Goal: Task Accomplishment & Management: Complete application form

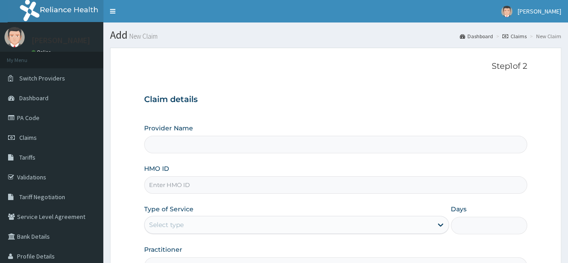
click at [243, 181] on input "HMO ID" at bounding box center [335, 185] width 383 height 18
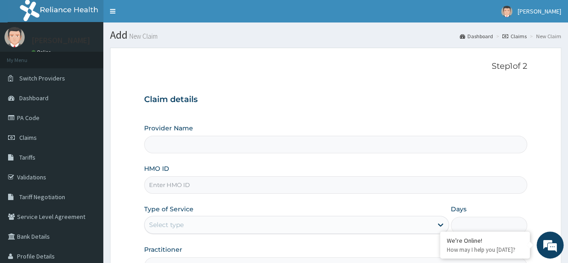
paste input "7VseLgpUZx"
type input "7VseLgpUZx"
type input "Reliance Family Clinics (RFC) - [GEOGRAPHIC_DATA]"
type input "7"
click at [240, 181] on input "HMO ID" at bounding box center [335, 185] width 383 height 18
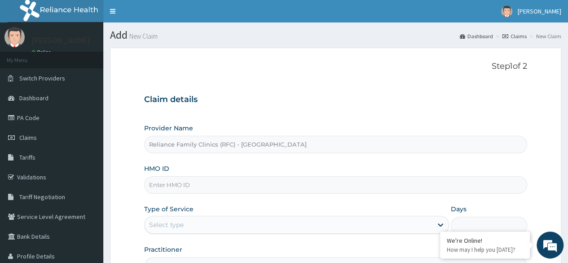
paste input "PSC/10049/A"
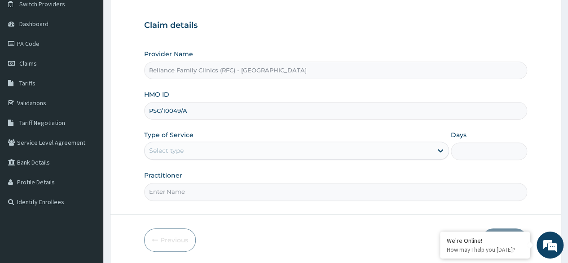
scroll to position [104, 0]
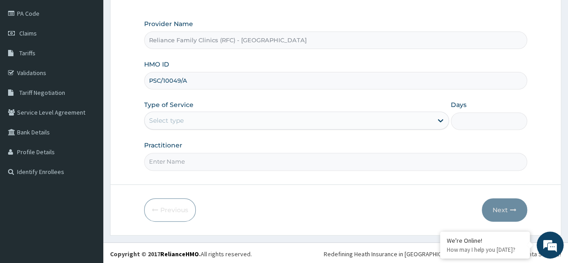
type input "PSC/10049/A"
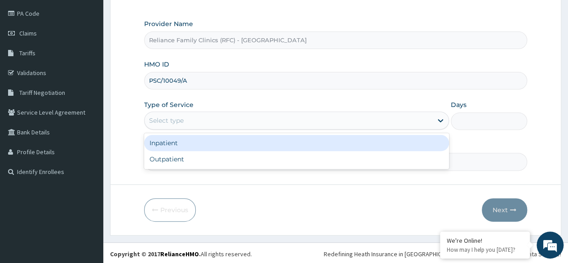
click at [237, 122] on div "Select type" at bounding box center [289, 120] width 288 height 14
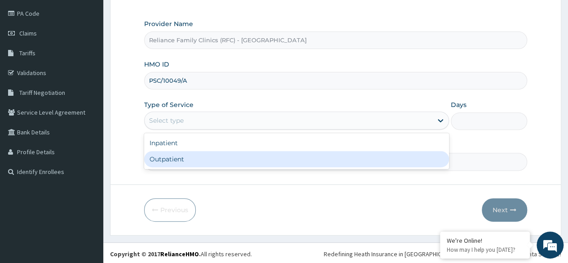
click at [235, 162] on div "Outpatient" at bounding box center [296, 159] width 305 height 16
type input "1"
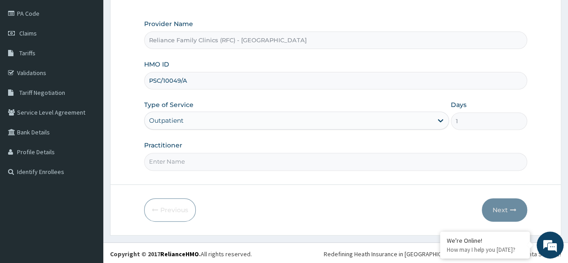
click at [235, 162] on input "Practitioner" at bounding box center [335, 162] width 383 height 18
type input "Locum"
click at [509, 214] on button "Next" at bounding box center [504, 209] width 45 height 23
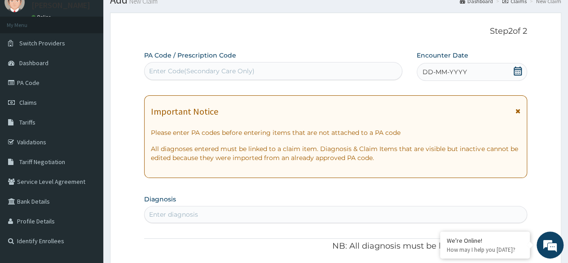
scroll to position [31, 0]
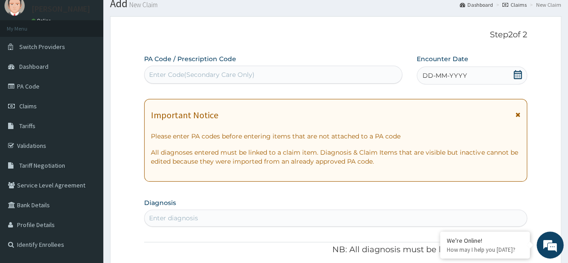
click at [456, 79] on span "DD-MM-YYYY" at bounding box center [444, 75] width 44 height 9
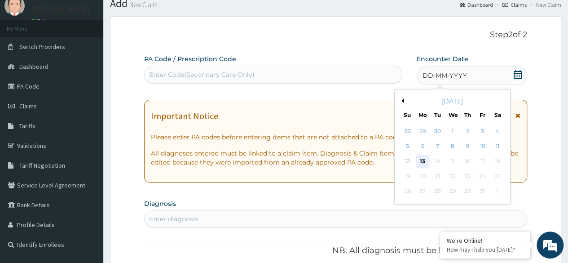
click at [424, 162] on div "13" at bounding box center [422, 160] width 13 height 13
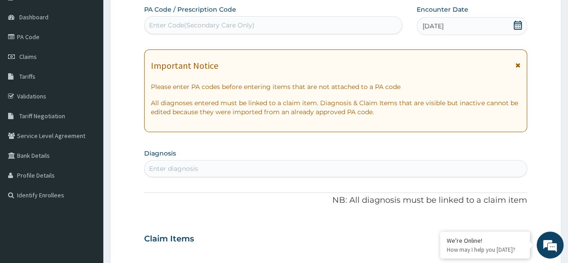
scroll to position [82, 0]
click at [308, 171] on div "Enter diagnosis" at bounding box center [336, 167] width 382 height 14
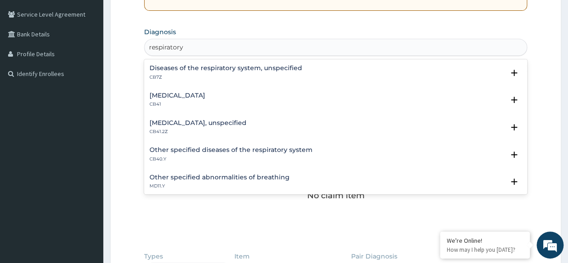
scroll to position [204, 0]
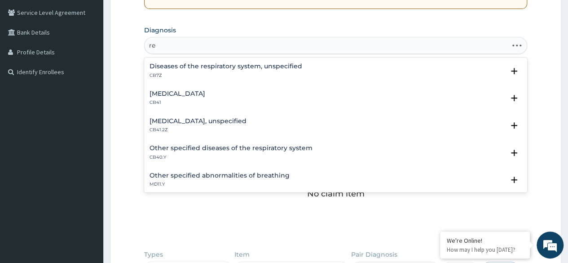
type input "r"
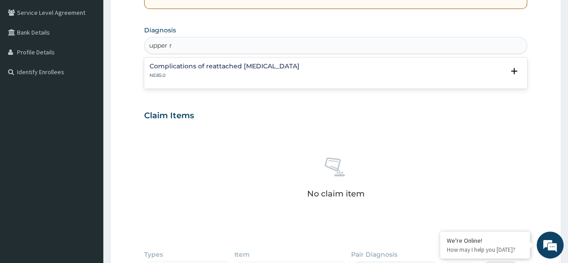
type input "upper"
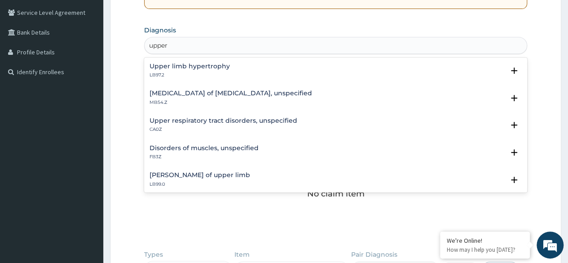
scroll to position [137, 0]
click at [260, 126] on p "CA0Z" at bounding box center [223, 128] width 148 height 6
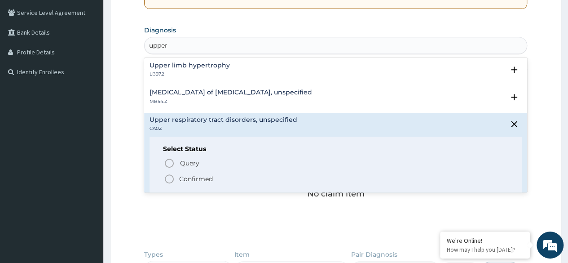
click at [166, 176] on icon "status option filled" at bounding box center [169, 178] width 11 height 11
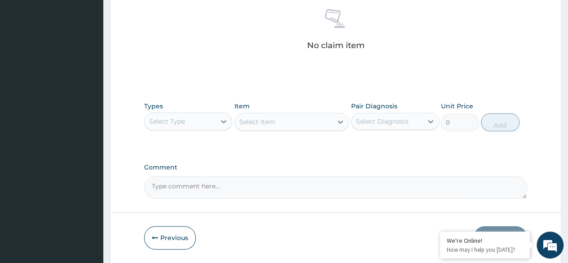
scroll to position [383, 0]
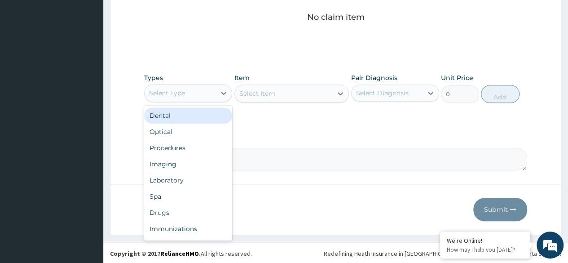
click at [214, 93] on div "Select Type" at bounding box center [180, 93] width 71 height 14
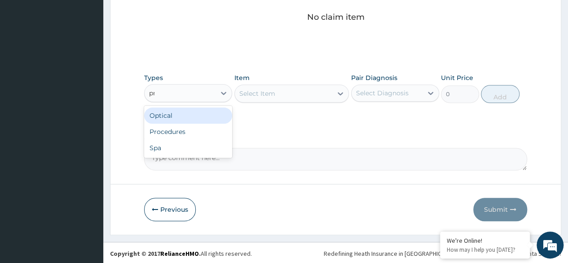
type input "pro"
click at [206, 123] on div "Procedures" at bounding box center [188, 115] width 88 height 20
click at [206, 119] on div "Procedures" at bounding box center [188, 115] width 88 height 16
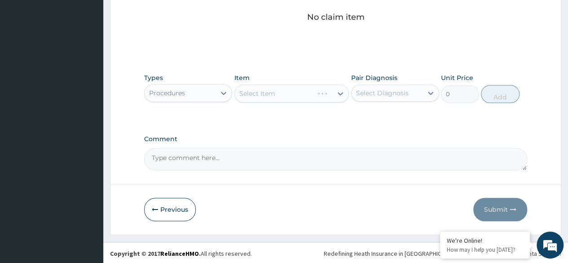
click at [291, 92] on div "Select Item" at bounding box center [291, 93] width 115 height 18
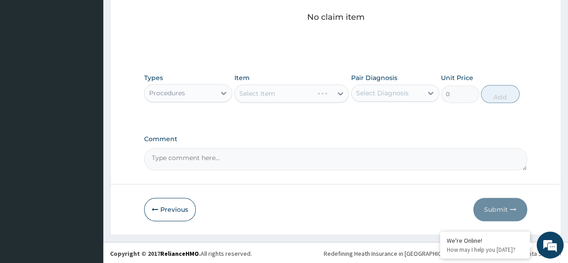
click at [291, 92] on div "Select Item" at bounding box center [291, 93] width 115 height 18
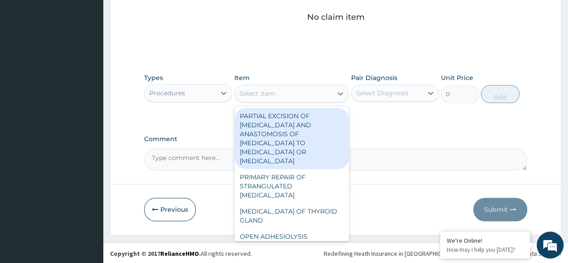
click at [291, 92] on div "Select Item" at bounding box center [284, 93] width 98 height 14
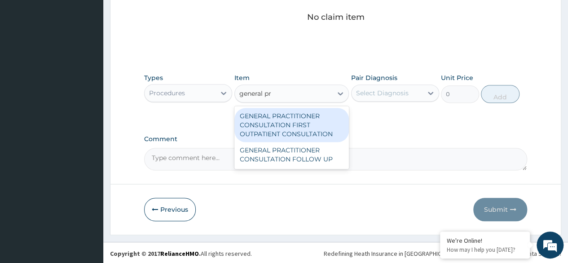
type input "general pra"
click at [285, 124] on div "GENERAL PRACTITIONER CONSULTATION FIRST OUTPATIENT CONSULTATION" at bounding box center [291, 125] width 115 height 34
type input "3370.125"
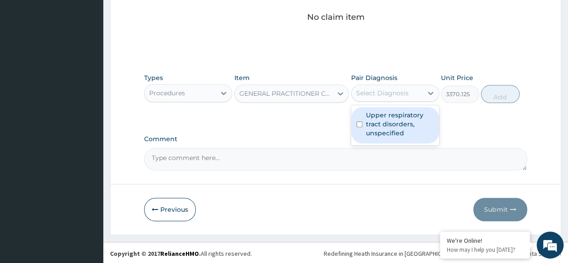
click at [408, 89] on div "Select Diagnosis" at bounding box center [386, 93] width 71 height 14
click at [389, 110] on label "Upper respiratory tract disorders, unspecified" at bounding box center [400, 123] width 68 height 27
checkbox input "true"
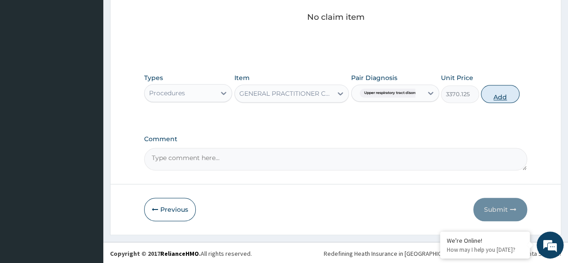
click at [502, 87] on button "Add" at bounding box center [500, 94] width 38 height 18
type input "0"
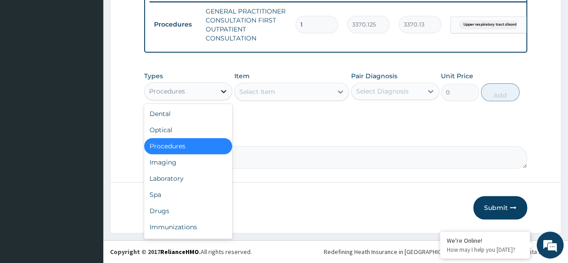
click at [224, 92] on icon at bounding box center [223, 91] width 5 height 3
click at [181, 211] on div "Drugs" at bounding box center [188, 210] width 88 height 16
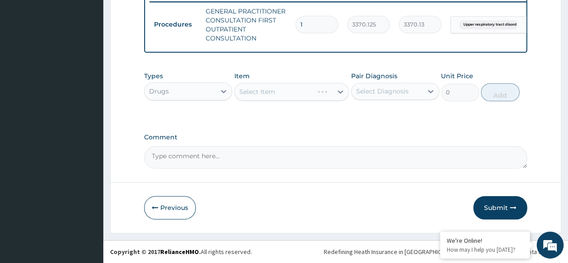
click at [263, 89] on div "Select Item" at bounding box center [291, 92] width 115 height 18
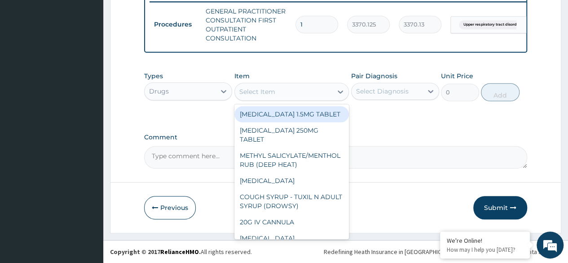
click at [263, 89] on div "Select Item" at bounding box center [257, 91] width 36 height 9
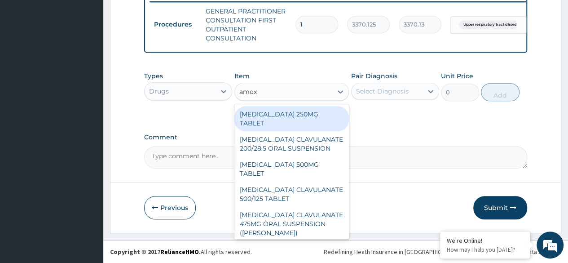
type input "amoxi"
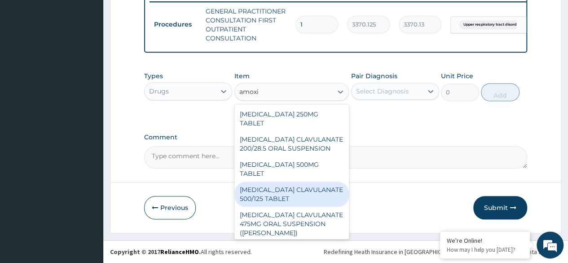
click at [308, 181] on div "AMOXICILLIN CLAVULANATE 500/125 TABLET" at bounding box center [291, 193] width 115 height 25
type input "414"
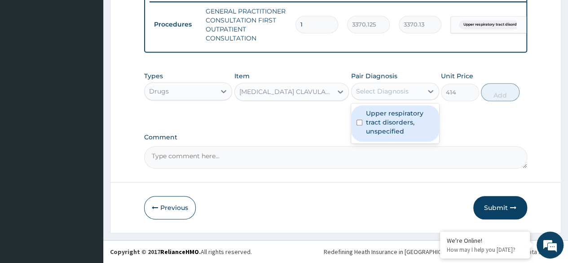
click at [394, 97] on div "Select Diagnosis" at bounding box center [386, 91] width 71 height 14
click at [395, 118] on label "Upper respiratory tract disorders, unspecified" at bounding box center [400, 122] width 68 height 27
checkbox input "true"
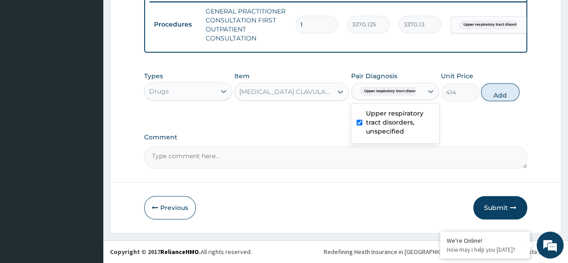
click at [520, 87] on div "Types Drugs Item AMOXICILLIN CLAVULANATE 500/125 TABLET Pair Diagnosis option U…" at bounding box center [335, 86] width 383 height 39
click at [514, 89] on button "Add" at bounding box center [500, 92] width 38 height 18
type input "0"
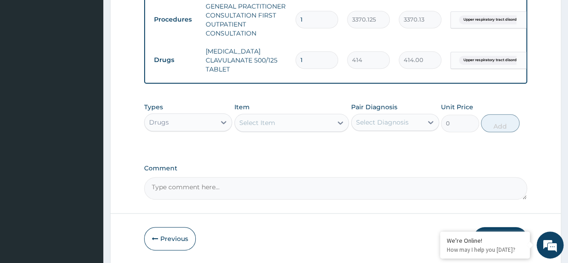
type input "10"
type input "4140.00"
type input "1"
type input "414.00"
type input "14"
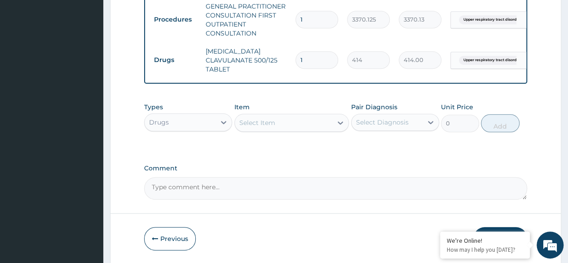
type input "5796.00"
type input "14"
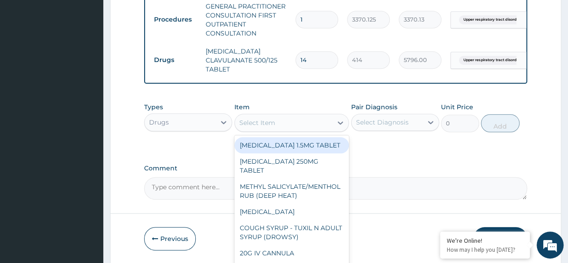
click at [268, 127] on div "Select Item" at bounding box center [257, 122] width 36 height 9
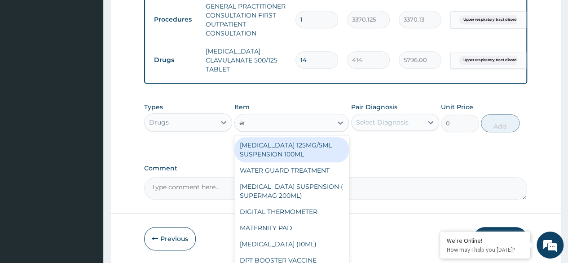
type input "ery"
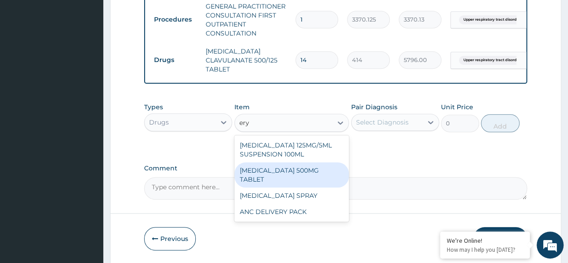
click at [299, 174] on div "ERYTHROMYCIN 500MG TABLET" at bounding box center [291, 174] width 115 height 25
type input "109.1999969482422"
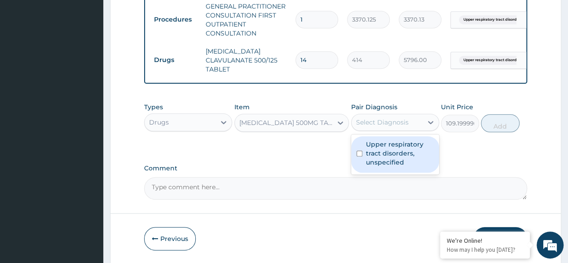
click at [376, 124] on div "Select Diagnosis" at bounding box center [382, 122] width 53 height 9
click at [379, 160] on label "Upper respiratory tract disorders, unspecified" at bounding box center [400, 153] width 68 height 27
checkbox input "true"
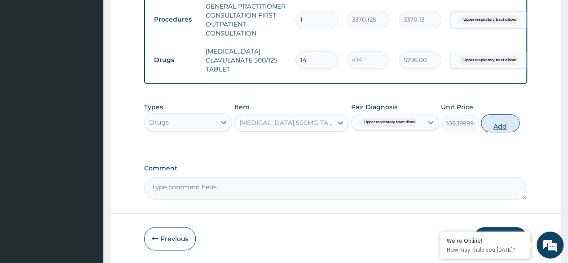
click at [489, 132] on button "Add" at bounding box center [500, 123] width 38 height 18
type input "0"
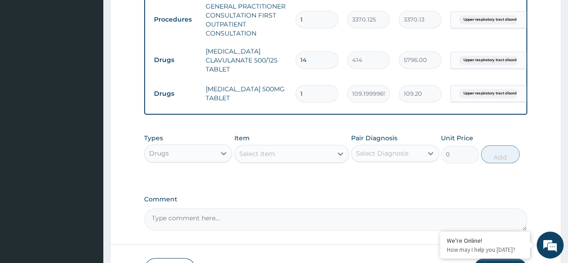
type input "0.00"
type input "7"
type input "764.40"
type input "7"
type input "0.00"
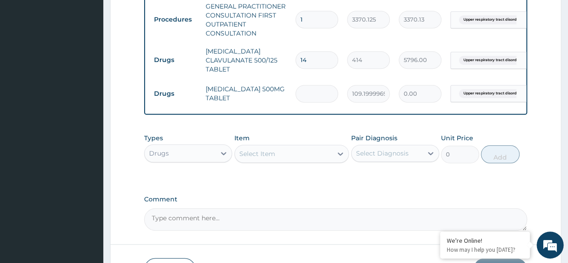
type input "5"
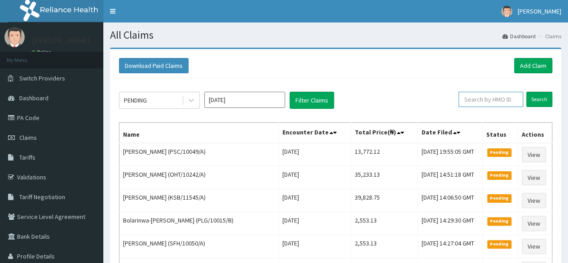
click at [505, 100] on input "text" at bounding box center [490, 99] width 65 height 15
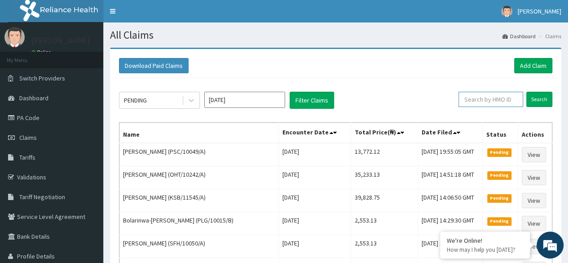
paste input "PSC/10049/A"
type input "PSC/10049/A"
click at [541, 97] on input "Search" at bounding box center [539, 99] width 26 height 15
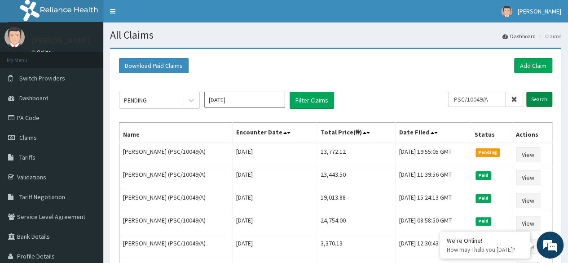
click at [541, 97] on input "Search" at bounding box center [539, 99] width 26 height 15
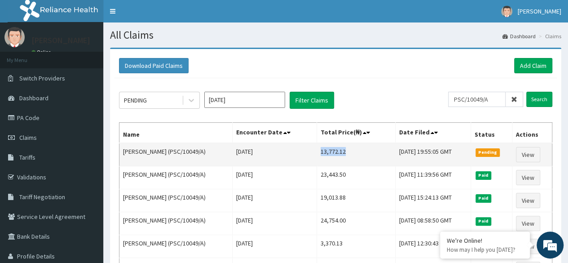
drag, startPoint x: 302, startPoint y: 151, endPoint x: 331, endPoint y: 150, distance: 29.2
click at [331, 150] on td "13,772.12" at bounding box center [356, 154] width 78 height 23
copy td "13,772.12"
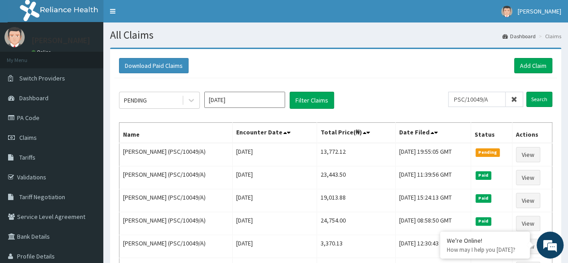
click at [362, 84] on div "PENDING Oct 2025 Filter Claims PSC/10049/A Search Name Encounter Date Total Pri…" at bounding box center [335, 267] width 442 height 378
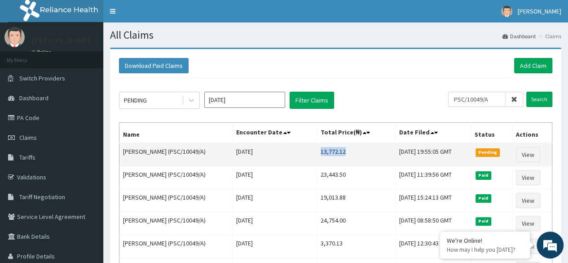
drag, startPoint x: 303, startPoint y: 150, endPoint x: 325, endPoint y: 149, distance: 22.9
click at [325, 149] on td "13,772.12" at bounding box center [356, 154] width 78 height 23
copy td "13,772.12"
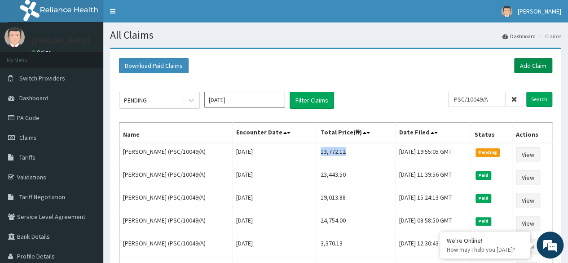
click at [548, 64] on link "Add Claim" at bounding box center [533, 65] width 38 height 15
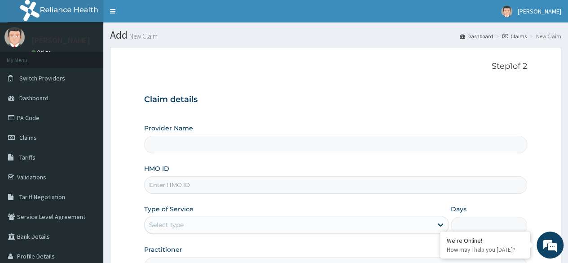
type input "Reliance Family Clinics (RFC) - Lekki"
click at [221, 189] on input "HMO ID" at bounding box center [335, 185] width 383 height 18
paste input "GSV/13674/A"
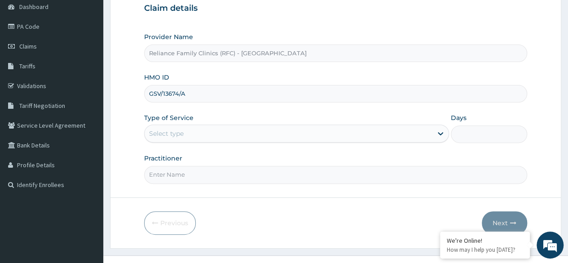
scroll to position [104, 0]
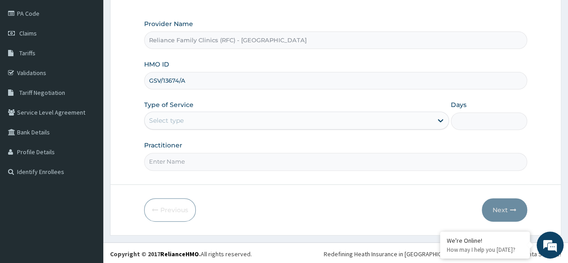
type input "GSV/13674/A"
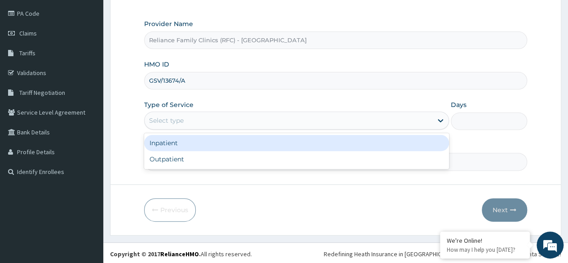
click at [280, 115] on div "Select type" at bounding box center [289, 120] width 288 height 14
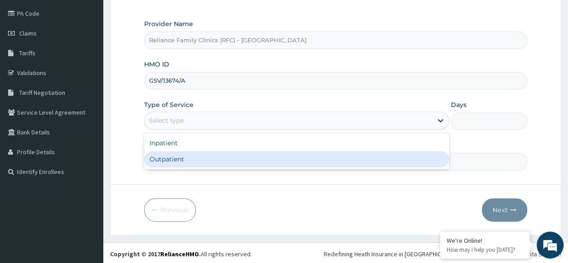
click at [285, 155] on div "Outpatient" at bounding box center [296, 159] width 305 height 16
type input "1"
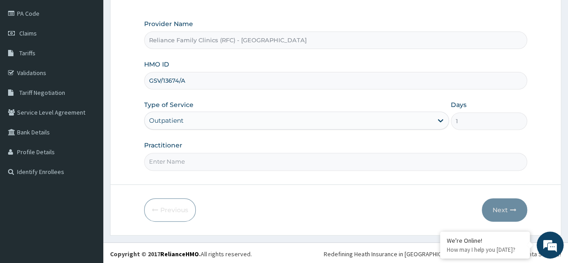
click at [288, 163] on input "Practitioner" at bounding box center [335, 162] width 383 height 18
type input "Locum"
click at [515, 209] on icon "button" at bounding box center [513, 209] width 6 height 6
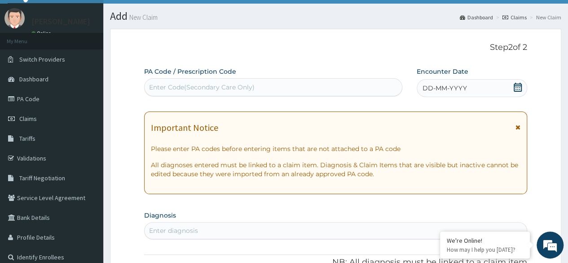
scroll to position [0, 0]
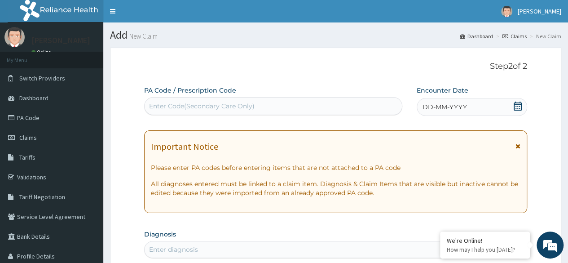
click at [462, 107] on span "DD-MM-YYYY" at bounding box center [444, 106] width 44 height 9
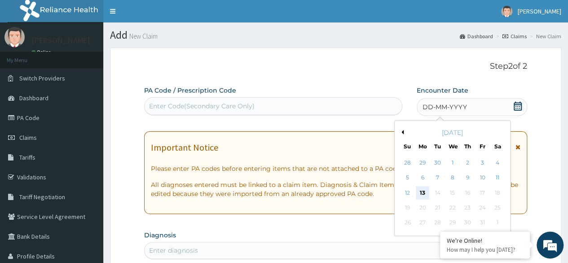
click at [419, 194] on div "13" at bounding box center [422, 192] width 13 height 13
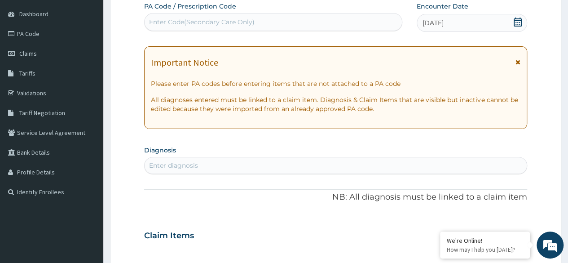
scroll to position [90, 0]
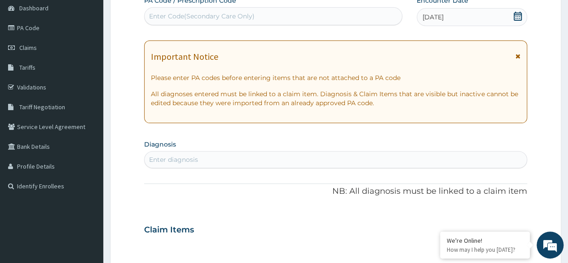
click at [220, 156] on div "Enter diagnosis" at bounding box center [336, 159] width 382 height 14
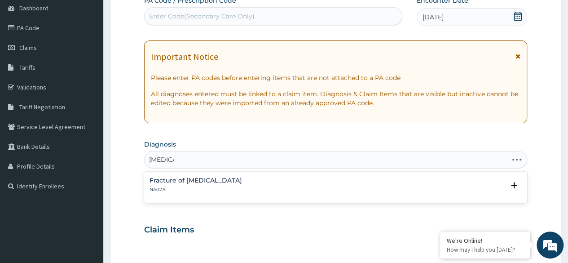
type input "malaria"
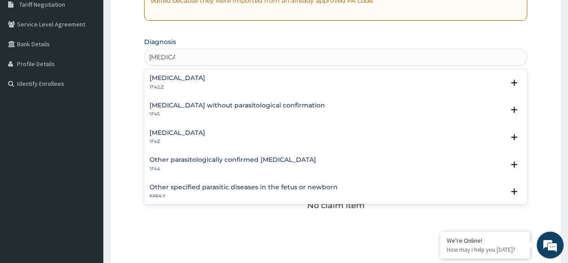
scroll to position [193, 0]
click at [197, 132] on h4 "Malaria, unspecified" at bounding box center [177, 132] width 56 height 7
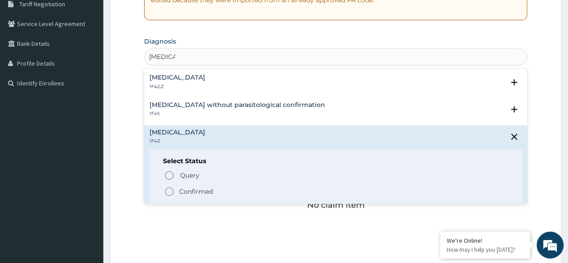
click at [171, 192] on icon "status option filled" at bounding box center [169, 191] width 11 height 11
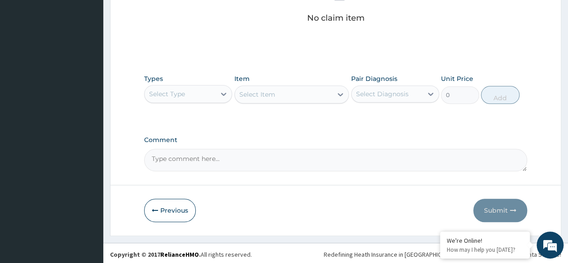
scroll to position [383, 0]
click at [200, 92] on div "Select Type" at bounding box center [180, 93] width 71 height 14
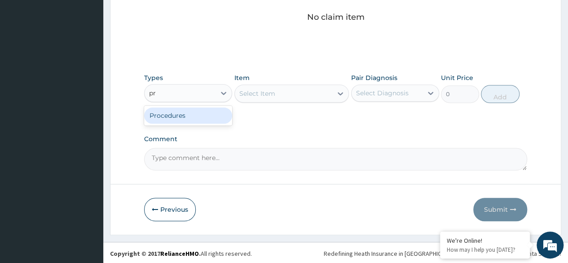
type input "pro"
click at [193, 110] on div "Procedures" at bounding box center [188, 115] width 88 height 16
click at [277, 87] on div "Select Item" at bounding box center [291, 93] width 115 height 18
click at [279, 92] on div "Select Item" at bounding box center [291, 93] width 115 height 18
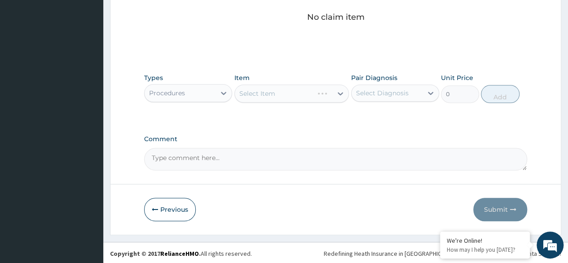
click at [279, 92] on div "Select Item" at bounding box center [291, 93] width 115 height 18
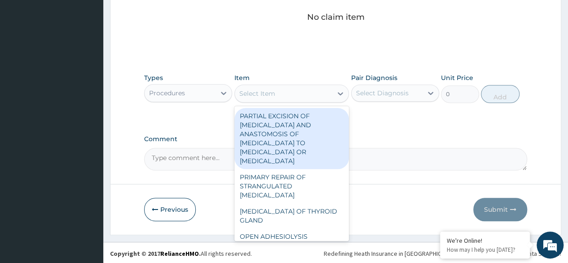
click at [279, 92] on div "Select Item" at bounding box center [284, 93] width 98 height 14
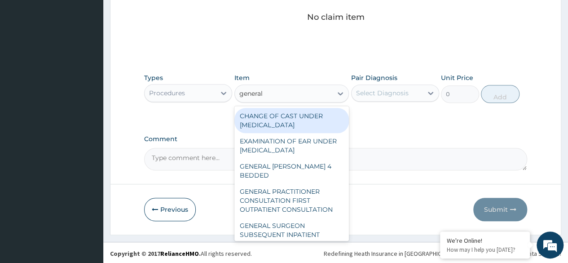
type input "general p"
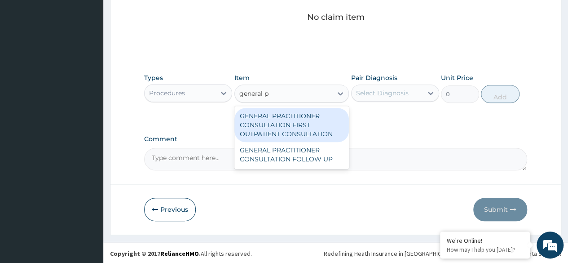
click at [302, 128] on div "GENERAL PRACTITIONER CONSULTATION FIRST OUTPATIENT CONSULTATION" at bounding box center [291, 125] width 115 height 34
type input "3370.125"
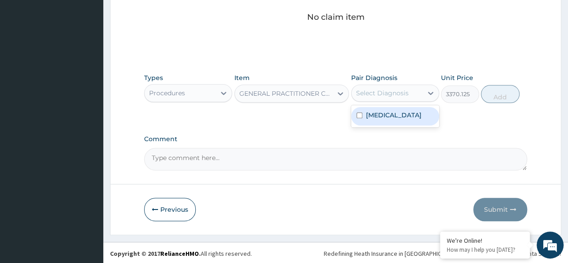
drag, startPoint x: 393, startPoint y: 88, endPoint x: 401, endPoint y: 111, distance: 24.1
click at [401, 101] on div "option Malaria, unspecified focused, 1 of 1. 1 result available. Use Up and Dow…" at bounding box center [395, 92] width 88 height 17
click at [401, 111] on label "[MEDICAL_DATA]" at bounding box center [394, 114] width 56 height 9
checkbox input "true"
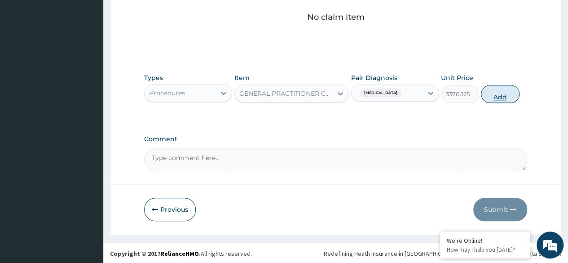
click at [494, 97] on button "Add" at bounding box center [500, 94] width 38 height 18
type input "0"
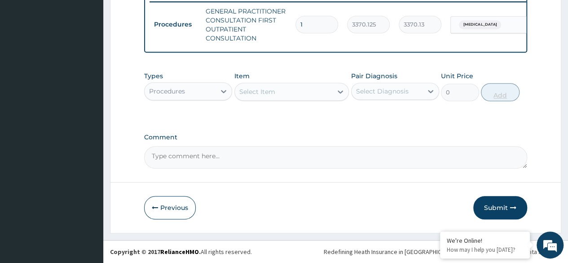
scroll to position [361, 0]
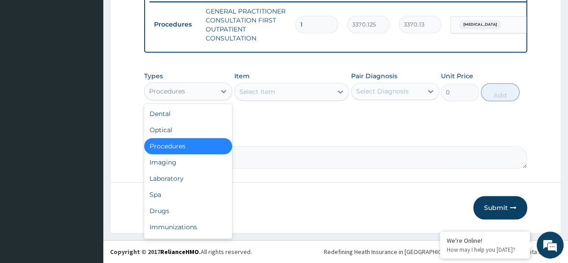
click at [204, 87] on div "Procedures" at bounding box center [180, 91] width 71 height 14
click at [185, 189] on div "Spa" at bounding box center [188, 194] width 88 height 16
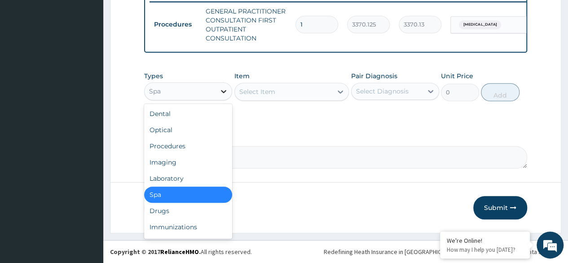
click at [218, 91] on div at bounding box center [223, 91] width 16 height 16
click at [212, 214] on div "Drugs" at bounding box center [188, 210] width 88 height 16
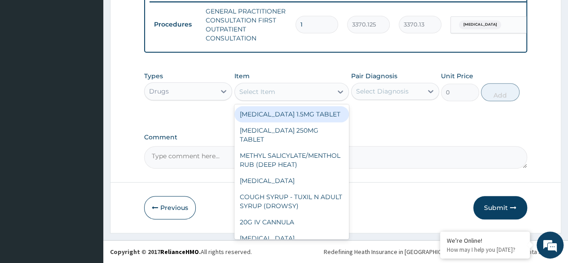
click at [294, 93] on div "Select Item" at bounding box center [284, 91] width 98 height 14
type input "i"
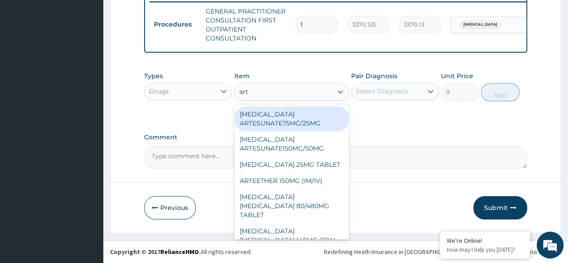
type input "arte"
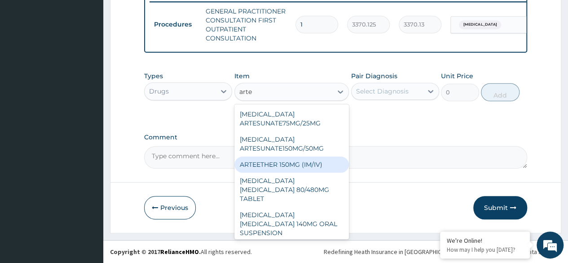
click at [322, 172] on div "ARTEETHER 150MG (IM/IV)" at bounding box center [291, 164] width 115 height 16
type input "1614"
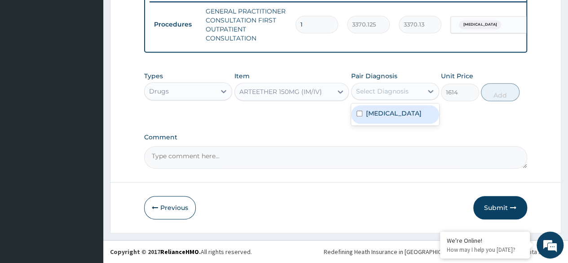
click at [379, 93] on div "Select Diagnosis" at bounding box center [382, 91] width 53 height 9
click at [399, 111] on label "[MEDICAL_DATA]" at bounding box center [394, 113] width 56 height 9
checkbox input "true"
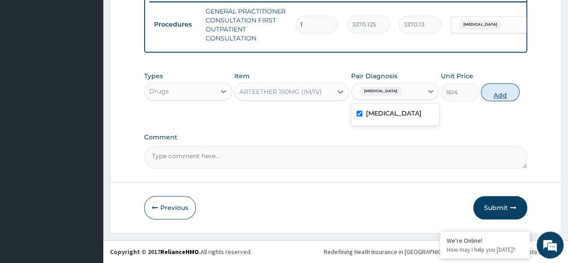
click at [486, 96] on button "Add" at bounding box center [500, 92] width 38 height 18
type input "0"
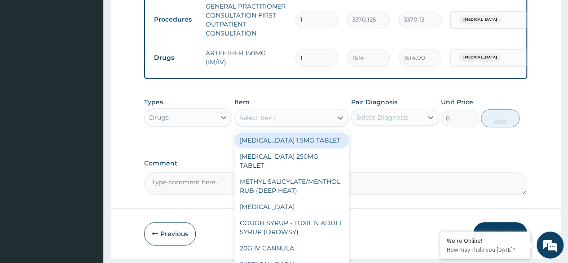
click at [281, 125] on div "Select Item" at bounding box center [284, 117] width 98 height 14
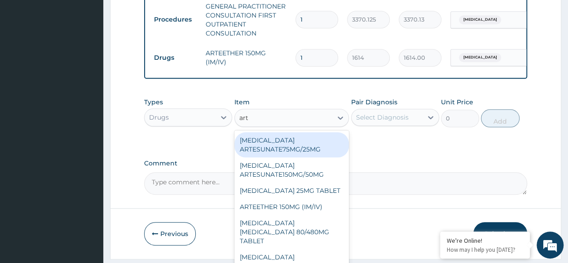
type input "arte"
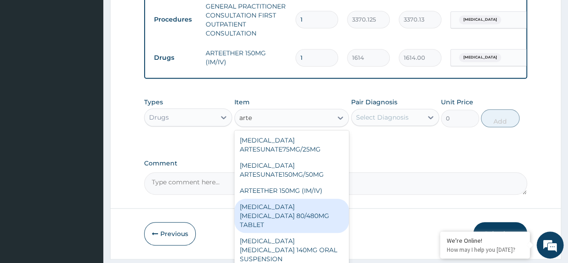
click at [302, 220] on div "[MEDICAL_DATA] [MEDICAL_DATA] 80/480MG TABLET" at bounding box center [291, 215] width 115 height 34
type input "450"
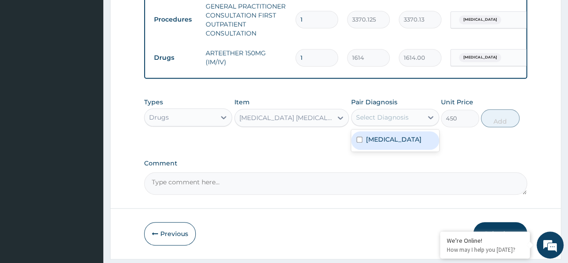
click at [402, 122] on div "Select Diagnosis" at bounding box center [382, 117] width 53 height 9
click at [391, 141] on label "[MEDICAL_DATA]" at bounding box center [394, 139] width 56 height 9
checkbox input "true"
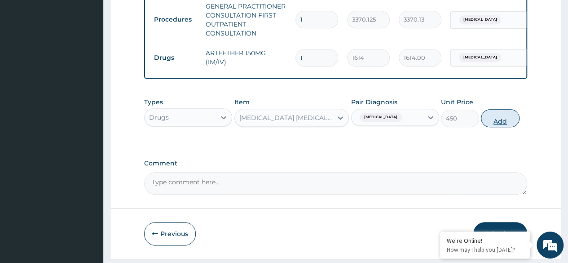
click at [490, 127] on button "Add" at bounding box center [500, 118] width 38 height 18
type input "0"
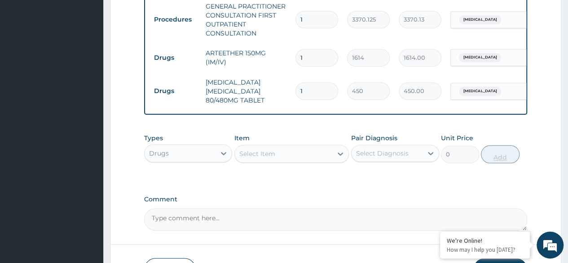
type input "0.00"
type input "6"
type input "2700.00"
type input "6"
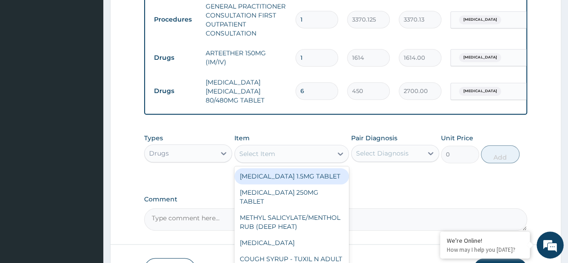
click at [311, 161] on div "Select Item" at bounding box center [284, 153] width 98 height 14
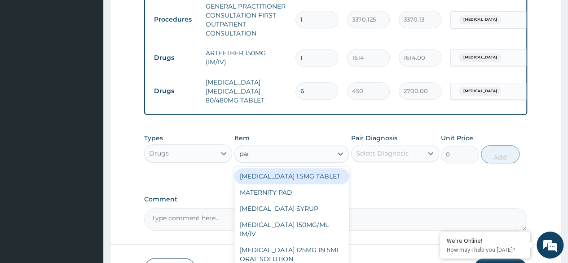
type input "para"
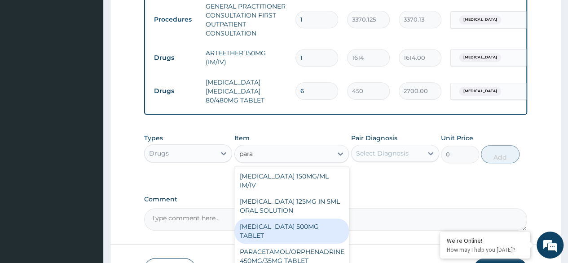
click at [301, 237] on div "[MEDICAL_DATA] 500MG TABLET" at bounding box center [291, 230] width 115 height 25
type input "30"
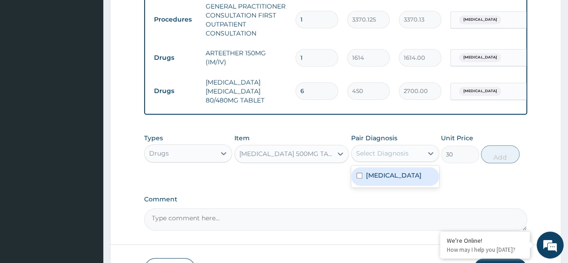
click at [391, 162] on div "Select Diagnosis" at bounding box center [395, 153] width 88 height 17
click at [384, 177] on label "[MEDICAL_DATA]" at bounding box center [394, 175] width 56 height 9
checkbox input "true"
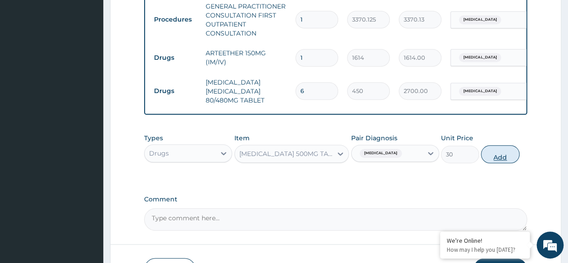
click at [498, 158] on button "Add" at bounding box center [500, 154] width 38 height 18
type input "0"
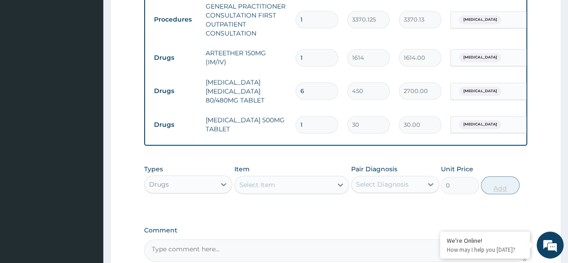
type input "18"
type input "540.00"
type input "18"
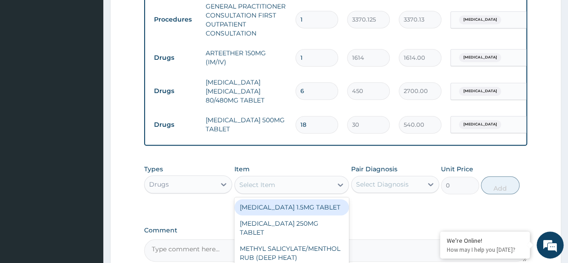
click at [272, 189] on div "Select Item" at bounding box center [257, 184] width 36 height 9
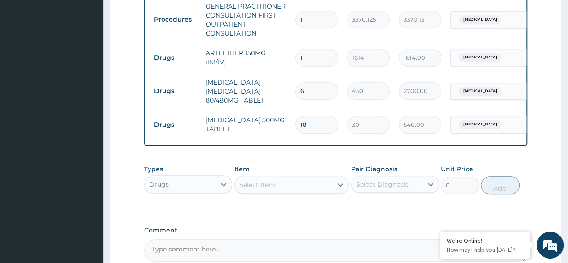
click at [272, 189] on div "Select Item" at bounding box center [257, 184] width 36 height 9
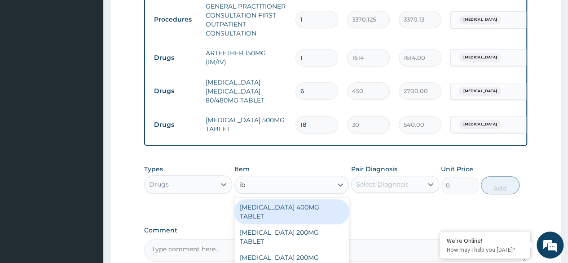
type input "ibu"
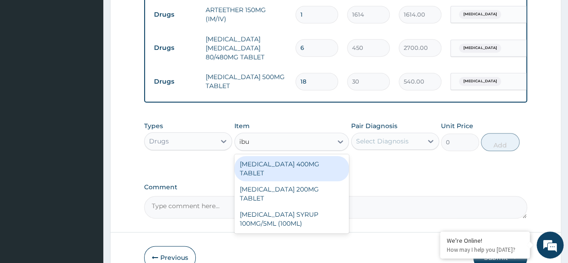
scroll to position [404, 0]
click at [324, 168] on div "[MEDICAL_DATA] 400MG TABLET" at bounding box center [291, 168] width 115 height 25
type input "156"
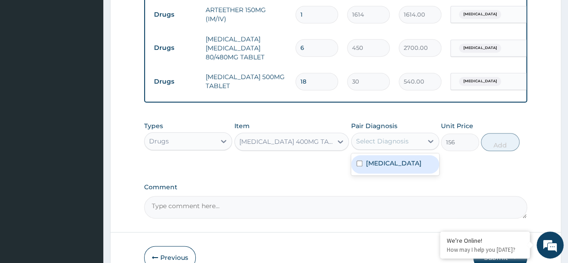
click at [404, 145] on div "Select Diagnosis" at bounding box center [382, 140] width 53 height 9
click at [393, 173] on div "Malaria, unspecified" at bounding box center [395, 164] width 88 height 18
checkbox input "true"
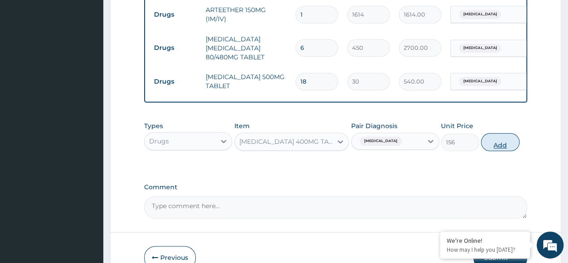
click at [496, 144] on button "Add" at bounding box center [500, 142] width 38 height 18
type input "0"
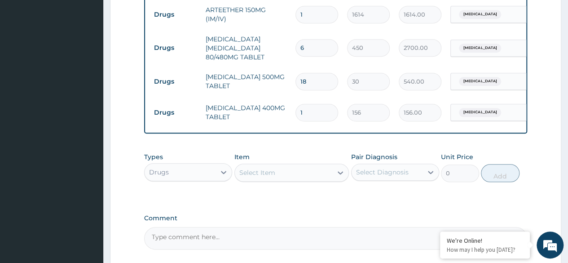
type input "0.00"
type input "6"
type input "936.00"
type input "7"
type input "1092.00"
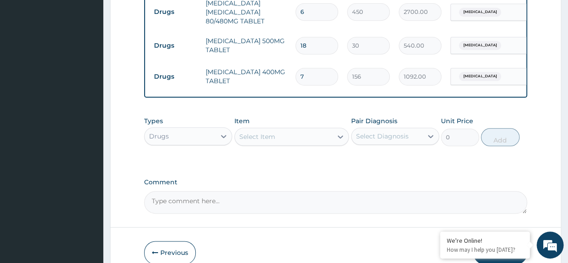
scroll to position [444, 0]
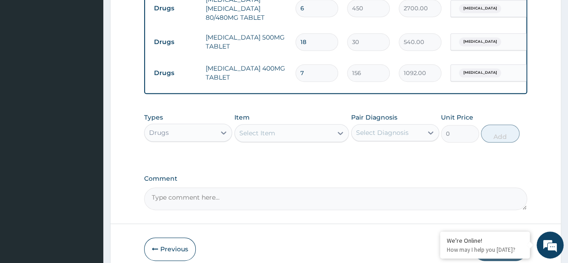
type input "7"
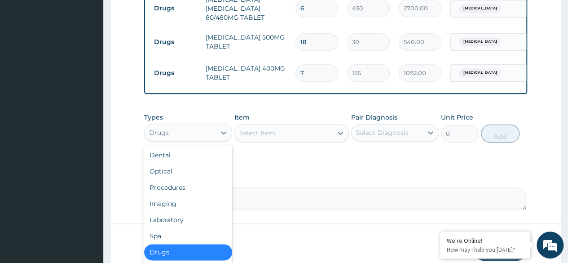
click at [165, 137] on div "Drugs" at bounding box center [159, 132] width 20 height 9
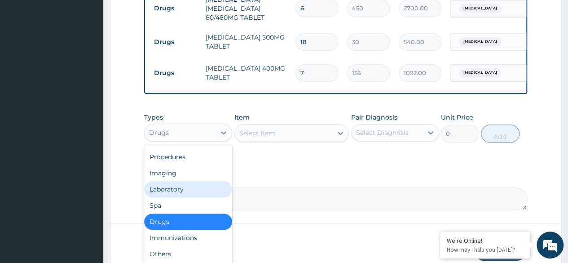
click at [192, 197] on div "Laboratory" at bounding box center [188, 189] width 88 height 16
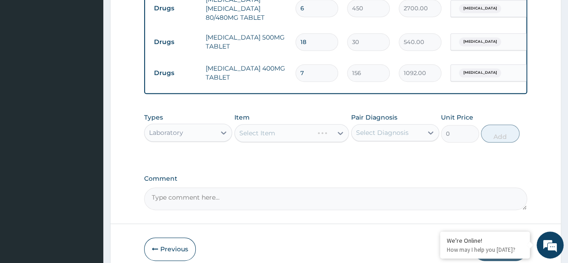
click at [286, 142] on div "Select Item" at bounding box center [291, 133] width 115 height 18
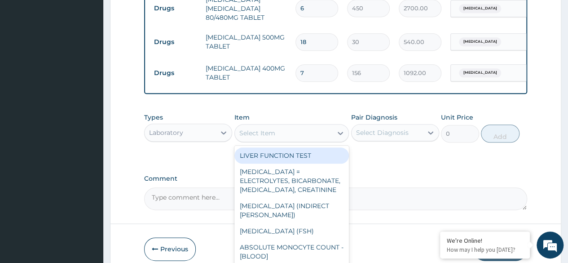
click at [286, 140] on div "Select Item" at bounding box center [284, 133] width 98 height 14
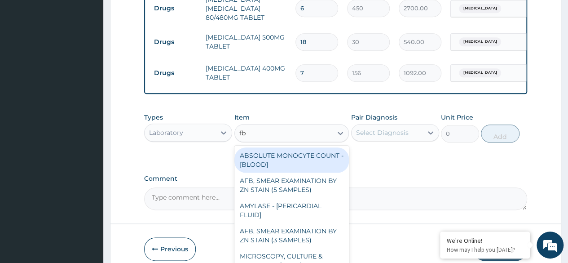
type input "fbc"
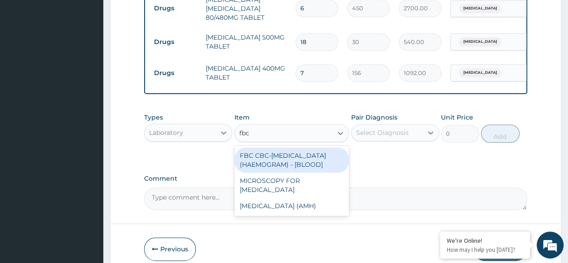
click at [303, 172] on div "FBC CBC-[MEDICAL_DATA] (HAEMOGRAM) - [BLOOD]" at bounding box center [291, 159] width 115 height 25
type input "4085"
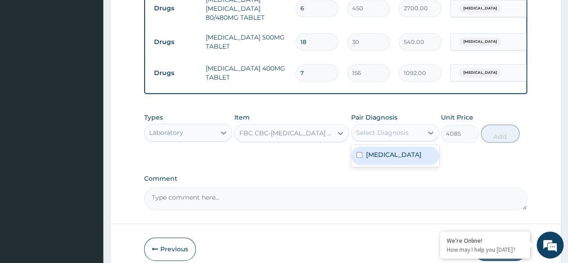
drag, startPoint x: 393, startPoint y: 141, endPoint x: 393, endPoint y: 159, distance: 18.0
click at [393, 141] on div "option Malaria, unspecified, selected. option Malaria, unspecified focused, 1 o…" at bounding box center [395, 132] width 88 height 17
click at [393, 159] on label "[MEDICAL_DATA]" at bounding box center [394, 154] width 56 height 9
checkbox input "true"
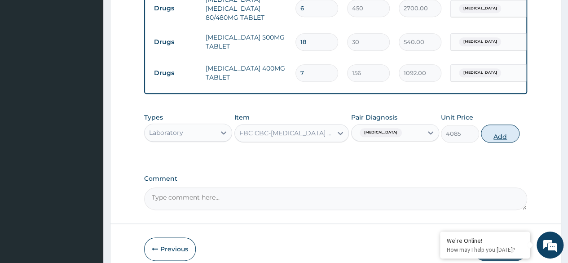
click at [481, 141] on button "Add" at bounding box center [500, 133] width 38 height 18
type input "0"
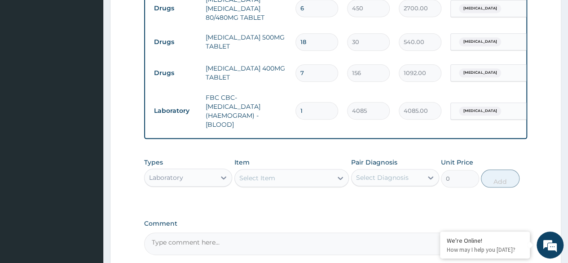
click at [266, 182] on div "Select Item" at bounding box center [257, 177] width 36 height 9
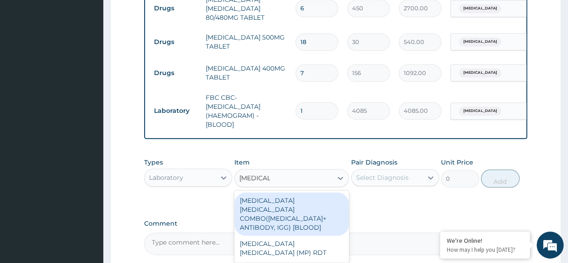
type input "malaria pa"
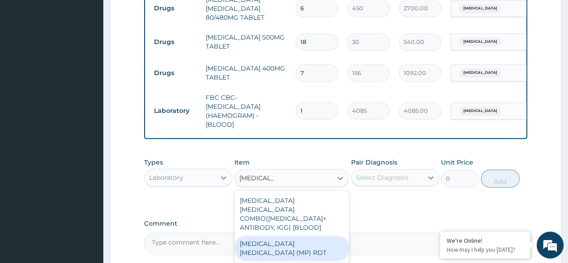
click at [304, 238] on div "[MEDICAL_DATA] [MEDICAL_DATA] (MP) RDT" at bounding box center [291, 247] width 115 height 25
type input "1531.875"
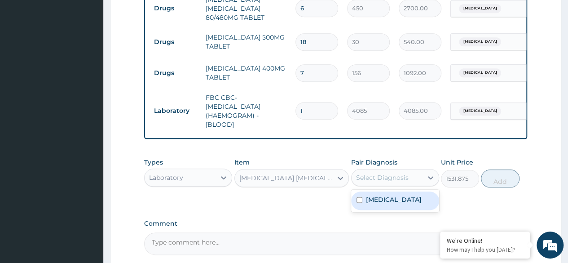
click at [402, 182] on div "Select Diagnosis" at bounding box center [382, 177] width 53 height 9
click at [393, 201] on label "[MEDICAL_DATA]" at bounding box center [394, 199] width 56 height 9
checkbox input "true"
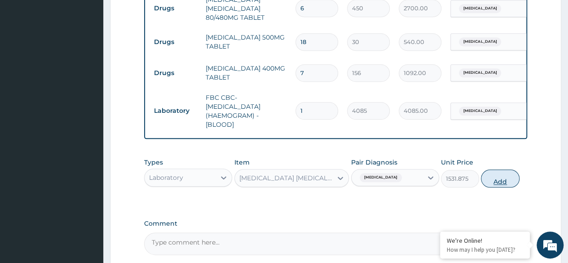
click at [493, 187] on button "Add" at bounding box center [500, 178] width 38 height 18
type input "0"
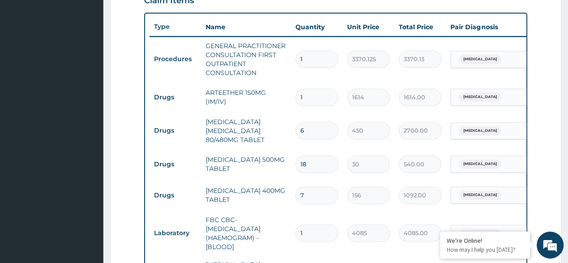
scroll to position [566, 0]
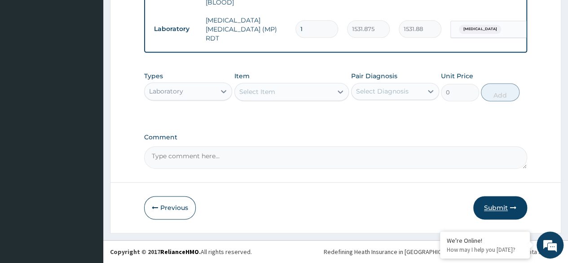
click at [489, 206] on button "Submit" at bounding box center [500, 207] width 54 height 23
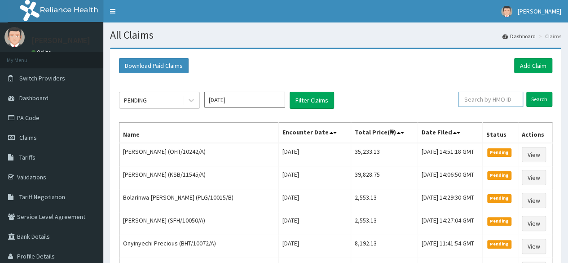
click at [487, 99] on input "text" at bounding box center [490, 99] width 65 height 15
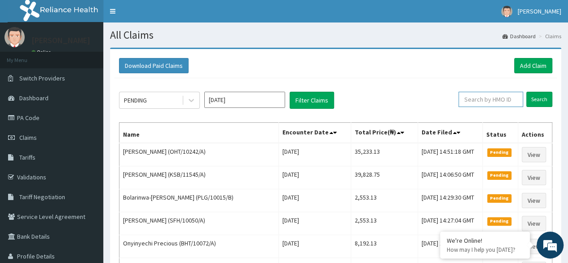
paste input "GSV/13674/A"
type input "GSV/13674/A"
click at [543, 97] on input "Search" at bounding box center [539, 99] width 26 height 15
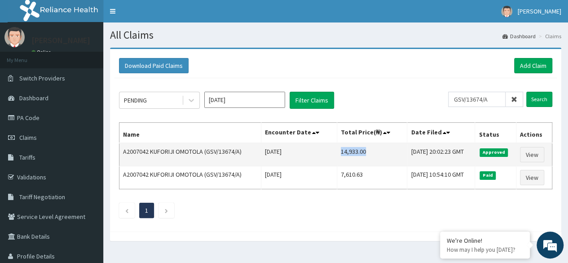
drag, startPoint x: 328, startPoint y: 152, endPoint x: 350, endPoint y: 149, distance: 22.7
click at [350, 149] on td "14,933.00" at bounding box center [372, 154] width 70 height 23
copy td "14,933.00"
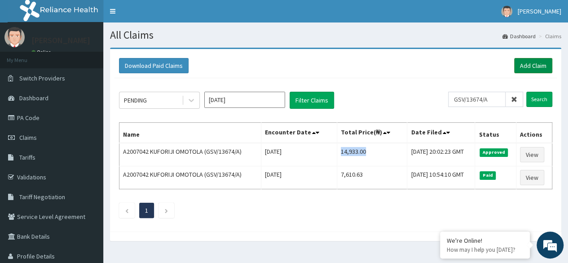
click at [530, 66] on link "Add Claim" at bounding box center [533, 65] width 38 height 15
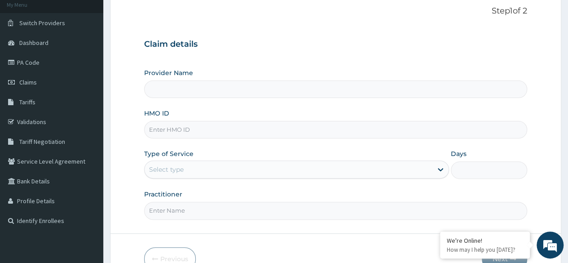
scroll to position [56, 0]
click at [402, 127] on input "HMO ID" at bounding box center [335, 129] width 383 height 18
type input "Reliance Family Clinics (RFC) - [GEOGRAPHIC_DATA]"
paste input "IAB/10021/A"
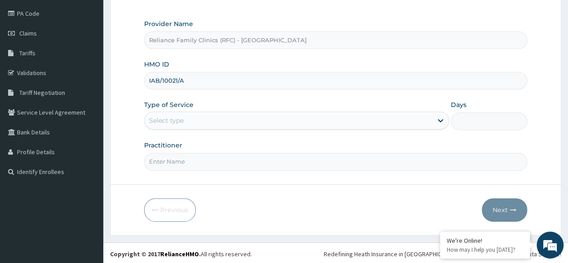
type input "IAB/10021/A"
click at [361, 124] on div "Select type" at bounding box center [289, 120] width 288 height 14
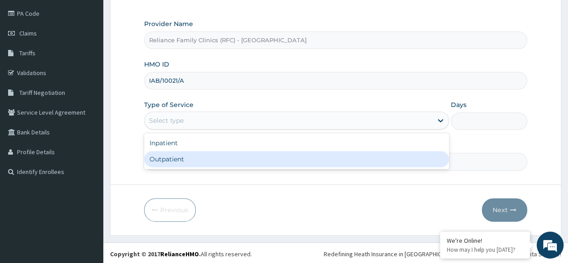
click at [300, 155] on div "Outpatient" at bounding box center [296, 159] width 305 height 16
type input "1"
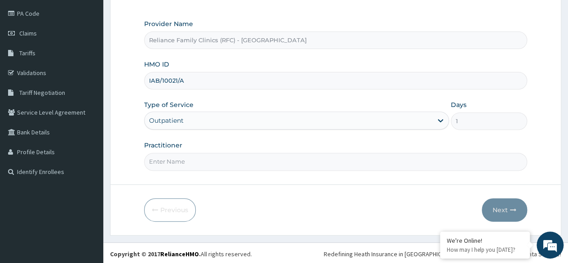
click at [294, 165] on input "Practitioner" at bounding box center [335, 162] width 383 height 18
type input "Locum"
click at [512, 210] on icon "button" at bounding box center [513, 209] width 6 height 6
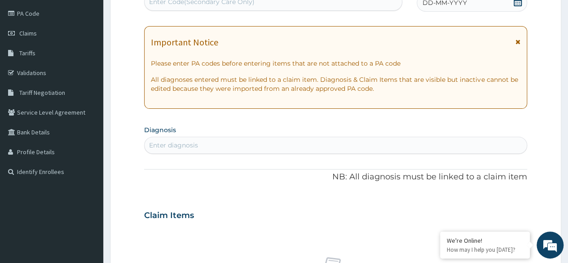
scroll to position [0, 0]
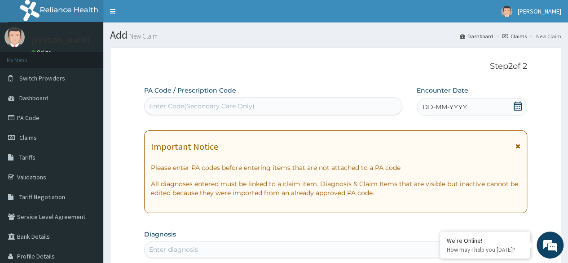
click at [474, 112] on div "DD-MM-YYYY" at bounding box center [472, 107] width 110 height 18
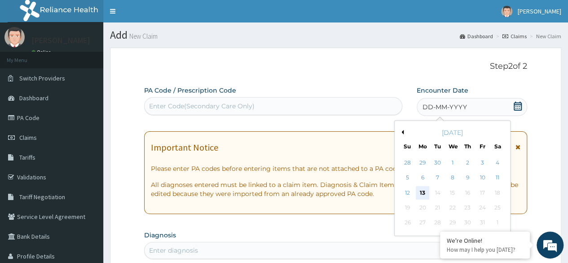
click at [423, 194] on div "13" at bounding box center [422, 192] width 13 height 13
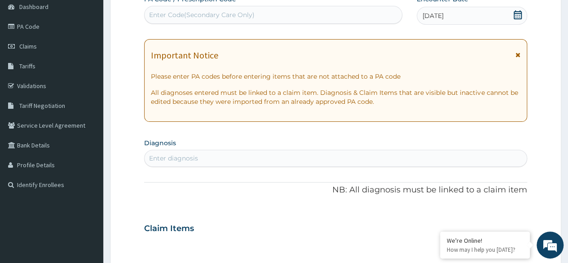
scroll to position [92, 0]
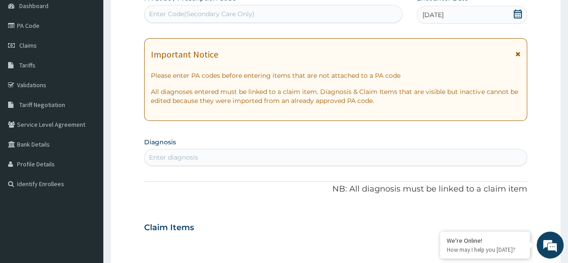
click at [381, 155] on div "Enter diagnosis" at bounding box center [336, 157] width 382 height 14
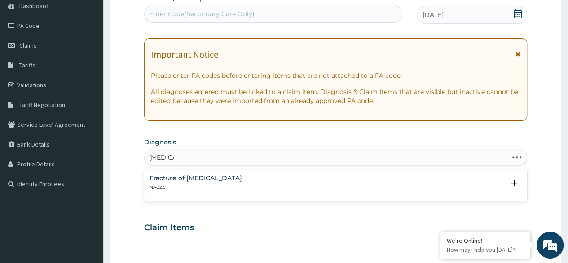
type input "[MEDICAL_DATA]"
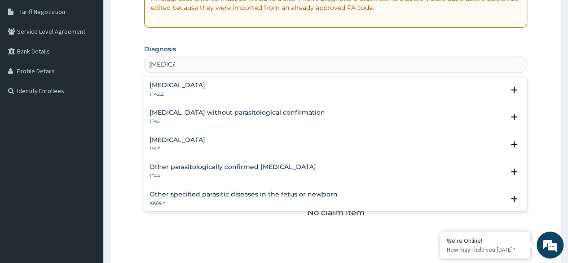
scroll to position [185, 0]
click at [191, 138] on h4 "[MEDICAL_DATA]" at bounding box center [177, 139] width 56 height 7
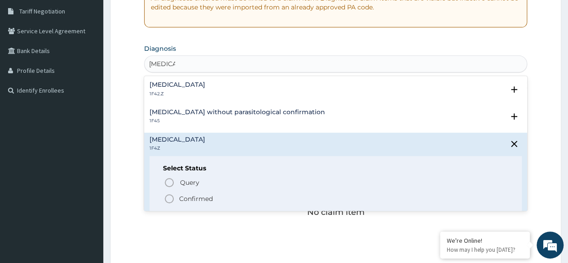
click at [169, 199] on icon "status option filled" at bounding box center [169, 198] width 11 height 11
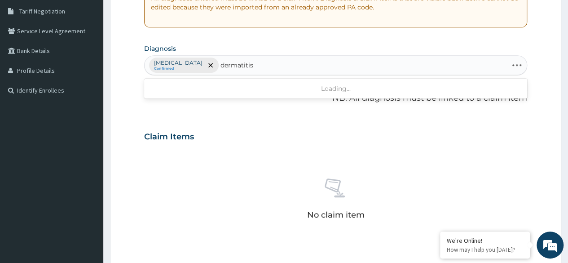
type input "dermatitis"
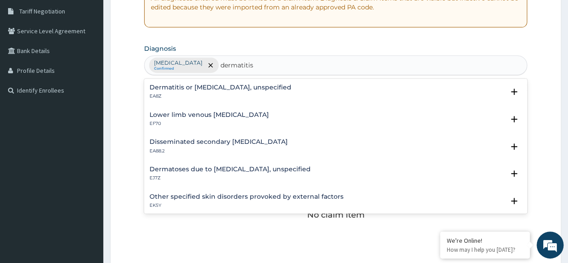
click at [237, 91] on div "Dermatitis or [MEDICAL_DATA], unspecified EA8Z" at bounding box center [220, 92] width 142 height 16
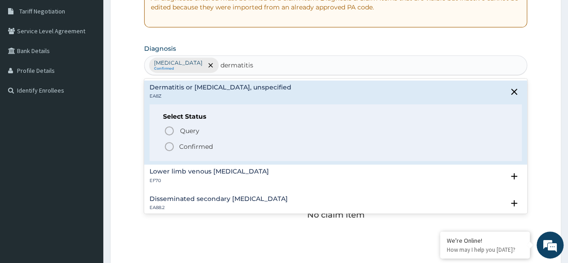
click at [170, 144] on icon "status option filled" at bounding box center [169, 146] width 11 height 11
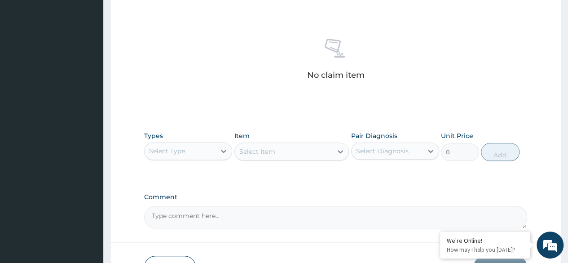
scroll to position [325, 0]
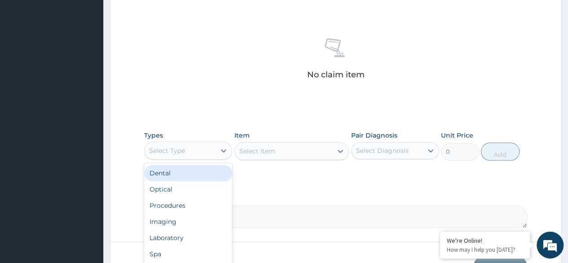
click at [170, 144] on div "Select Type" at bounding box center [180, 150] width 71 height 14
type input "pr"
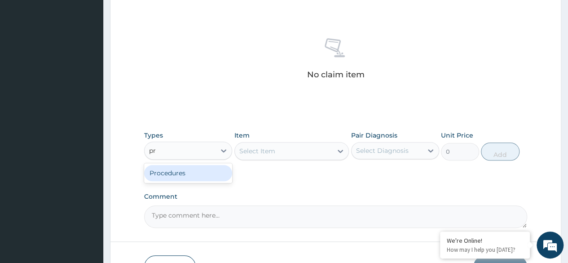
click at [187, 175] on div "Procedures" at bounding box center [188, 173] width 88 height 16
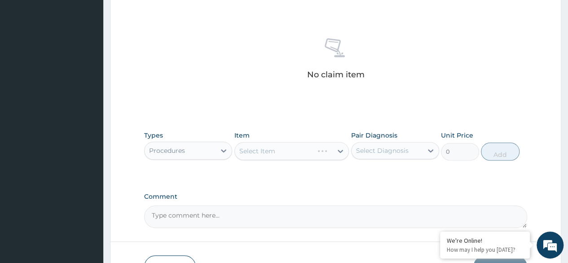
click at [282, 153] on div "Select Item" at bounding box center [291, 151] width 115 height 18
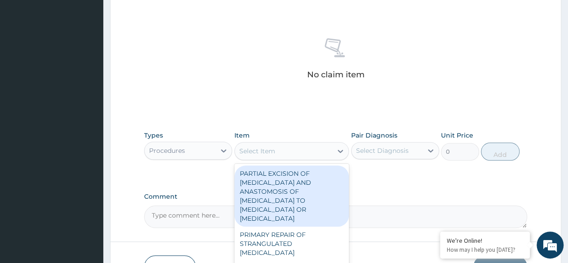
click at [282, 153] on div "Select Item" at bounding box center [284, 151] width 98 height 14
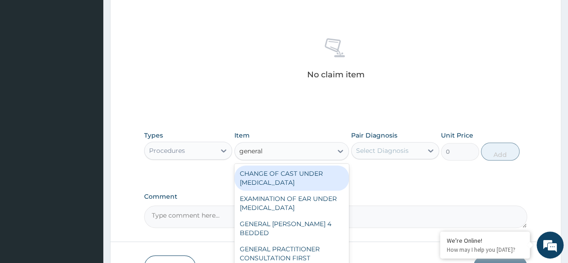
type input "general p"
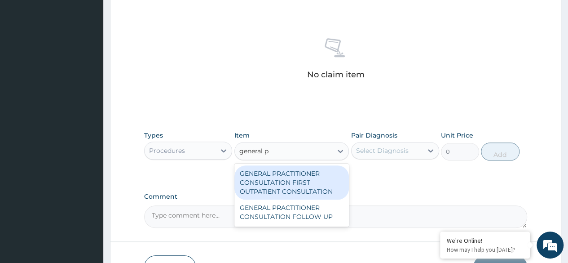
click at [297, 185] on div "GENERAL PRACTITIONER CONSULTATION FIRST OUTPATIENT CONSULTATION" at bounding box center [291, 182] width 115 height 34
type input "3370.125"
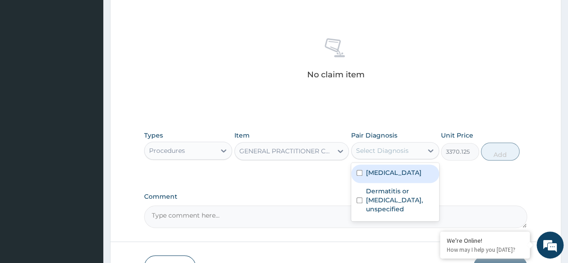
click at [385, 147] on div "Select Diagnosis" at bounding box center [382, 150] width 53 height 9
click at [389, 171] on label "[MEDICAL_DATA]" at bounding box center [394, 172] width 56 height 9
checkbox input "true"
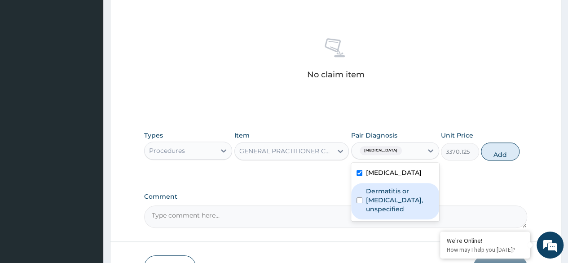
click at [399, 183] on div "Dermatitis or [MEDICAL_DATA], unspecified" at bounding box center [395, 201] width 88 height 36
checkbox input "true"
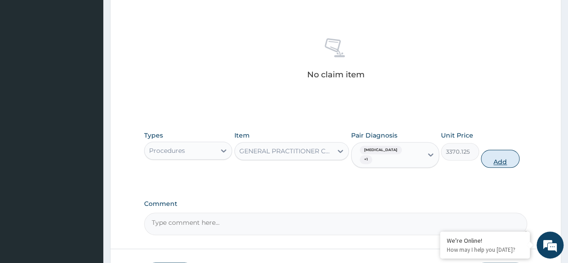
click at [511, 151] on button "Add" at bounding box center [500, 158] width 38 height 18
type input "0"
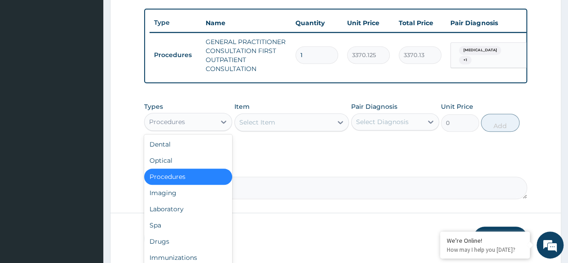
click at [204, 122] on div "Procedures" at bounding box center [180, 121] width 71 height 14
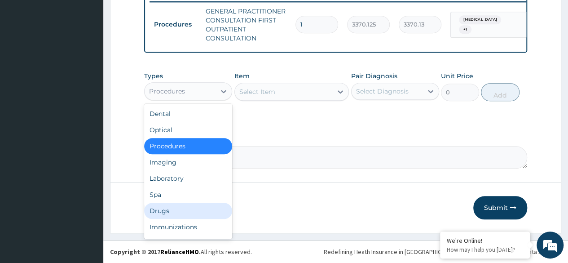
click at [185, 215] on div "Drugs" at bounding box center [188, 210] width 88 height 16
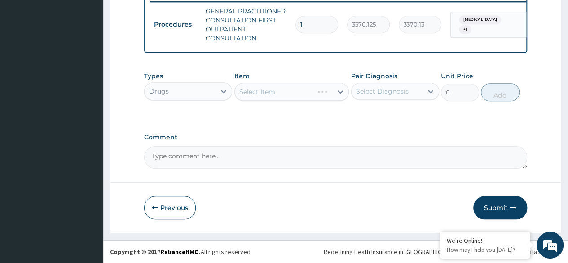
click at [348, 97] on div "Select Item" at bounding box center [291, 92] width 115 height 18
click at [302, 100] on div "Select Item" at bounding box center [291, 92] width 115 height 18
click at [303, 97] on div "Select Item" at bounding box center [291, 92] width 115 height 18
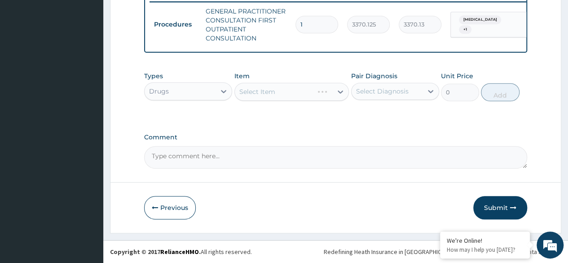
click at [303, 97] on div "Select Item" at bounding box center [291, 92] width 115 height 18
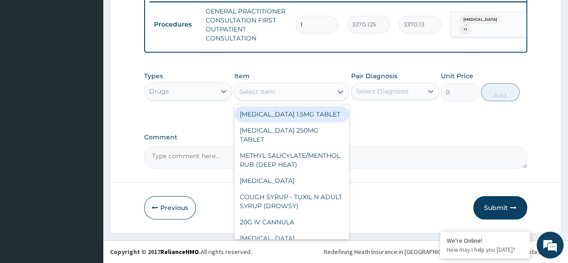
click at [303, 97] on div "Select Item" at bounding box center [284, 91] width 98 height 14
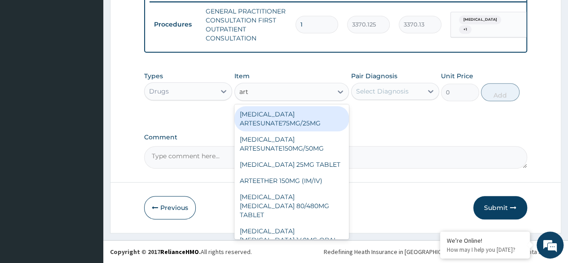
type input "arte"
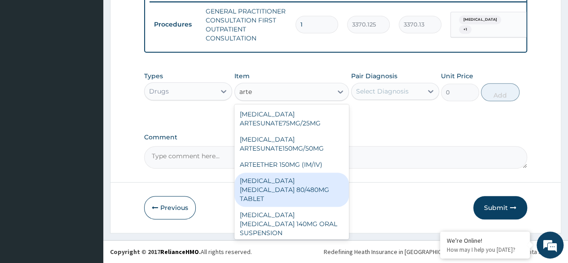
click at [303, 182] on div "ARTEMETHER LUMEFANTRINE 80/480MG TABLET" at bounding box center [291, 189] width 115 height 34
type input "450"
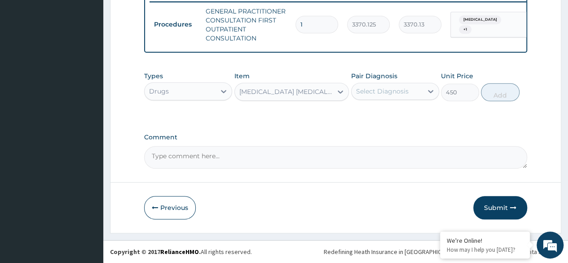
click at [405, 94] on div "Select Diagnosis" at bounding box center [382, 91] width 53 height 9
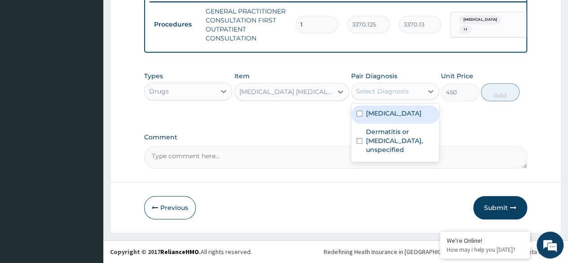
click at [402, 108] on div "Malaria, unspecified" at bounding box center [395, 114] width 88 height 18
checkbox input "true"
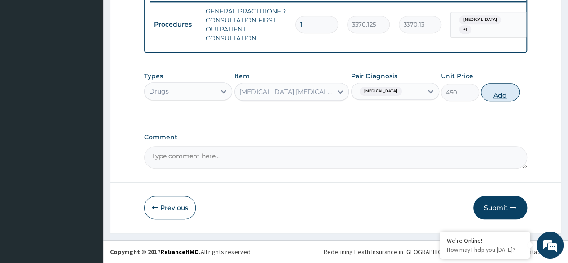
click at [485, 94] on button "Add" at bounding box center [500, 92] width 38 height 18
type input "0"
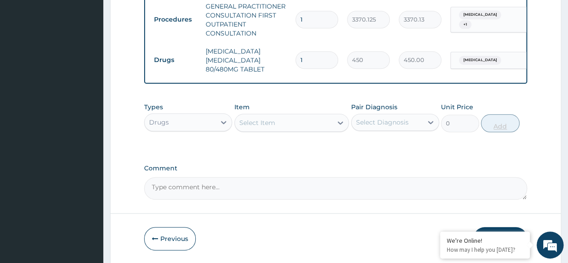
type input "0.00"
type input "6"
type input "2700.00"
type input "6"
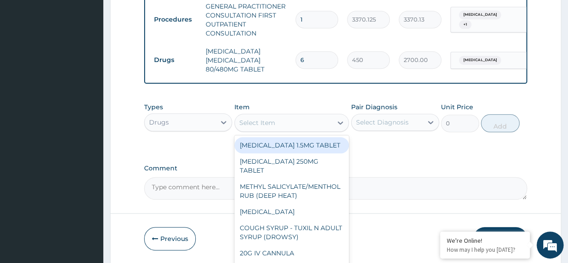
click at [313, 130] on div "Select Item" at bounding box center [284, 122] width 98 height 14
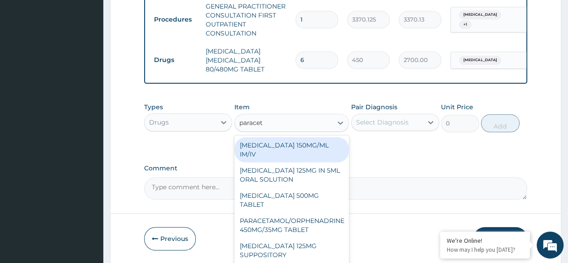
type input "paraceta"
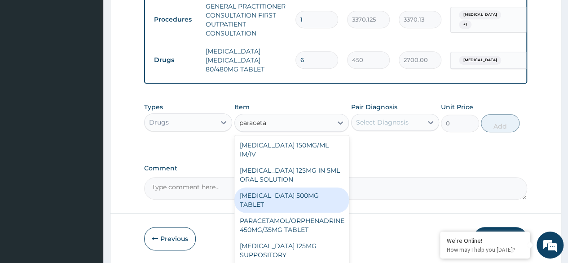
click at [293, 198] on div "PARACETAMOL 500MG TABLET" at bounding box center [291, 199] width 115 height 25
type input "30"
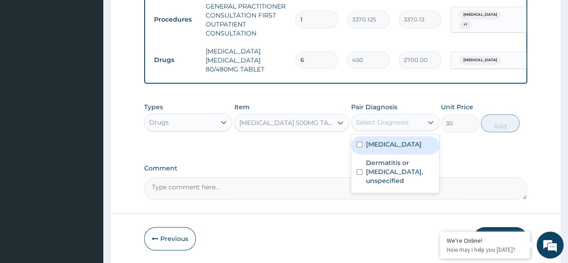
click at [406, 127] on div "Select Diagnosis" at bounding box center [382, 122] width 53 height 9
click at [391, 149] on label "Malaria, unspecified" at bounding box center [394, 144] width 56 height 9
checkbox input "true"
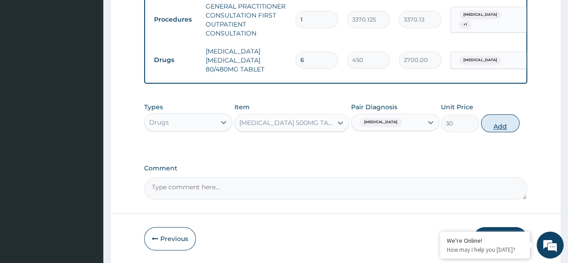
click at [496, 132] on button "Add" at bounding box center [500, 123] width 38 height 18
type input "0"
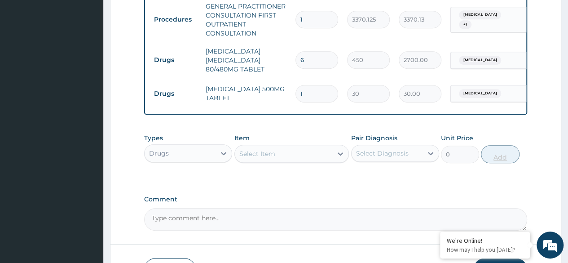
type input "18"
type input "540.00"
type input "18"
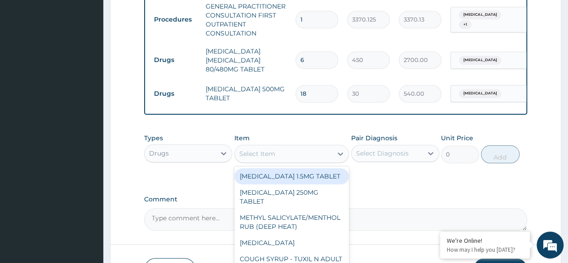
click at [294, 161] on div "Select Item" at bounding box center [284, 153] width 98 height 14
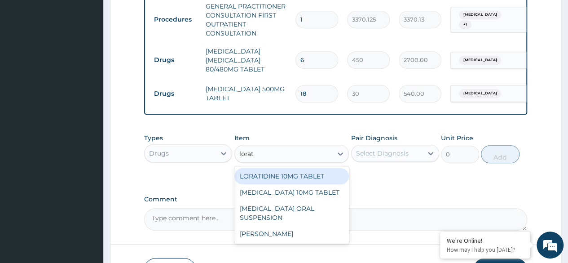
type input "lorati"
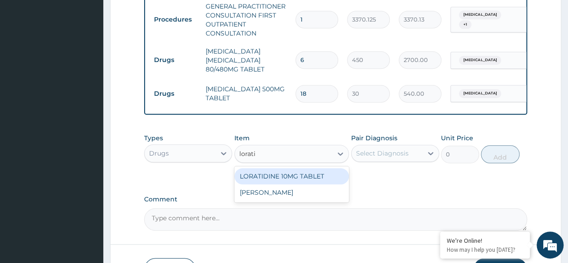
click at [301, 179] on div "LORATIDINE 10MG TABLET" at bounding box center [291, 176] width 115 height 16
type input "96"
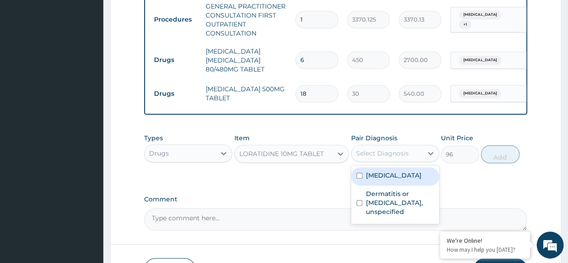
click at [386, 155] on div "Select Diagnosis" at bounding box center [382, 153] width 53 height 9
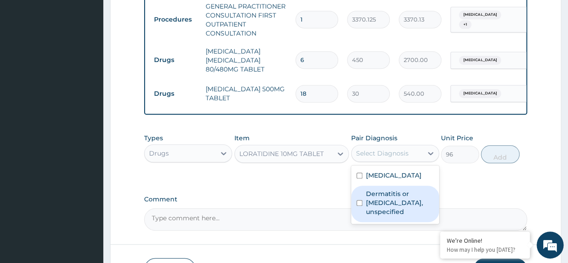
click at [404, 194] on div "Dermatitis or eczema, unspecified" at bounding box center [395, 203] width 88 height 36
checkbox input "true"
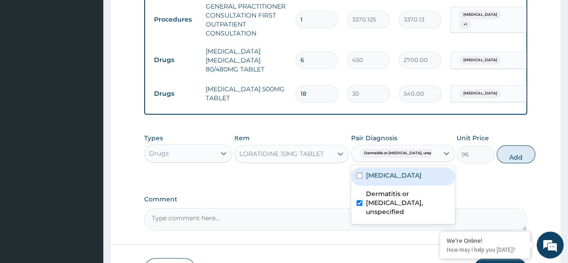
click at [404, 185] on div "Malaria, unspecified" at bounding box center [403, 176] width 104 height 18
checkbox input "true"
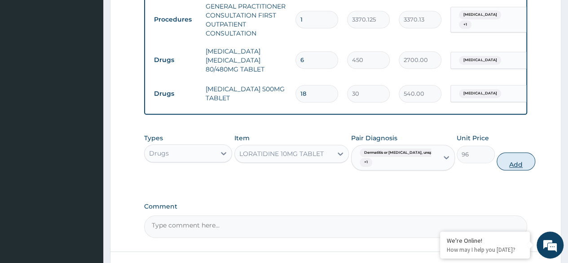
click at [496, 170] on button "Add" at bounding box center [515, 161] width 38 height 18
type input "0"
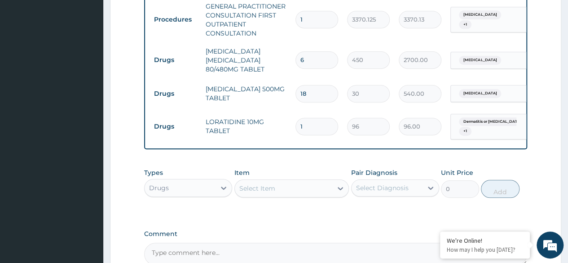
type input "0.00"
type input "7"
type input "672.00"
type input "7"
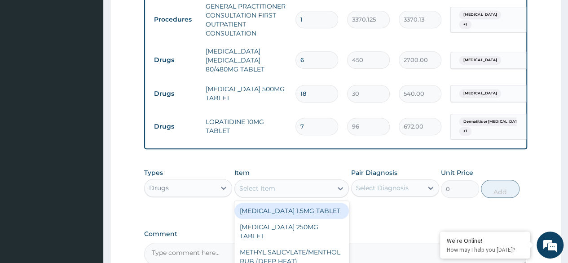
click at [272, 187] on div "Select Item" at bounding box center [284, 188] width 98 height 14
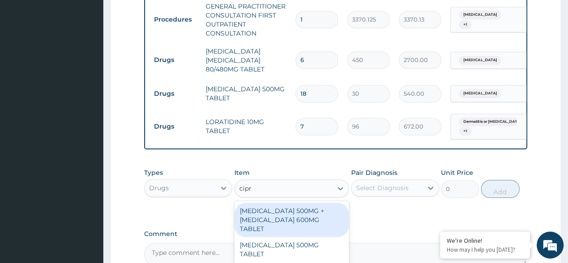
type input "cipro"
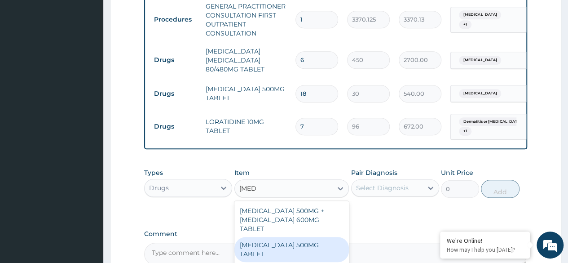
click at [297, 242] on div "[MEDICAL_DATA] 500MG TABLET" at bounding box center [291, 249] width 115 height 25
type input "400"
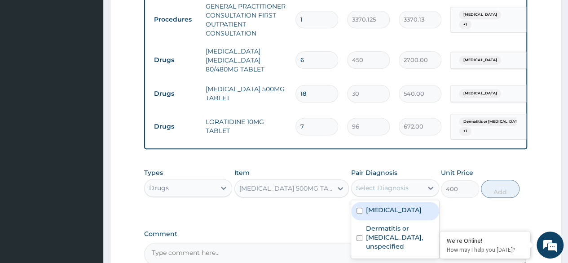
click at [390, 192] on div "Select Diagnosis" at bounding box center [382, 187] width 53 height 9
click at [376, 190] on div "Select Diagnosis" at bounding box center [382, 187] width 53 height 9
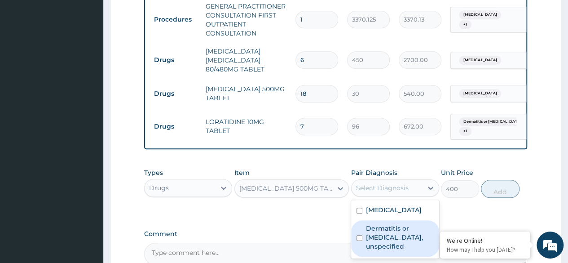
click at [400, 236] on label "Dermatitis or eczema, unspecified" at bounding box center [400, 237] width 68 height 27
checkbox input "true"
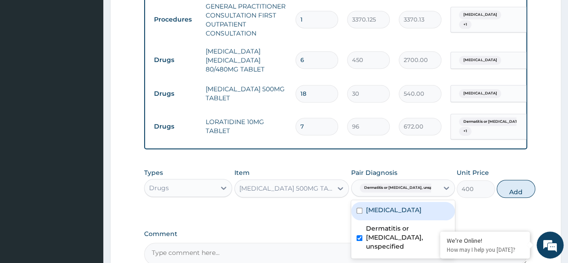
click at [401, 220] on div "Malaria, unspecified" at bounding box center [403, 211] width 104 height 18
checkbox input "true"
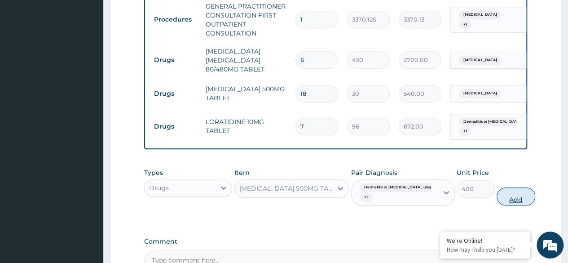
click at [513, 205] on button "Add" at bounding box center [515, 196] width 38 height 18
type input "0"
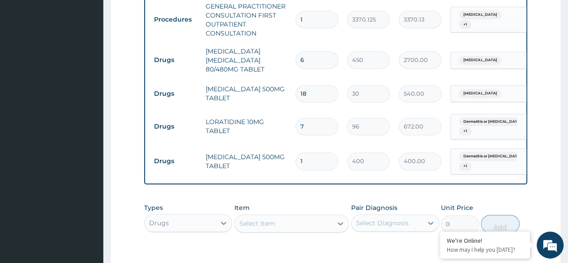
type input "10"
type input "4000.00"
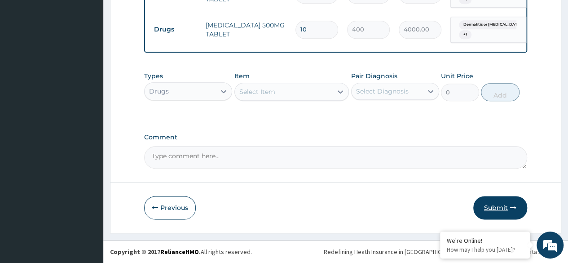
type input "10"
click at [513, 209] on icon "button" at bounding box center [513, 207] width 6 height 6
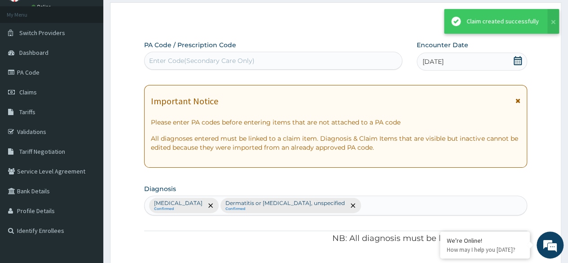
scroll to position [497, 0]
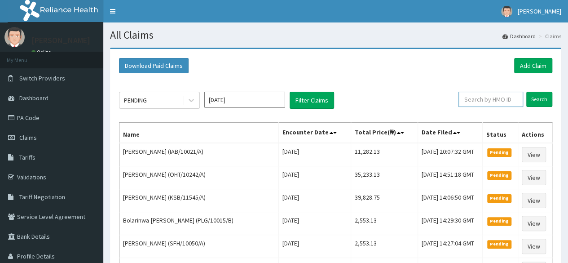
click at [502, 101] on input "text" at bounding box center [490, 99] width 65 height 15
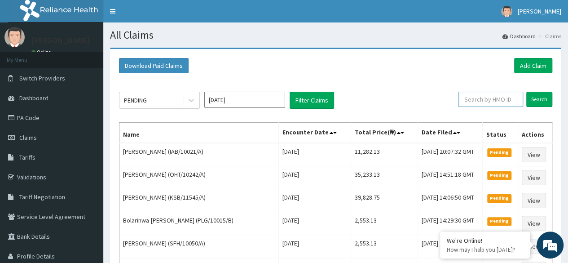
paste input "IAB/10021/A"
type input "IAB/10021/A"
click at [544, 92] on input "Search" at bounding box center [539, 99] width 26 height 15
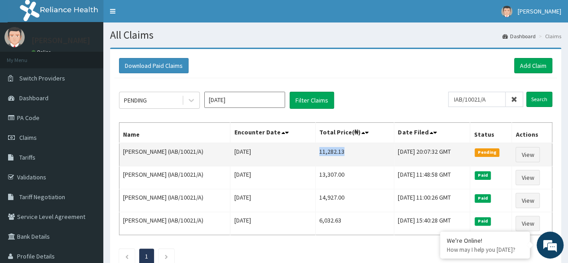
drag, startPoint x: 317, startPoint y: 149, endPoint x: 344, endPoint y: 151, distance: 27.1
click at [344, 151] on td "11,282.13" at bounding box center [354, 154] width 79 height 23
copy td "11,282.13"
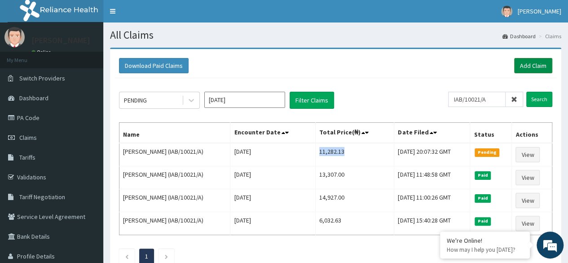
click at [529, 66] on link "Add Claim" at bounding box center [533, 65] width 38 height 15
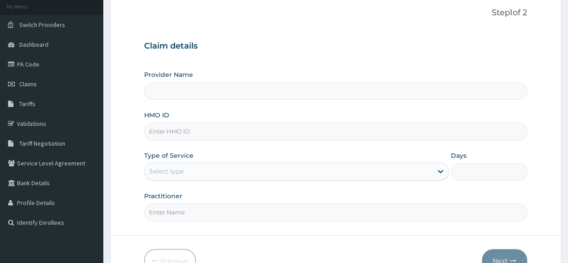
scroll to position [54, 0]
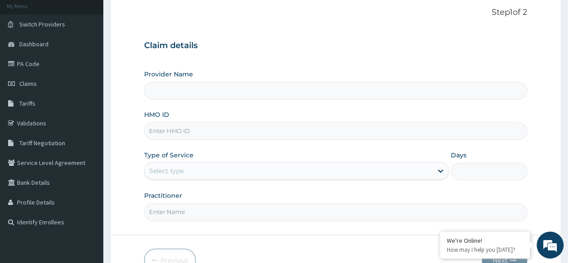
click at [305, 126] on input "HMO ID" at bounding box center [335, 131] width 383 height 18
paste input "BKS/10032/A"
type input "BKS/10032/A"
type input "Reliance Family Clinics (RFC) - [GEOGRAPHIC_DATA]"
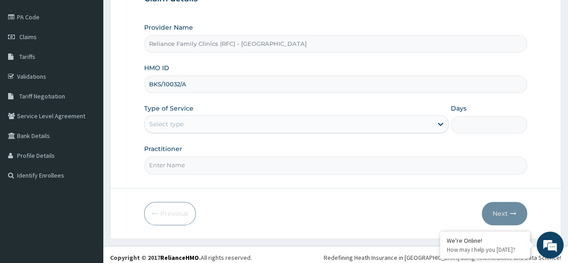
scroll to position [104, 0]
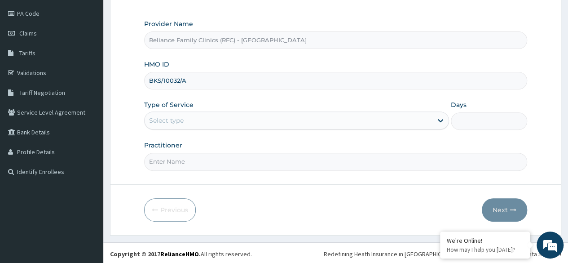
type input "BKS/10032/A"
click at [242, 107] on div "Type of Service Select type" at bounding box center [296, 115] width 305 height 30
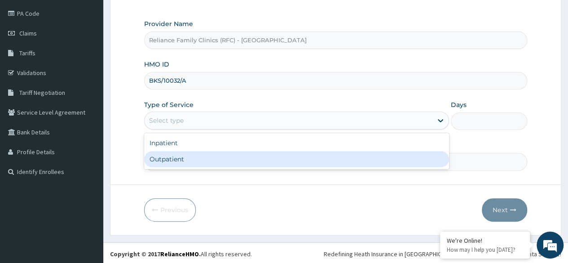
drag, startPoint x: 237, startPoint y: 118, endPoint x: 213, endPoint y: 156, distance: 45.2
click at [213, 129] on div "option Outpatient focused, 2 of 2. 2 results available. Use Up and Down to choo…" at bounding box center [296, 120] width 305 height 18
click at [213, 156] on div "Outpatient" at bounding box center [296, 159] width 305 height 16
type input "1"
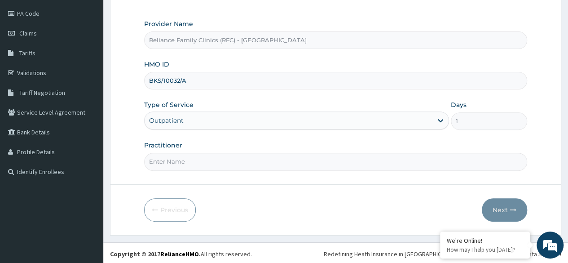
click at [222, 163] on input "Practitioner" at bounding box center [335, 162] width 383 height 18
type input "Locum"
click at [508, 210] on button "Next" at bounding box center [504, 209] width 45 height 23
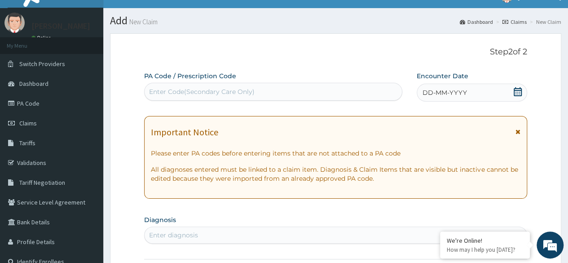
scroll to position [11, 0]
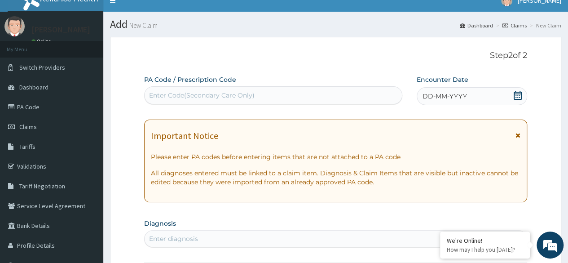
click at [481, 102] on div "DD-MM-YYYY" at bounding box center [472, 96] width 110 height 18
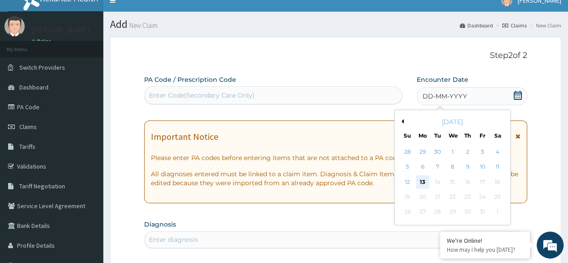
click at [422, 181] on div "13" at bounding box center [422, 181] width 13 height 13
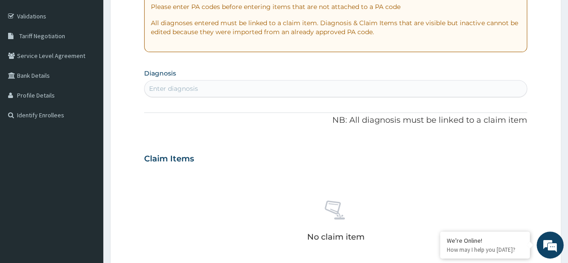
scroll to position [159, 0]
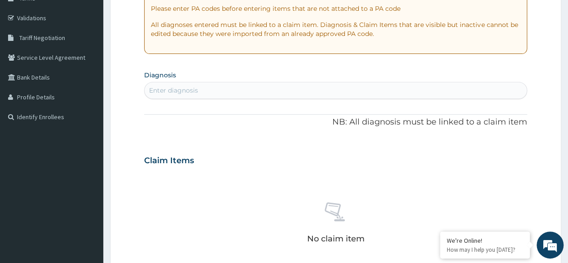
click at [169, 92] on div "Enter diagnosis" at bounding box center [173, 90] width 49 height 9
type input "upper respiratory"
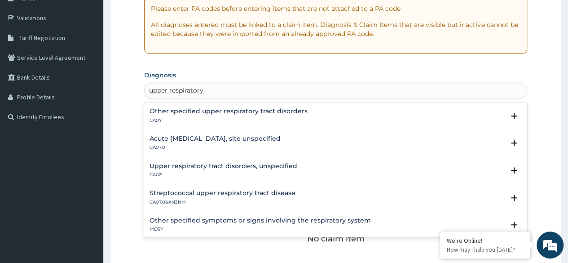
click at [277, 141] on h4 "Acute upper respiratory infection, site unspecified" at bounding box center [214, 138] width 131 height 7
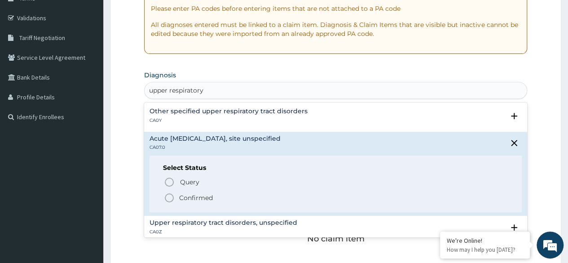
click at [360, 123] on div "Other specified upper respiratory tract disorders CA0Y" at bounding box center [335, 116] width 372 height 16
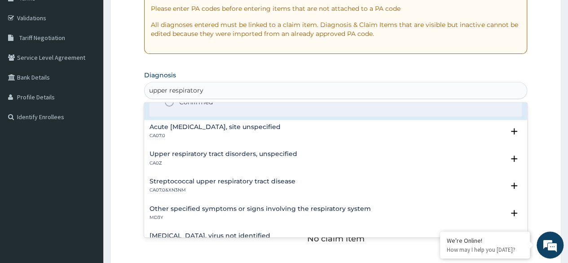
scroll to position [69, 0]
click at [233, 156] on h4 "Upper respiratory tract disorders, unspecified" at bounding box center [223, 153] width 148 height 7
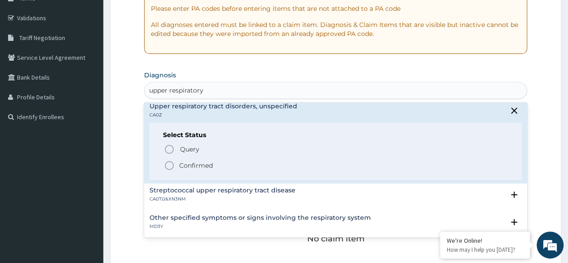
scroll to position [69, 0]
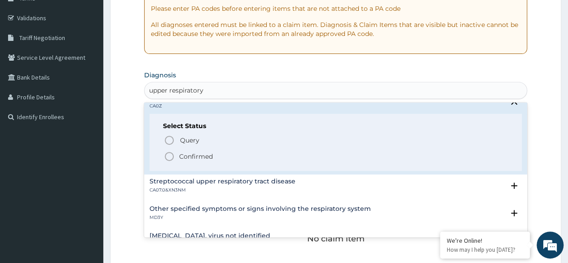
click at [167, 153] on icon "status option filled" at bounding box center [169, 156] width 11 height 11
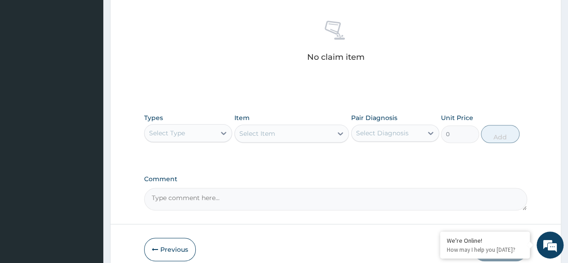
scroll to position [383, 0]
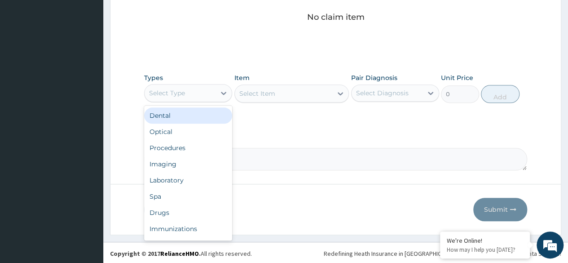
click at [194, 90] on div "Select Type" at bounding box center [180, 93] width 71 height 14
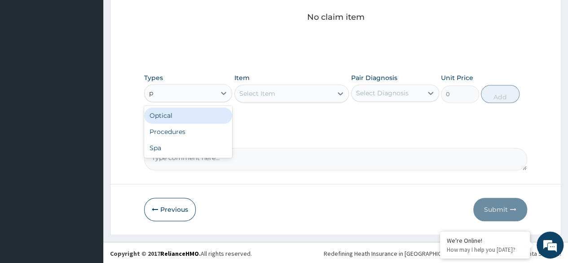
type input "pr"
click at [195, 113] on div "Procedures" at bounding box center [188, 115] width 88 height 16
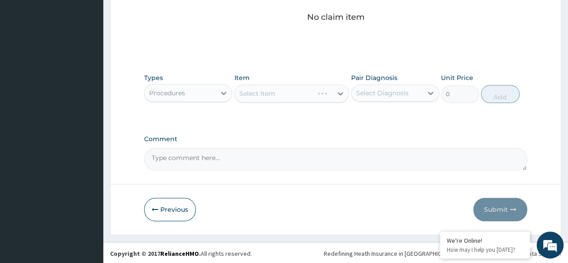
click at [282, 88] on div "Select Item" at bounding box center [291, 93] width 115 height 18
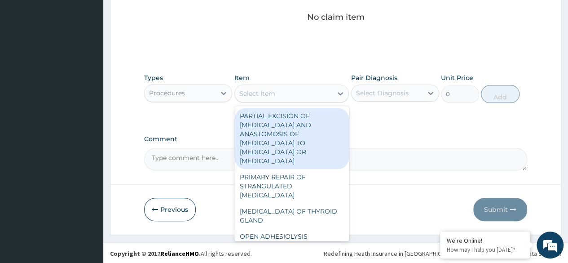
click at [282, 88] on div "Select Item" at bounding box center [284, 93] width 98 height 14
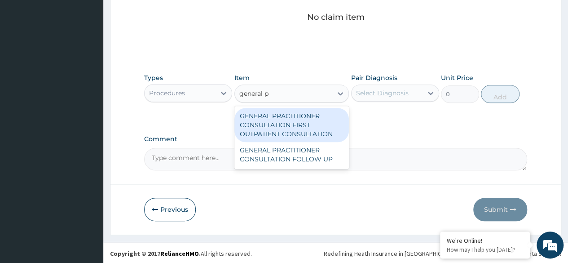
type input "general pr"
click at [284, 123] on div "GENERAL PRACTITIONER CONSULTATION FIRST OUTPATIENT CONSULTATION" at bounding box center [291, 125] width 115 height 34
type input "3370.125"
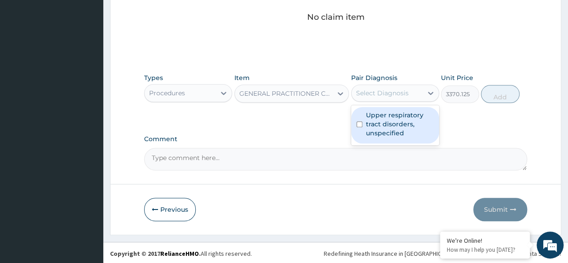
click at [418, 86] on div "Select Diagnosis" at bounding box center [386, 93] width 71 height 14
click at [397, 115] on label "Upper respiratory tract disorders, unspecified" at bounding box center [400, 123] width 68 height 27
checkbox input "true"
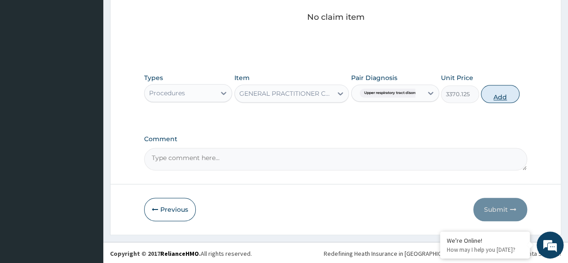
click at [514, 88] on button "Add" at bounding box center [500, 94] width 38 height 18
type input "0"
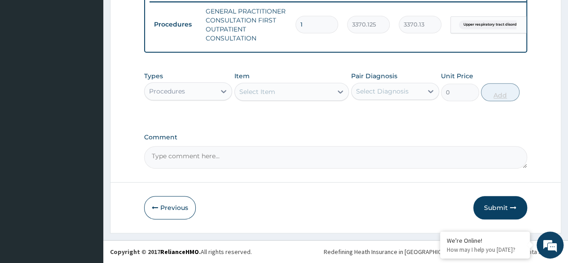
scroll to position [361, 0]
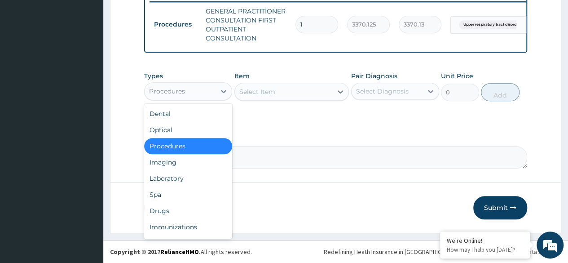
click at [204, 90] on div "Procedures" at bounding box center [180, 91] width 71 height 14
click at [185, 211] on div "Drugs" at bounding box center [188, 210] width 88 height 16
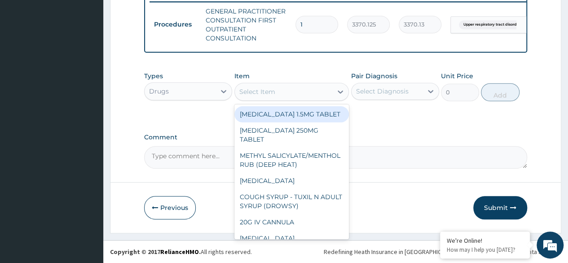
click at [281, 97] on div "Select Item" at bounding box center [284, 91] width 98 height 14
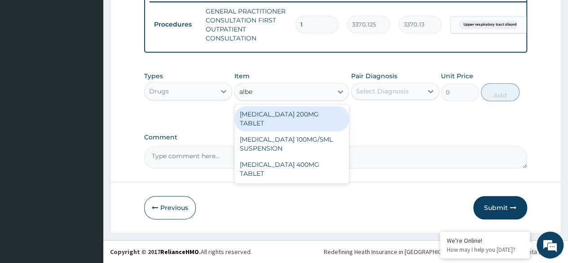
type input "alben"
click at [307, 111] on div "[MEDICAL_DATA] 200MG TABLET" at bounding box center [291, 118] width 115 height 25
type input "391"
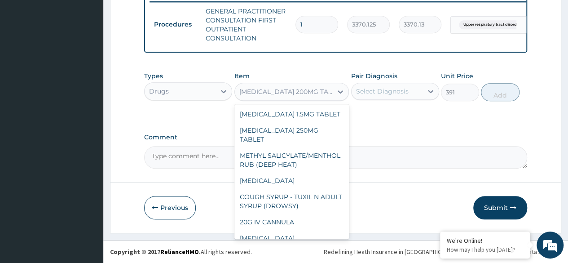
click at [291, 88] on div "[MEDICAL_DATA] 200MG TABLET" at bounding box center [286, 91] width 94 height 9
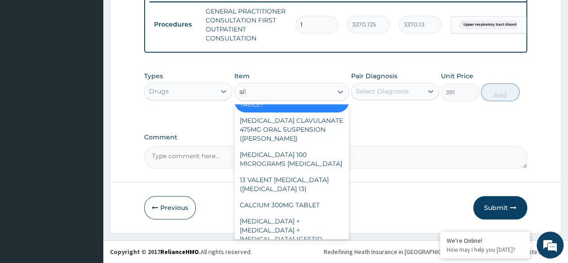
scroll to position [1, 0]
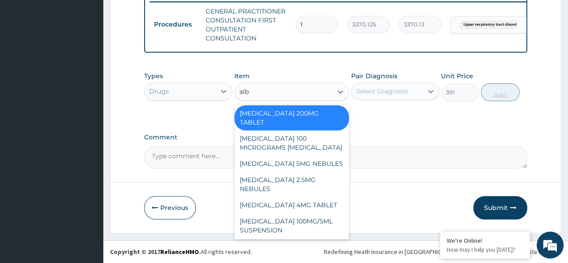
type input "albe"
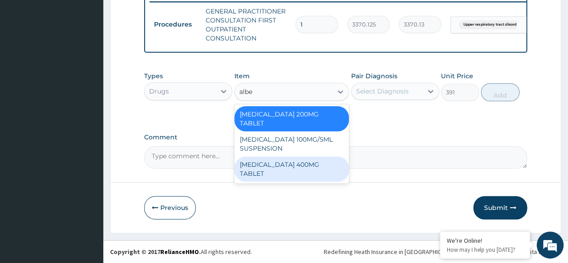
click at [301, 158] on div "[MEDICAL_DATA] 400MG TABLET" at bounding box center [291, 168] width 115 height 25
type input "222"
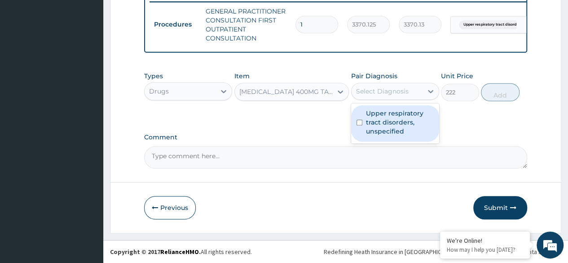
drag, startPoint x: 405, startPoint y: 92, endPoint x: 400, endPoint y: 117, distance: 25.3
click at [400, 100] on div "option Upper respiratory tract disorders, unspecified, selected. option Upper r…" at bounding box center [395, 91] width 88 height 17
click at [400, 117] on label "Upper respiratory tract disorders, unspecified" at bounding box center [400, 122] width 68 height 27
checkbox input "true"
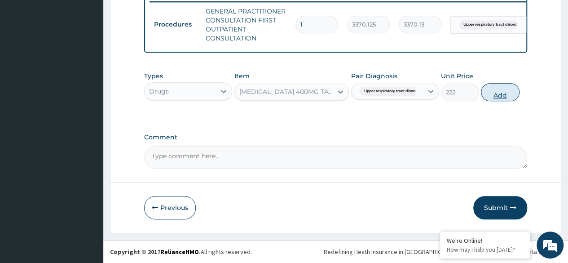
click at [488, 99] on button "Add" at bounding box center [500, 92] width 38 height 18
type input "0"
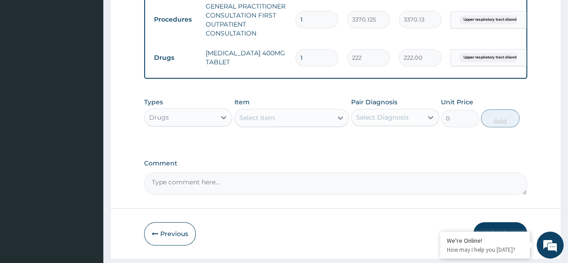
click at [290, 120] on div "Select Item" at bounding box center [284, 117] width 98 height 14
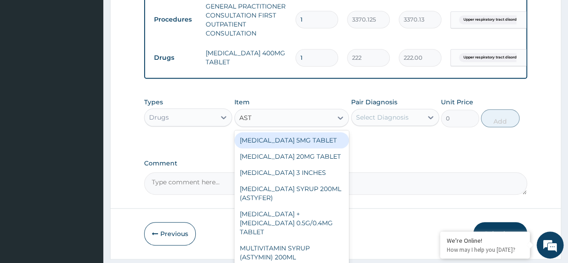
type input "ASTY"
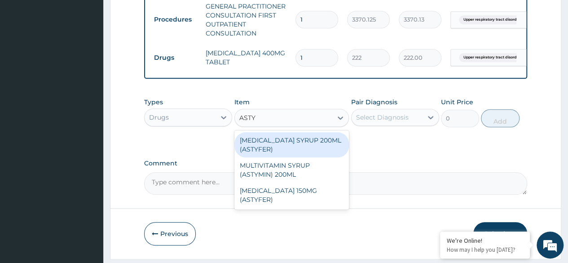
click at [312, 144] on div "[MEDICAL_DATA] SYRUP 200ML (ASTYFER)" at bounding box center [291, 144] width 115 height 25
type input "5681"
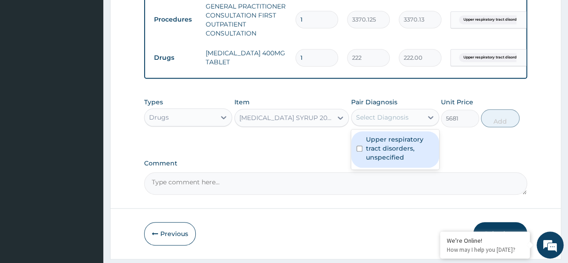
click at [376, 124] on div "Select Diagnosis" at bounding box center [386, 117] width 71 height 14
click at [400, 162] on label "Upper respiratory tract disorders, unspecified" at bounding box center [400, 148] width 68 height 27
checkbox input "true"
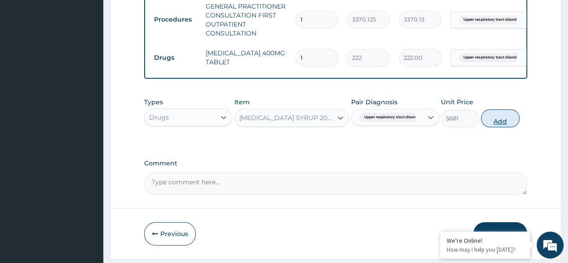
click at [501, 120] on button "Add" at bounding box center [500, 118] width 38 height 18
type input "0"
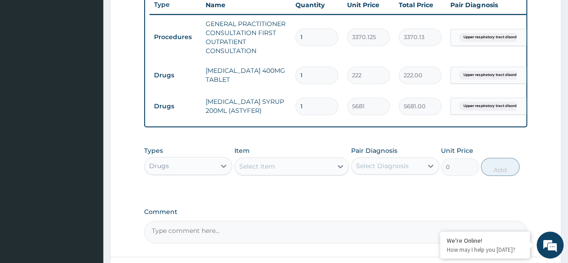
scroll to position [423, 0]
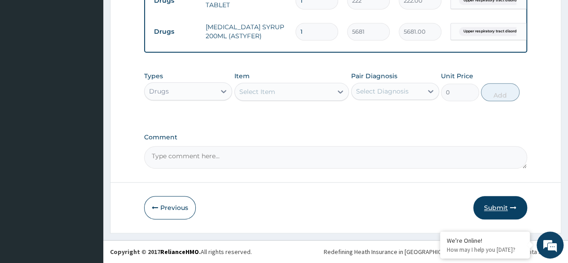
click at [499, 211] on button "Submit" at bounding box center [500, 207] width 54 height 23
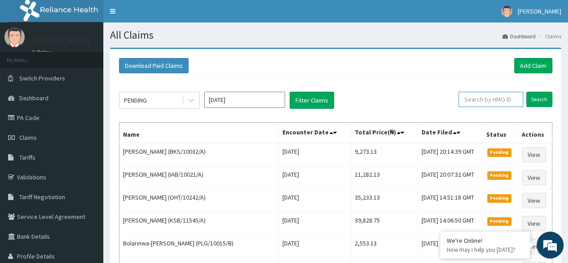
click at [492, 101] on input "text" at bounding box center [490, 99] width 65 height 15
paste input "BKS/10032/A"
type input "BKS/10032/A"
click at [539, 97] on input "Search" at bounding box center [539, 99] width 26 height 15
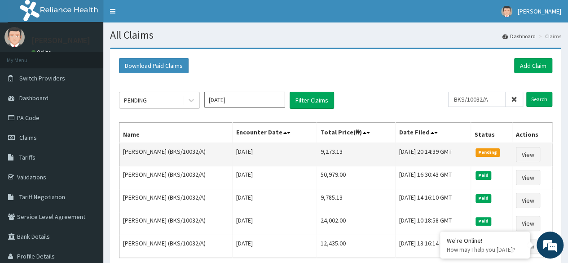
click at [328, 149] on td "9,273.13" at bounding box center [356, 154] width 78 height 23
drag, startPoint x: 308, startPoint y: 150, endPoint x: 331, endPoint y: 152, distance: 23.0
click at [331, 152] on td "9,273.13" at bounding box center [356, 154] width 78 height 23
copy td "9,273.13"
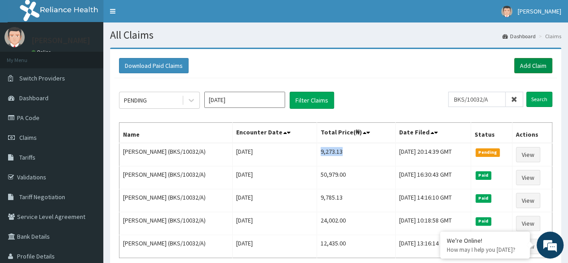
click at [538, 65] on link "Add Claim" at bounding box center [533, 65] width 38 height 15
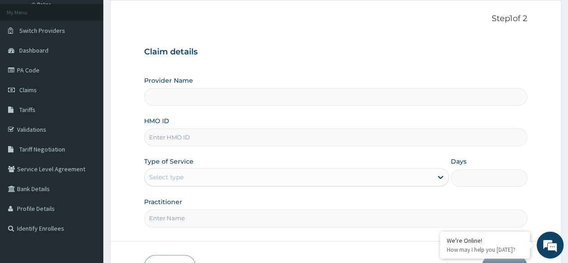
type input "Reliance Family Clinics (RFC) - [GEOGRAPHIC_DATA]"
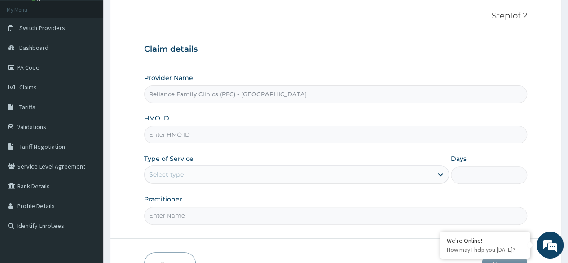
scroll to position [53, 0]
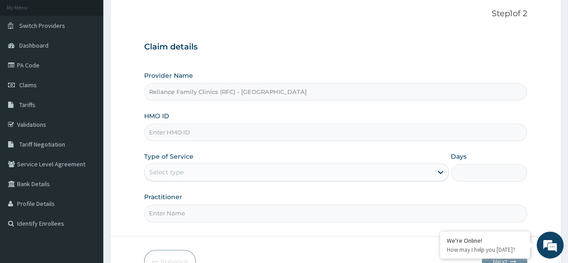
click at [256, 131] on input "HMO ID" at bounding box center [335, 132] width 383 height 18
paste input "BHT/10524/A"
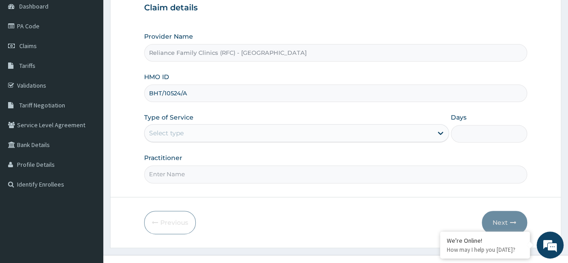
scroll to position [94, 0]
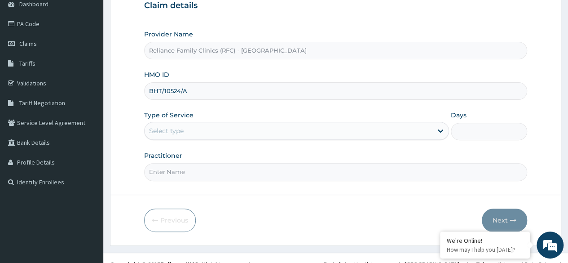
type input "BHT/10524/A"
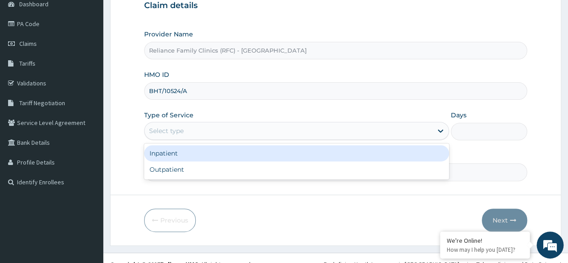
click at [229, 131] on div "Select type" at bounding box center [289, 130] width 288 height 14
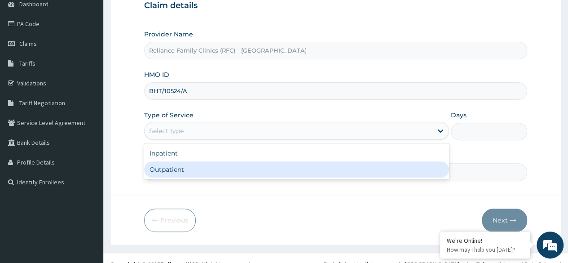
click at [229, 165] on div "Outpatient" at bounding box center [296, 169] width 305 height 16
type input "1"
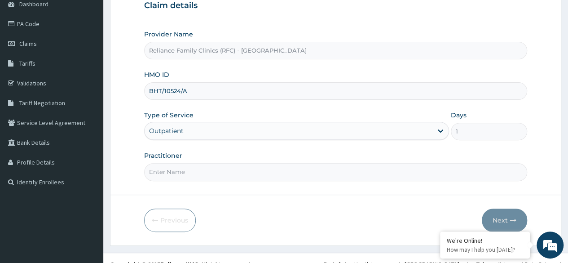
click at [229, 165] on input "Practitioner" at bounding box center [335, 172] width 383 height 18
type input "LOCUM"
click at [502, 210] on button "Next" at bounding box center [504, 219] width 45 height 23
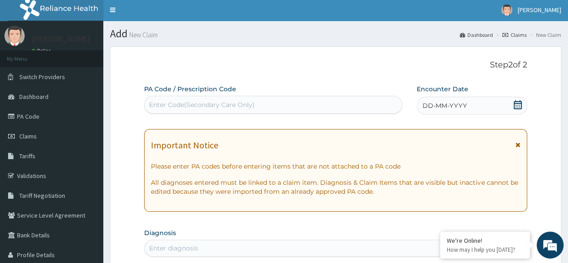
scroll to position [1, 0]
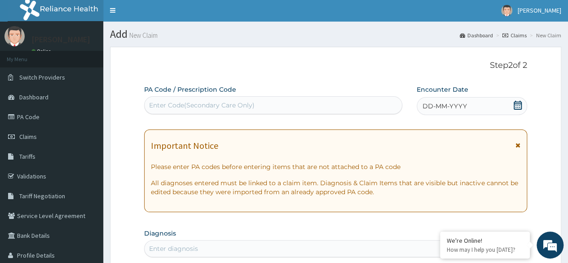
click at [499, 105] on div "DD-MM-YYYY" at bounding box center [472, 106] width 110 height 18
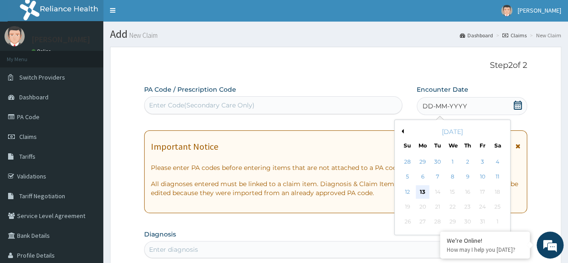
click at [420, 192] on div "13" at bounding box center [422, 191] width 13 height 13
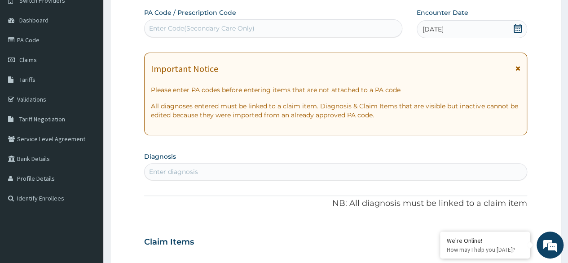
scroll to position [83, 0]
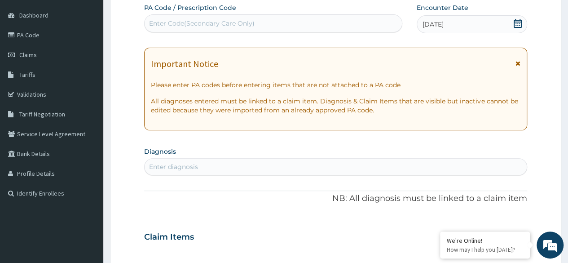
click at [287, 170] on div "Enter diagnosis" at bounding box center [336, 166] width 382 height 14
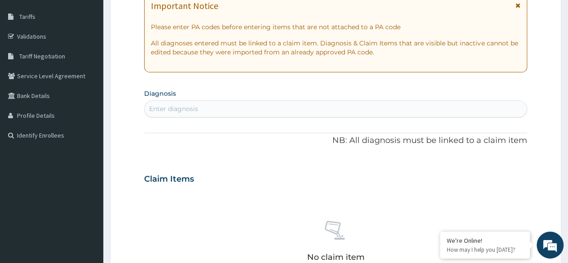
scroll to position [141, 0]
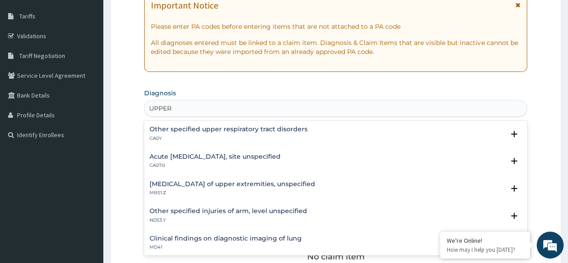
type input "UPPER"
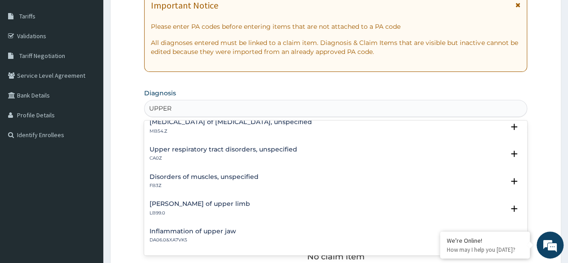
scroll to position [171, 0]
click at [245, 158] on p "CA0Z" at bounding box center [223, 157] width 148 height 6
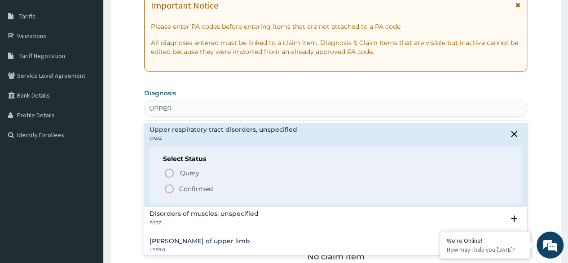
scroll to position [192, 0]
click at [170, 185] on icon "status option filled" at bounding box center [169, 187] width 11 height 11
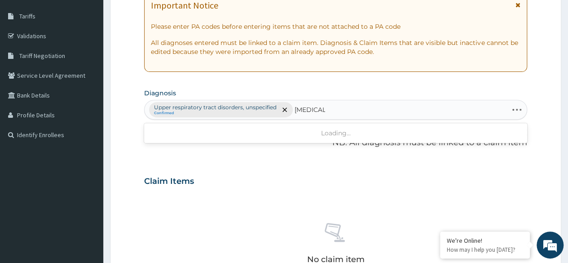
type input "[MEDICAL_DATA]"
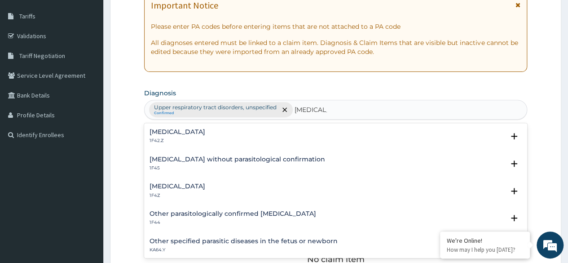
click at [189, 185] on h4 "[MEDICAL_DATA]" at bounding box center [177, 186] width 56 height 7
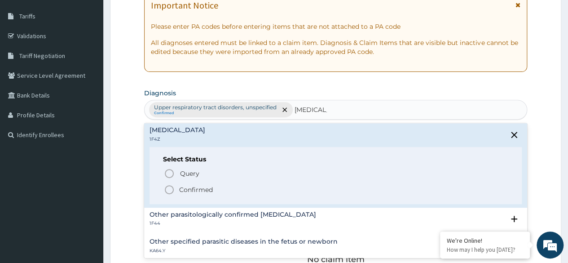
scroll to position [59, 0]
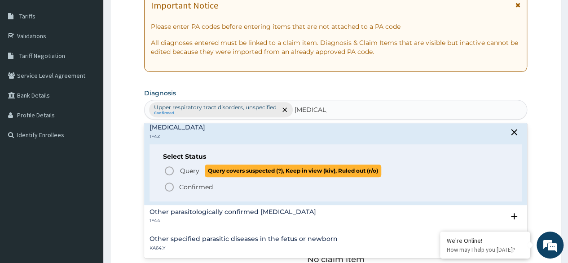
click at [184, 169] on span "Query" at bounding box center [189, 170] width 19 height 9
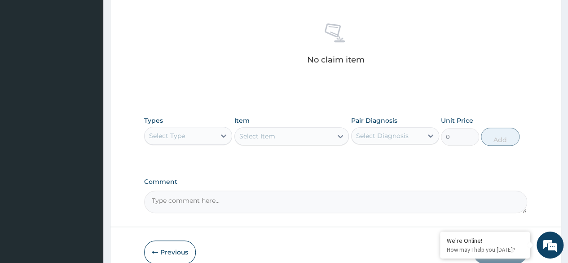
scroll to position [341, 0]
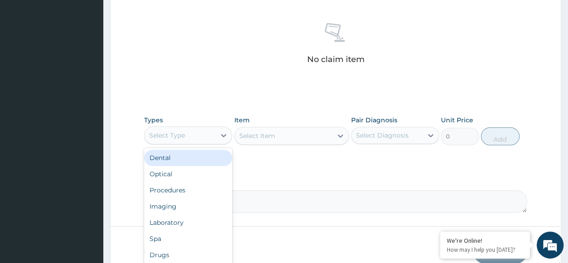
click at [175, 137] on div "Select Type" at bounding box center [167, 135] width 36 height 9
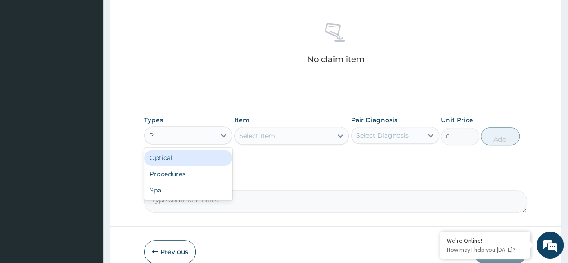
type input "PR"
click at [207, 149] on div "Procedures" at bounding box center [188, 157] width 88 height 16
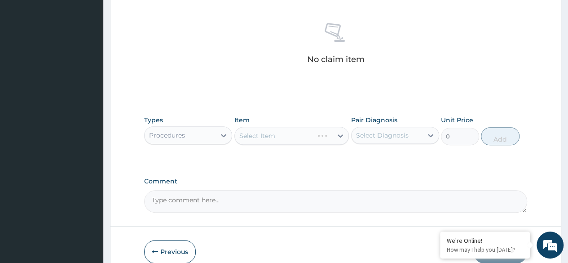
click at [293, 142] on div "Select Item" at bounding box center [291, 136] width 115 height 18
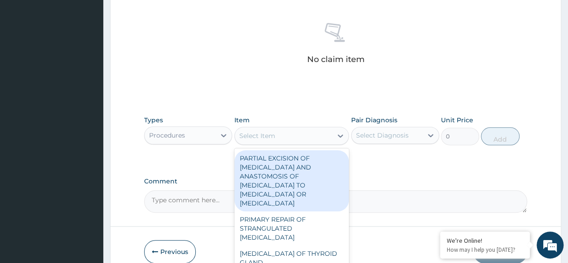
click at [293, 142] on div "Select Item" at bounding box center [291, 136] width 115 height 18
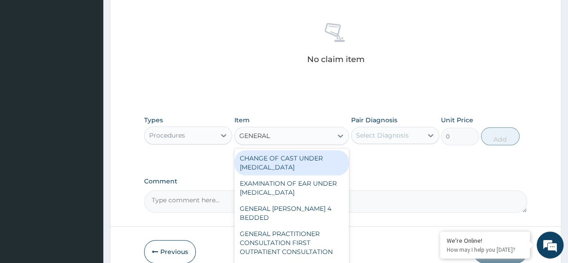
type input "GENERAL P"
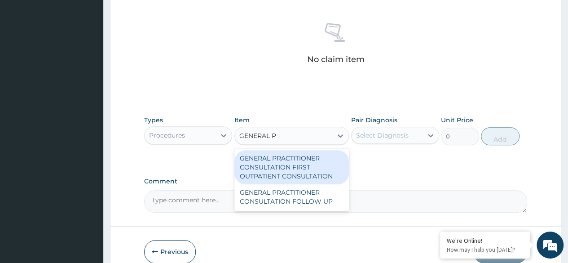
click at [289, 176] on div "GENERAL PRACTITIONER CONSULTATION FIRST OUTPATIENT CONSULTATION" at bounding box center [291, 167] width 115 height 34
type input "3370.125"
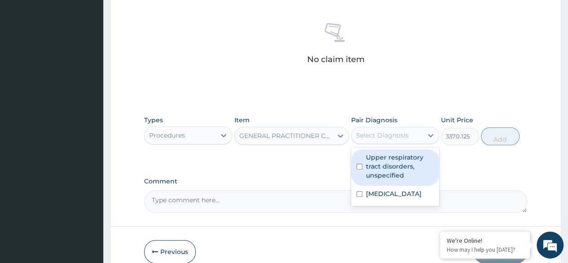
click at [417, 139] on div "Select Diagnosis" at bounding box center [386, 135] width 71 height 14
click at [393, 164] on label "Upper respiratory tract disorders, unspecified" at bounding box center [400, 166] width 68 height 27
checkbox input "true"
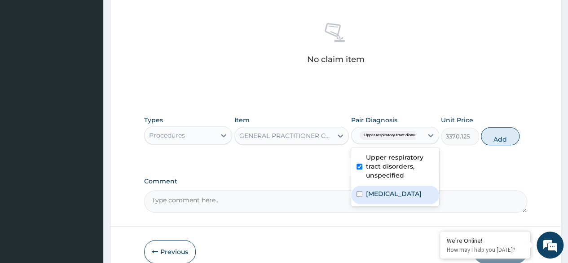
click at [398, 187] on div "[MEDICAL_DATA]" at bounding box center [395, 194] width 88 height 18
checkbox input "true"
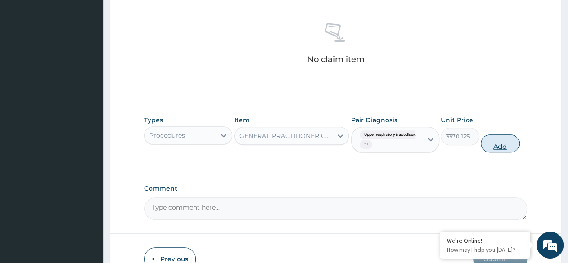
click at [509, 147] on button "Add" at bounding box center [500, 143] width 38 height 18
type input "0"
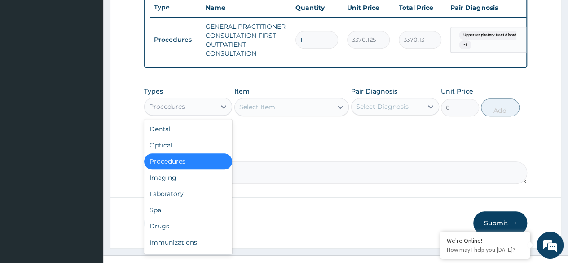
click at [193, 111] on div "Procedures" at bounding box center [180, 106] width 71 height 14
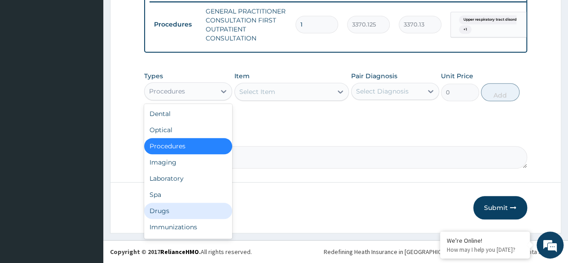
click at [176, 208] on div "Drugs" at bounding box center [188, 210] width 88 height 16
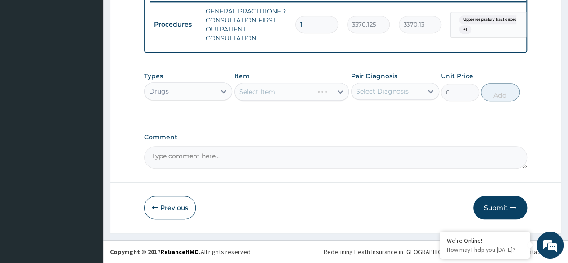
click at [303, 95] on div "Select Item" at bounding box center [291, 92] width 115 height 18
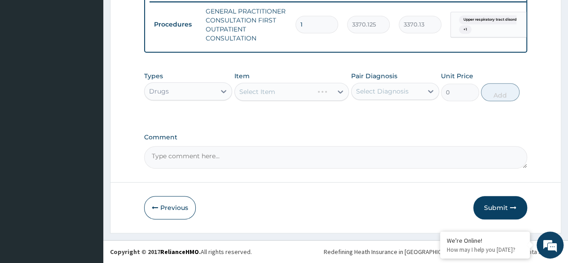
click at [303, 95] on div "Select Item" at bounding box center [291, 92] width 115 height 18
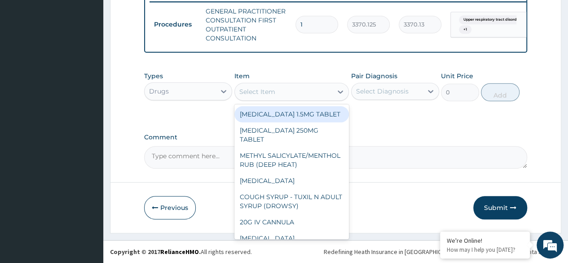
click at [303, 95] on div "Select Item" at bounding box center [284, 91] width 98 height 14
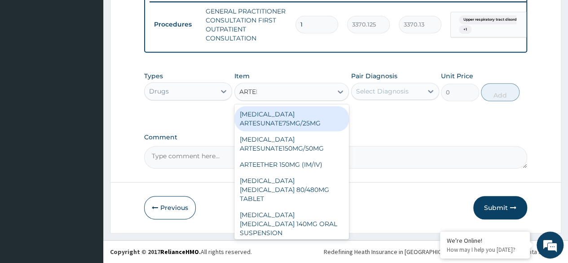
type input "ARTEME"
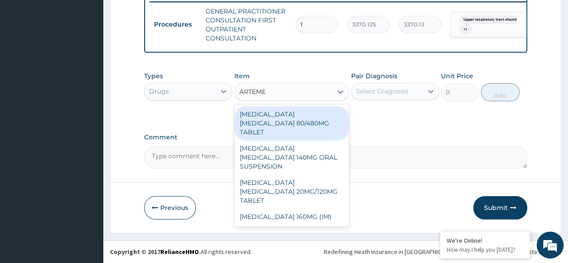
click at [306, 124] on div "[MEDICAL_DATA] [MEDICAL_DATA] 80/480MG TABLET" at bounding box center [291, 123] width 115 height 34
type input "450"
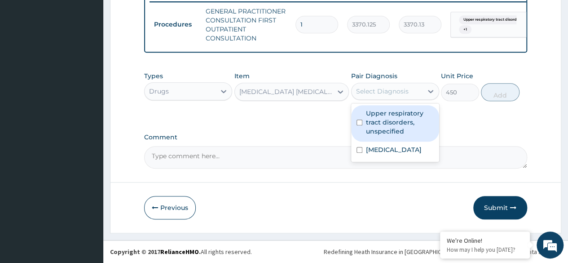
click at [375, 91] on div "Select Diagnosis" at bounding box center [382, 91] width 53 height 9
click at [401, 112] on label "Upper respiratory tract disorders, unspecified" at bounding box center [400, 122] width 68 height 27
checkbox input "true"
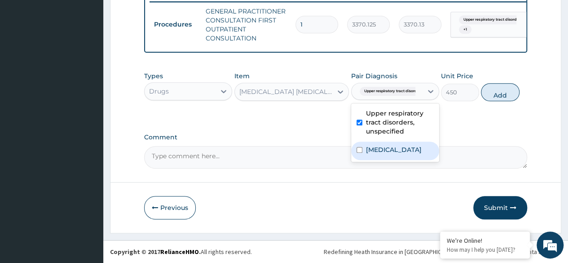
click at [414, 152] on label "[MEDICAL_DATA]" at bounding box center [394, 149] width 56 height 9
checkbox input "true"
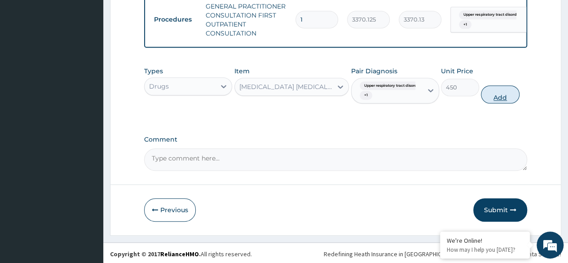
click at [504, 103] on button "Add" at bounding box center [500, 94] width 38 height 18
type input "0"
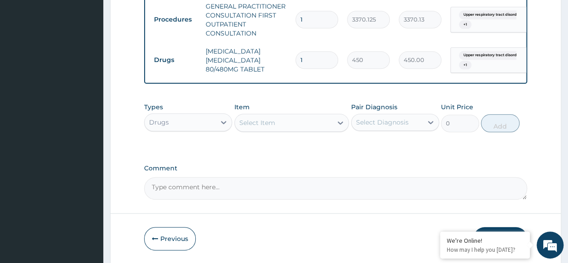
type input "0.00"
type input "6"
type input "2700.00"
type input "6"
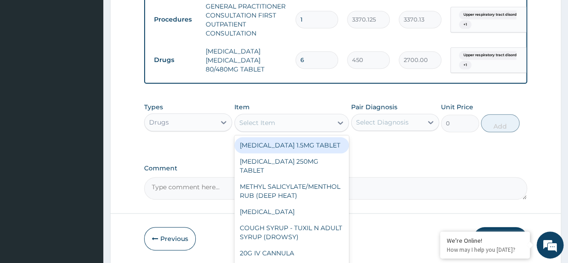
click at [285, 123] on div "Select Item" at bounding box center [284, 122] width 98 height 14
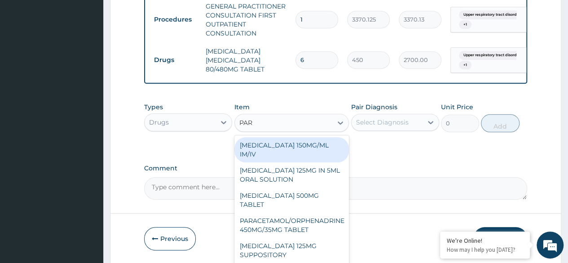
type input "PARA"
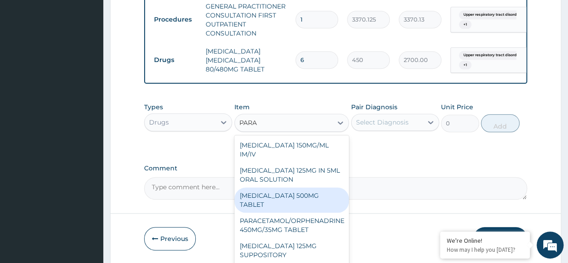
click at [303, 202] on div "[MEDICAL_DATA] 500MG TABLET" at bounding box center [291, 199] width 115 height 25
type input "30"
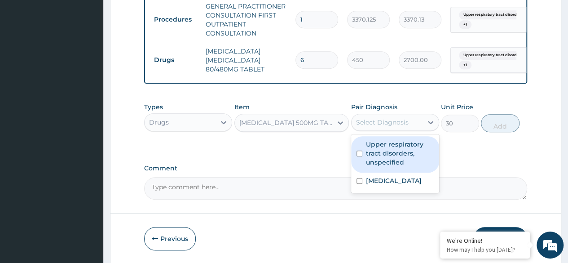
click at [408, 129] on div "Select Diagnosis" at bounding box center [386, 122] width 71 height 14
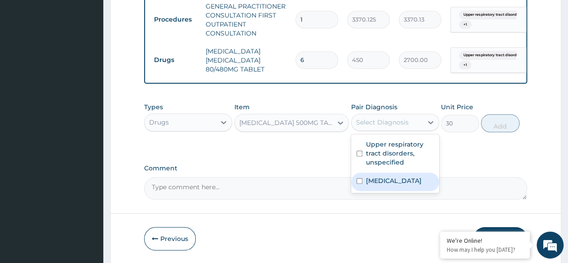
click at [401, 183] on label "[MEDICAL_DATA]" at bounding box center [394, 180] width 56 height 9
checkbox input "true"
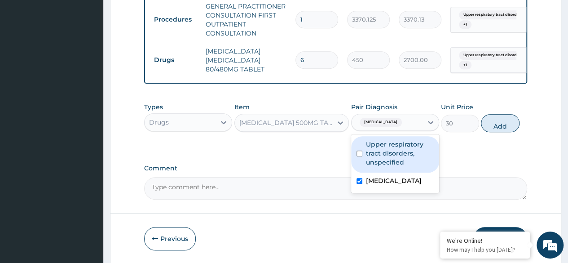
click at [404, 167] on label "Upper respiratory tract disorders, unspecified" at bounding box center [400, 153] width 68 height 27
checkbox input "true"
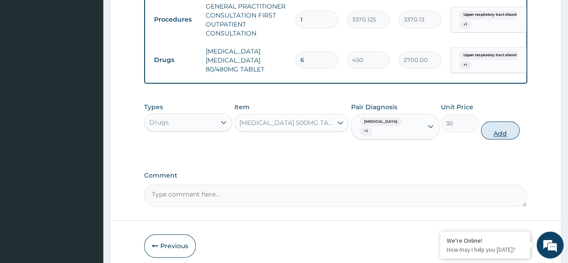
click at [494, 130] on button "Add" at bounding box center [500, 130] width 38 height 18
type input "0"
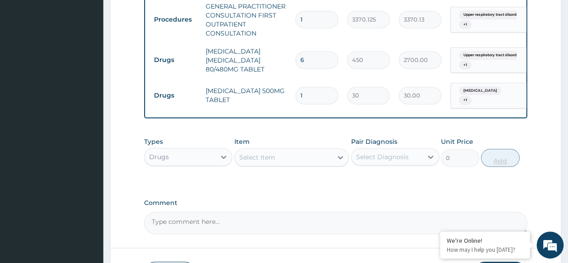
type input "18"
type input "540.00"
type input "18"
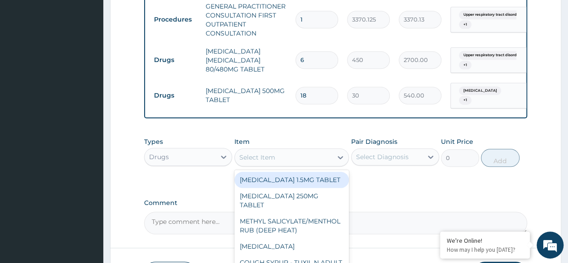
click at [273, 162] on div "Select Item" at bounding box center [257, 157] width 36 height 9
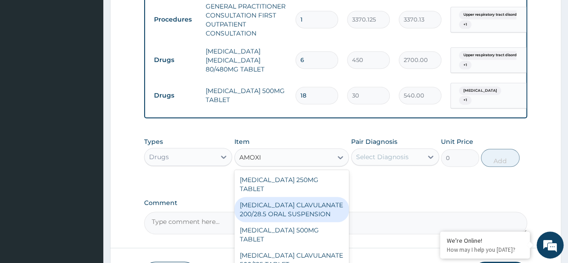
type input "AMOXIC"
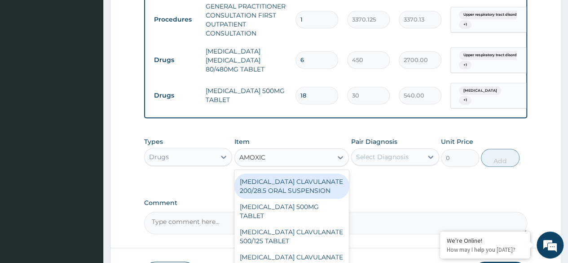
scroll to position [24, 0]
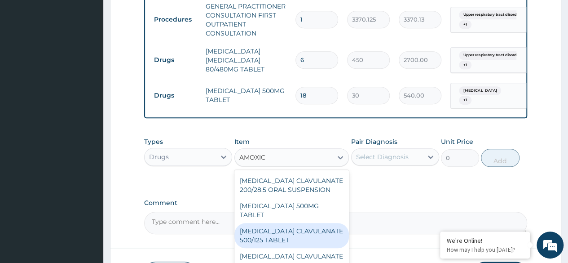
click at [304, 223] on div "[MEDICAL_DATA] CLAVULANATE 500/125 TABLET" at bounding box center [291, 235] width 115 height 25
type input "414"
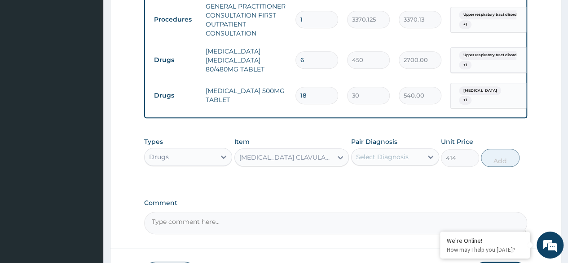
click at [396, 158] on div "Select Diagnosis" at bounding box center [382, 156] width 53 height 9
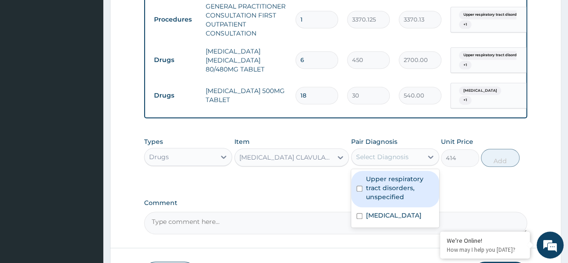
click at [410, 190] on label "Upper respiratory tract disorders, unspecified" at bounding box center [400, 187] width 68 height 27
checkbox input "true"
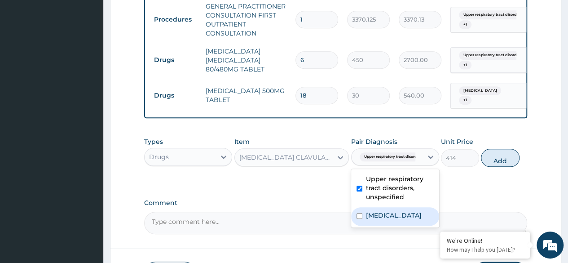
click at [422, 215] on div "[MEDICAL_DATA]" at bounding box center [395, 216] width 88 height 18
checkbox input "true"
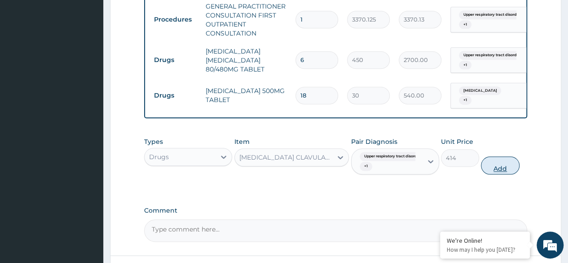
click at [505, 172] on button "Add" at bounding box center [500, 165] width 38 height 18
type input "0"
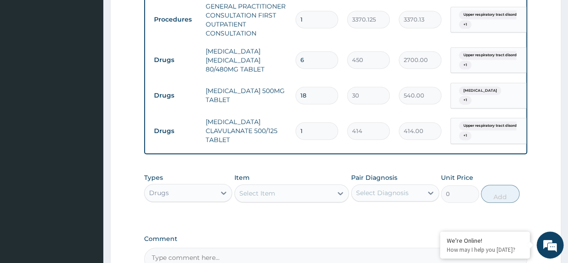
type input "10"
type input "4140.00"
type input "10"
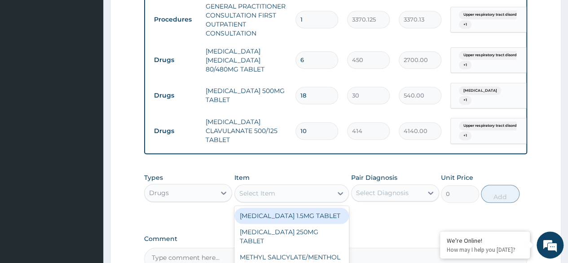
click at [280, 200] on div "Select Item" at bounding box center [284, 193] width 98 height 14
type input "CHLORPHE"
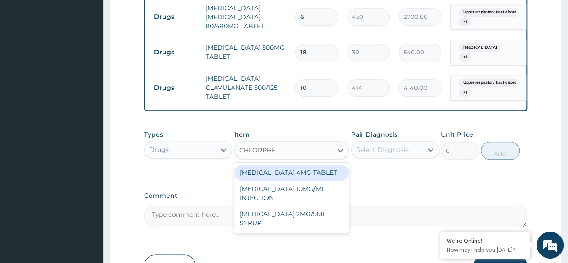
scroll to position [404, 0]
click at [293, 180] on div "[MEDICAL_DATA] 4MG TABLET" at bounding box center [291, 172] width 115 height 16
type input "60"
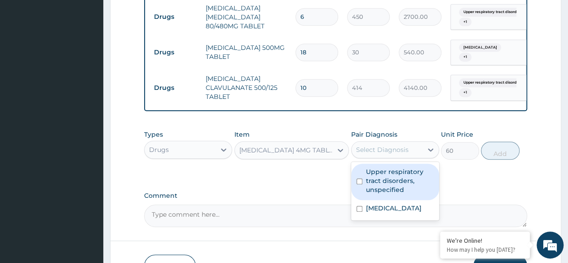
click at [405, 153] on div "Select Diagnosis" at bounding box center [382, 149] width 53 height 9
click at [409, 184] on label "Upper respiratory tract disorders, unspecified" at bounding box center [400, 180] width 68 height 27
checkbox input "true"
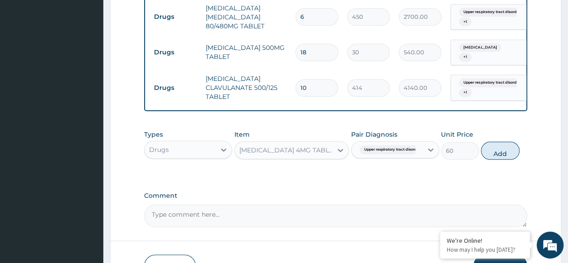
click at [508, 164] on div "Types Drugs Item CHLORPHENIRAMINE 4MG TABLET Pair Diagnosis Upper respiratory t…" at bounding box center [335, 144] width 383 height 39
click at [509, 159] on button "Add" at bounding box center [500, 150] width 38 height 18
type input "0"
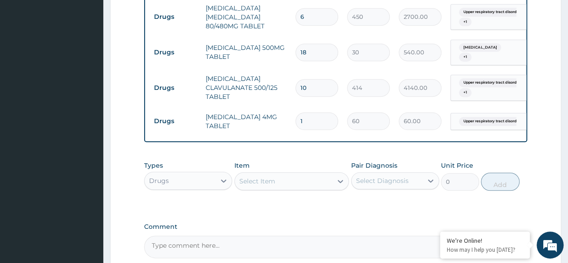
type input "0.00"
type input "3"
type input "180.00"
type input "3"
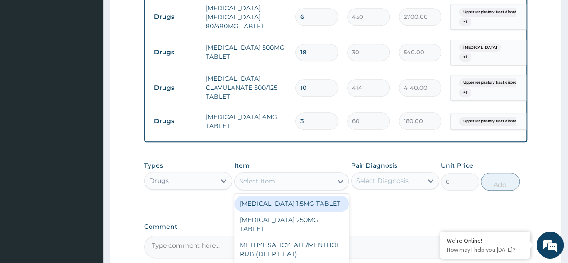
click at [283, 186] on div "Select Item" at bounding box center [284, 181] width 98 height 14
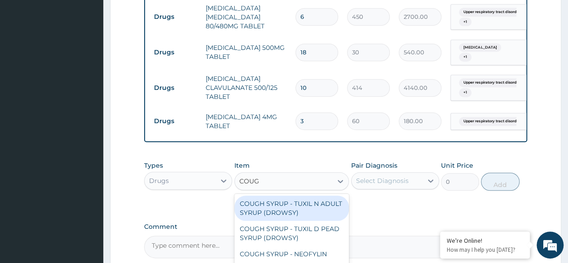
type input "COUGH"
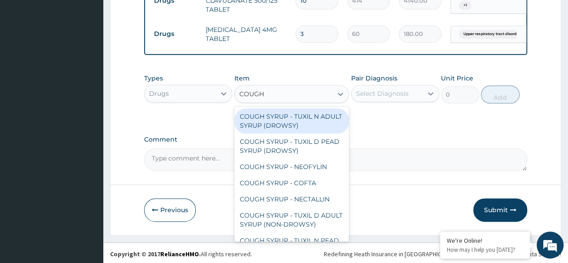
scroll to position [493, 0]
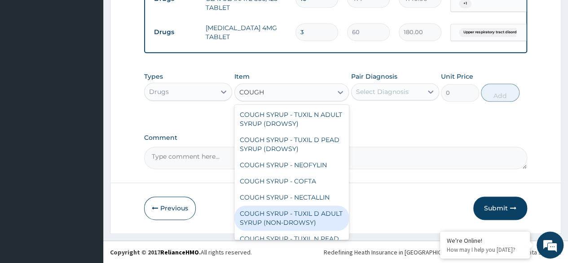
click at [317, 219] on div "COUGH SYRUP - TUXIL D ADULT SYRUP (NON-DROWSY)" at bounding box center [291, 217] width 115 height 25
type input "2000"
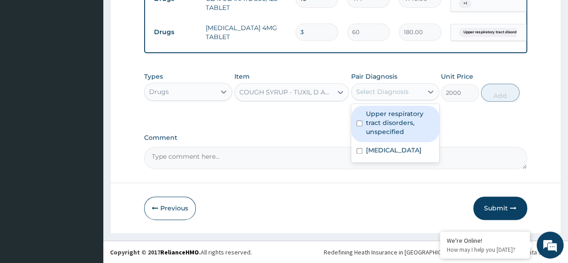
click at [393, 96] on div "Select Diagnosis" at bounding box center [382, 91] width 53 height 9
click at [401, 126] on label "Upper respiratory tract disorders, unspecified" at bounding box center [400, 122] width 68 height 27
checkbox input "true"
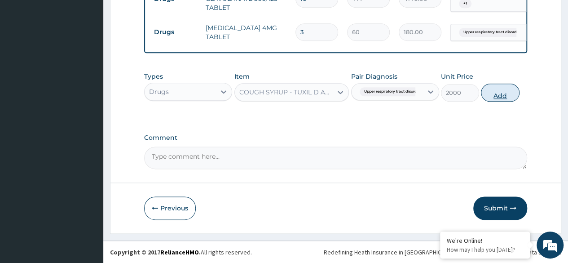
click at [512, 100] on button "Add" at bounding box center [500, 92] width 38 height 18
type input "0"
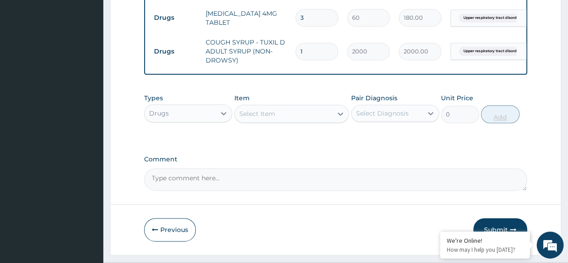
scroll to position [535, 0]
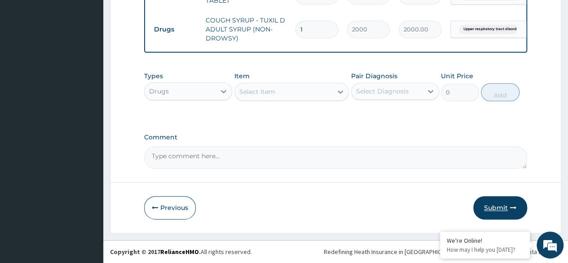
click at [510, 211] on button "Submit" at bounding box center [500, 207] width 54 height 23
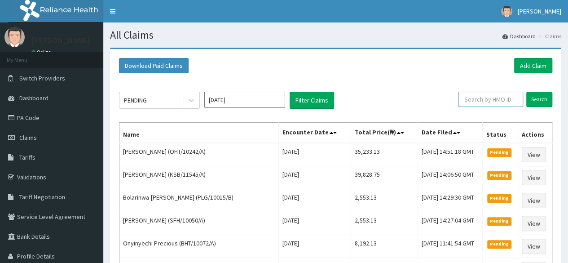
click at [497, 102] on input "text" at bounding box center [490, 99] width 65 height 15
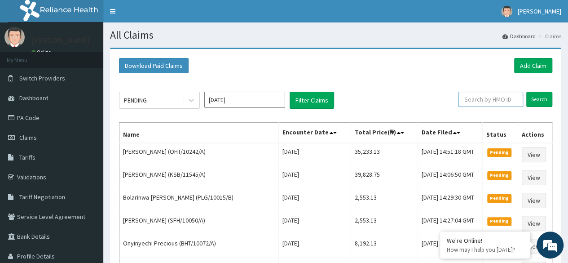
paste input "BHT/10524/A"
type input "BHT/10524/A"
click at [542, 98] on input "Search" at bounding box center [539, 99] width 26 height 15
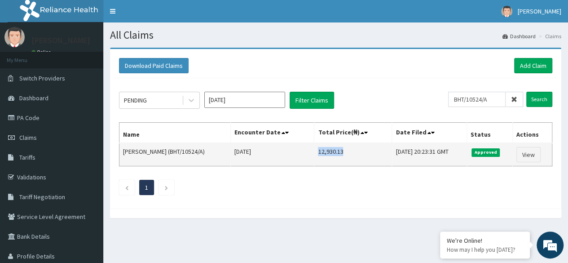
drag, startPoint x: 308, startPoint y: 150, endPoint x: 335, endPoint y: 149, distance: 26.5
click at [335, 149] on td "12,930.13" at bounding box center [353, 154] width 78 height 23
copy td "12,930.13"
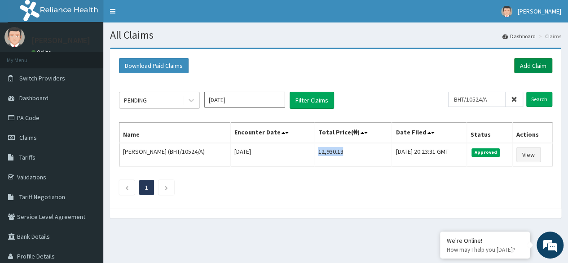
click at [539, 67] on link "Add Claim" at bounding box center [533, 65] width 38 height 15
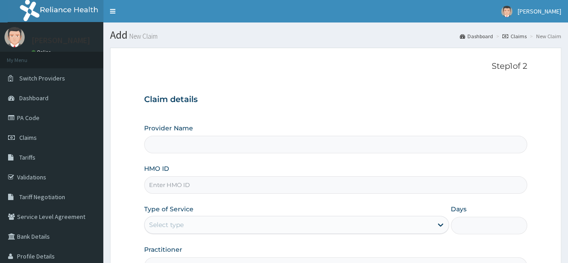
click at [303, 180] on input "HMO ID" at bounding box center [335, 185] width 383 height 18
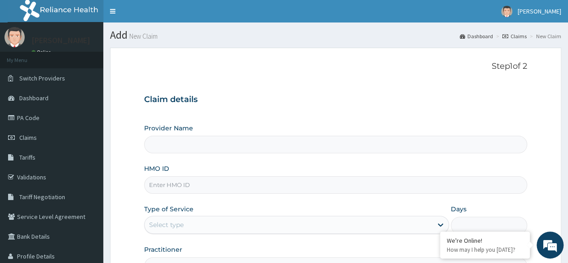
type input "Reliance Family Clinics (RFC) - [GEOGRAPHIC_DATA]"
paste input "WFE/10003/A"
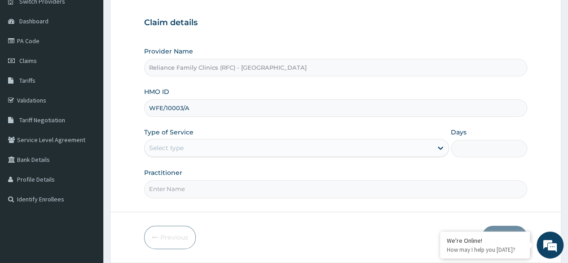
scroll to position [77, 0]
type input "WFE/10003/A"
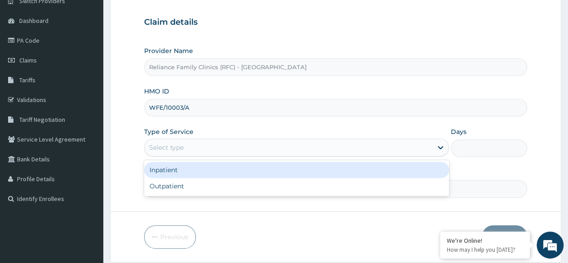
click at [298, 154] on div "Select type" at bounding box center [289, 147] width 288 height 14
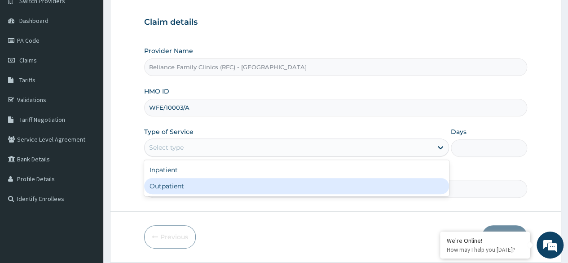
click at [283, 178] on div "Outpatient" at bounding box center [296, 186] width 305 height 16
type input "1"
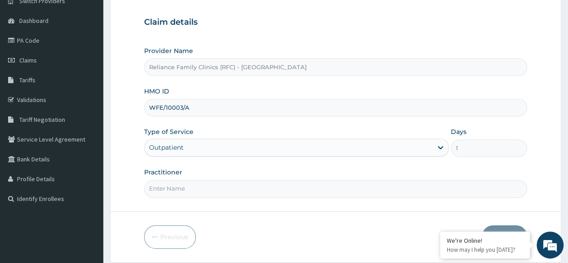
click at [285, 190] on input "Practitioner" at bounding box center [335, 189] width 383 height 18
type input "l"
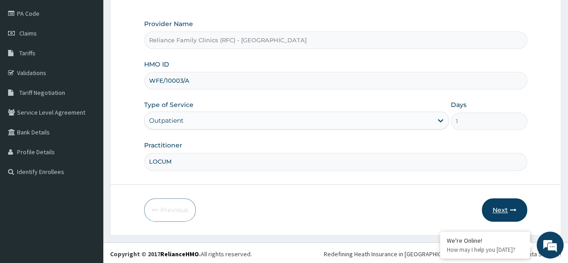
type input "LOCUM"
click at [496, 210] on button "Next" at bounding box center [504, 209] width 45 height 23
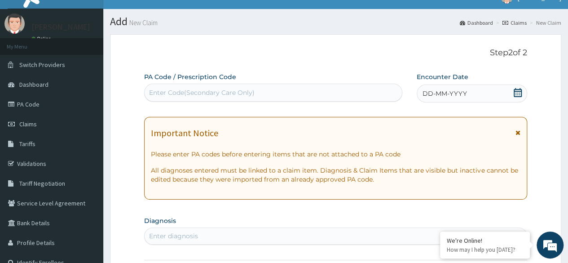
scroll to position [12, 0]
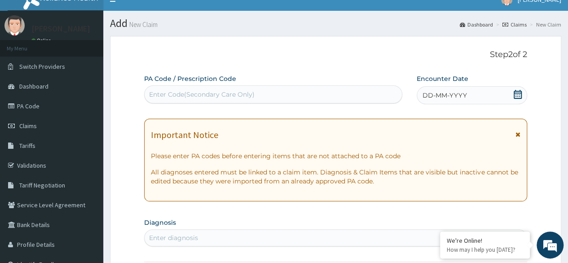
click at [450, 97] on span "DD-MM-YYYY" at bounding box center [444, 95] width 44 height 9
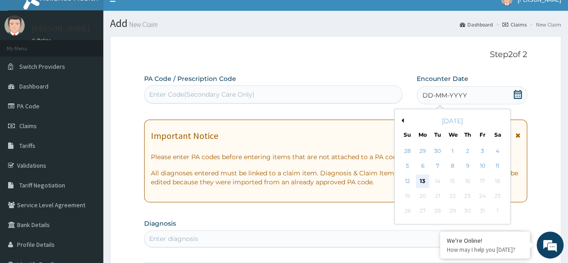
click at [418, 179] on div "13" at bounding box center [422, 180] width 13 height 13
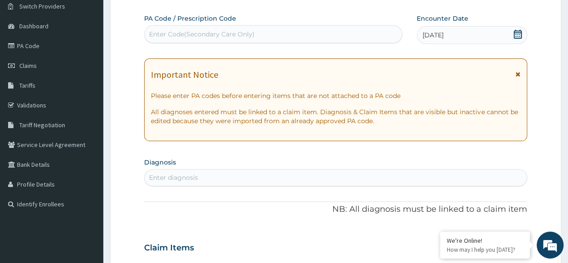
scroll to position [73, 0]
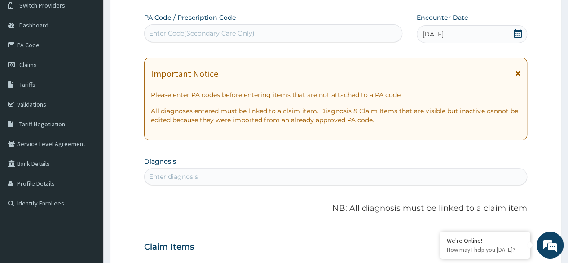
click at [234, 175] on div "Enter diagnosis" at bounding box center [336, 176] width 382 height 14
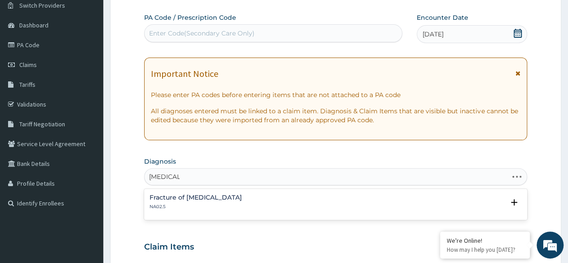
type input "[MEDICAL_DATA]"
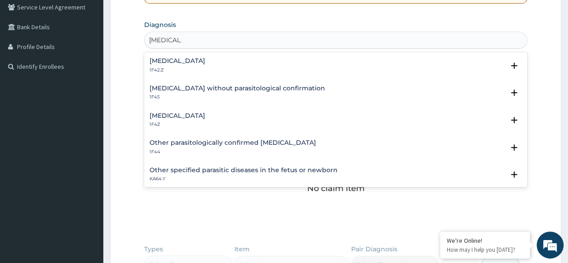
scroll to position [211, 0]
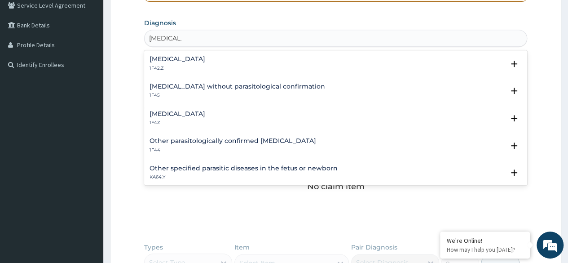
click at [195, 120] on p "1F4Z" at bounding box center [177, 122] width 56 height 6
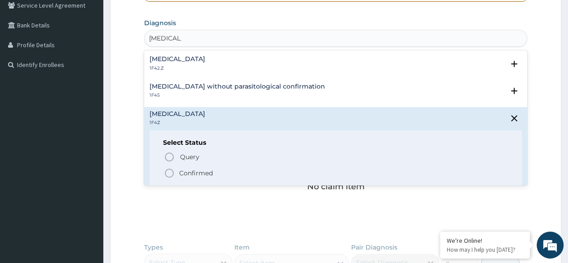
click at [165, 175] on icon "status option filled" at bounding box center [169, 172] width 11 height 11
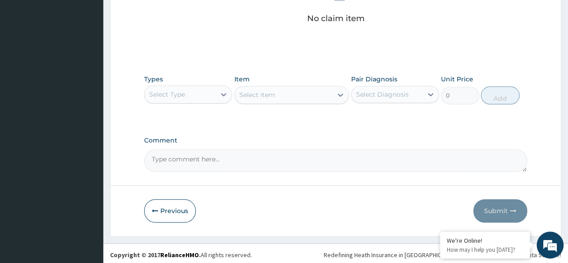
scroll to position [383, 0]
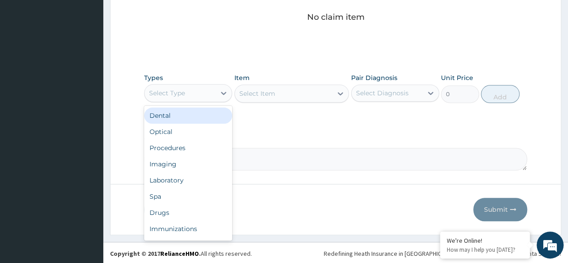
click at [181, 92] on div "Select Type" at bounding box center [167, 92] width 36 height 9
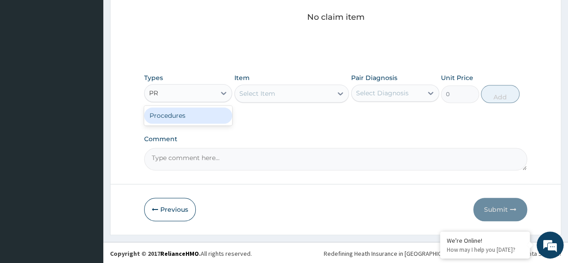
type input "PRO"
click at [202, 117] on div "Procedures" at bounding box center [188, 115] width 88 height 16
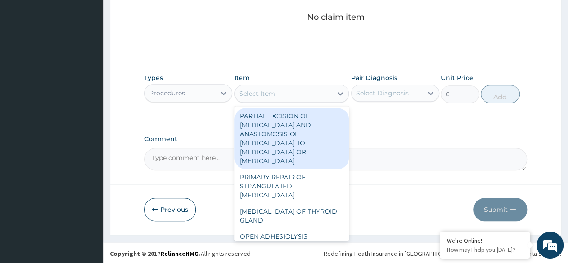
click at [295, 94] on div "Select Item" at bounding box center [284, 93] width 98 height 14
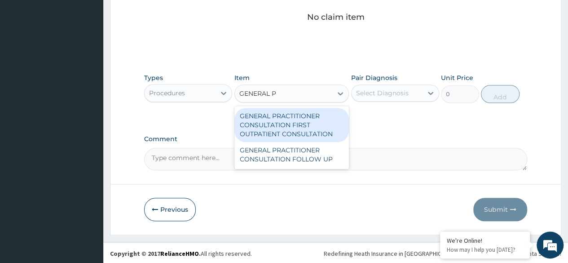
type input "GENERAL PR"
click at [303, 122] on div "GENERAL PRACTITIONER CONSULTATION FIRST OUTPATIENT CONSULTATION" at bounding box center [291, 125] width 115 height 34
type input "3370.125"
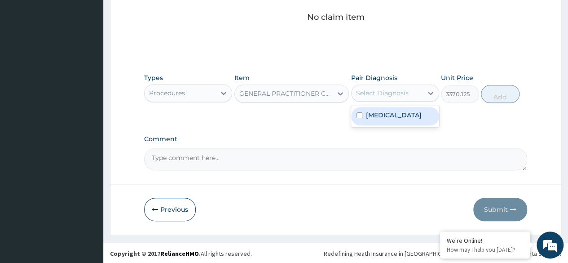
click at [399, 89] on div "Select Diagnosis" at bounding box center [382, 92] width 53 height 9
click at [400, 112] on label "[MEDICAL_DATA]" at bounding box center [394, 114] width 56 height 9
checkbox input "true"
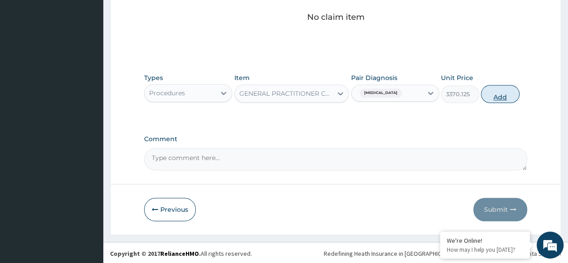
click at [498, 92] on button "Add" at bounding box center [500, 94] width 38 height 18
type input "0"
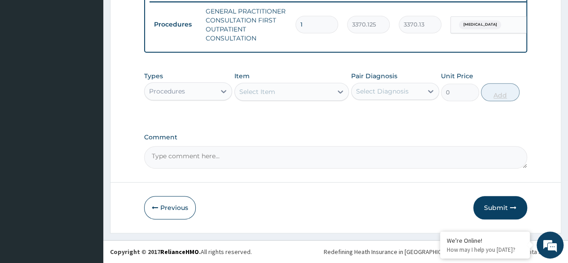
scroll to position [361, 0]
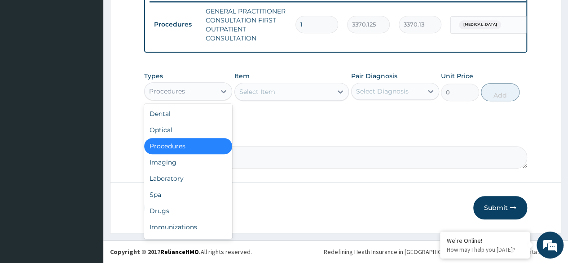
click at [190, 95] on div "Procedures" at bounding box center [180, 91] width 71 height 14
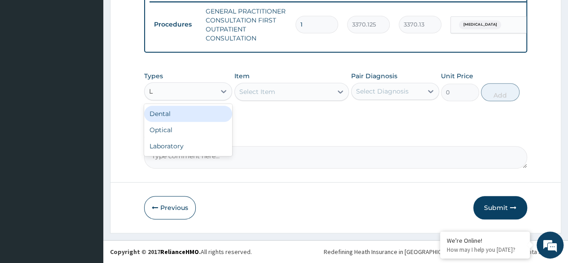
type input "LA"
click at [201, 114] on div "Laboratory" at bounding box center [188, 113] width 88 height 16
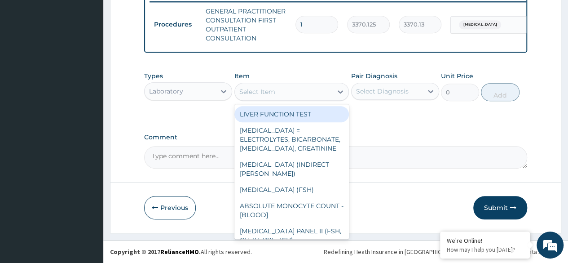
click at [305, 87] on div "Select Item" at bounding box center [284, 91] width 98 height 14
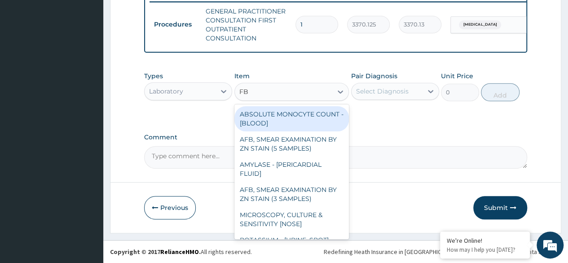
type input "FBC"
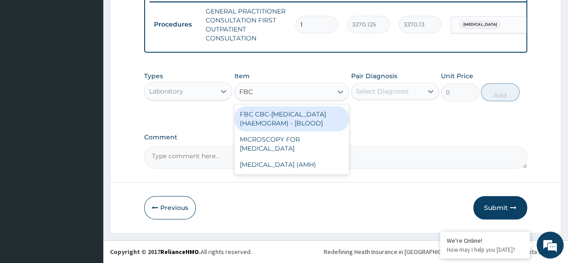
click at [321, 110] on div "FBC CBC-[MEDICAL_DATA] (HAEMOGRAM) - [BLOOD]" at bounding box center [291, 118] width 115 height 25
type input "4085"
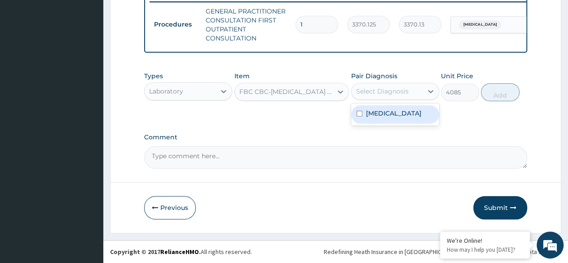
click at [389, 84] on div "Select Diagnosis" at bounding box center [395, 91] width 88 height 17
click at [391, 109] on div "[MEDICAL_DATA]" at bounding box center [395, 114] width 88 height 18
checkbox input "true"
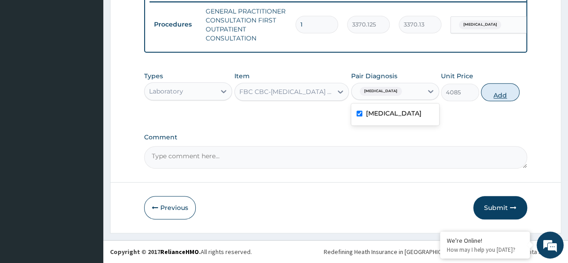
click at [489, 96] on button "Add" at bounding box center [500, 92] width 38 height 18
type input "0"
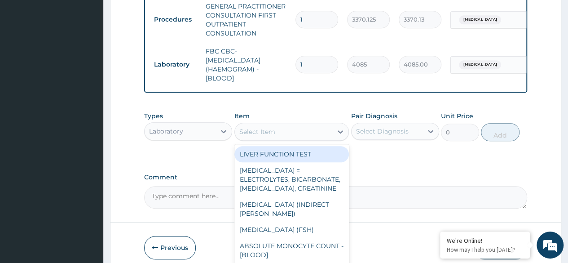
click at [307, 135] on div "Select Item" at bounding box center [284, 131] width 98 height 14
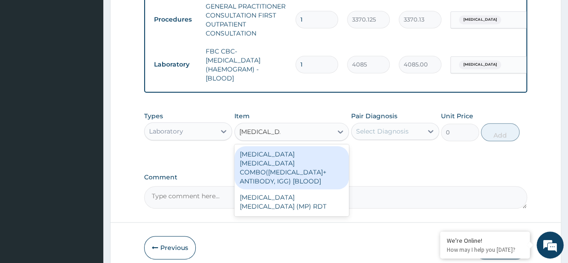
type input "[MEDICAL_DATA] PA"
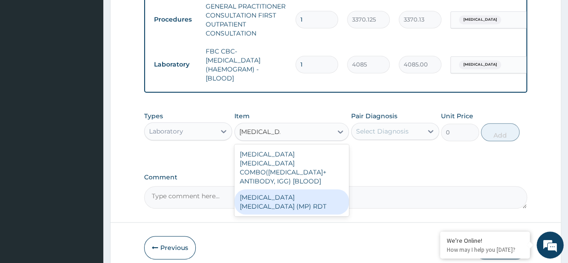
click at [327, 192] on div "[MEDICAL_DATA] [MEDICAL_DATA] (MP) RDT" at bounding box center [291, 201] width 115 height 25
type input "1531.875"
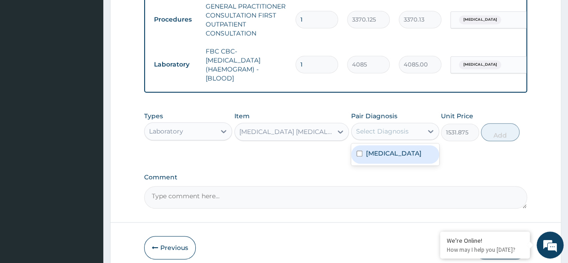
click at [391, 138] on div "Select Diagnosis" at bounding box center [386, 131] width 71 height 14
click at [403, 163] on div "[MEDICAL_DATA]" at bounding box center [395, 154] width 88 height 18
checkbox input "true"
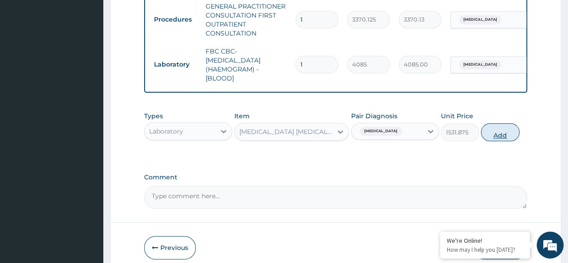
click at [507, 134] on button "Add" at bounding box center [500, 132] width 38 height 18
type input "0"
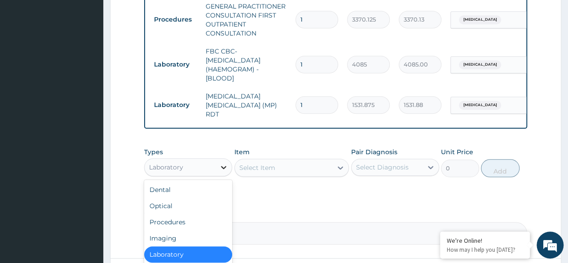
click at [216, 167] on div at bounding box center [223, 167] width 16 height 16
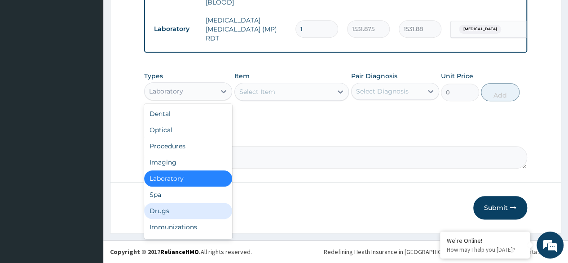
click at [183, 215] on div "Drugs" at bounding box center [188, 210] width 88 height 16
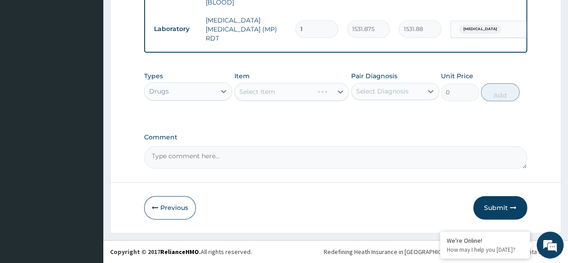
click at [298, 94] on div "Select Item" at bounding box center [291, 92] width 115 height 18
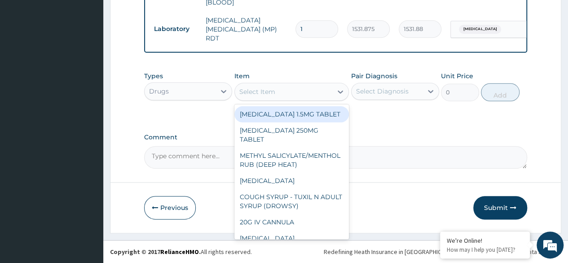
click at [298, 94] on div "Select Item" at bounding box center [284, 91] width 98 height 14
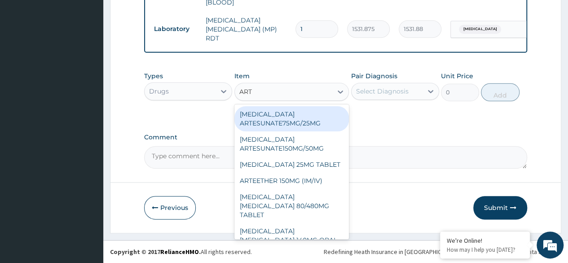
type input "ARTE"
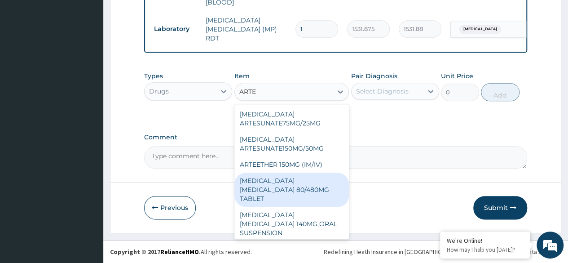
click at [295, 193] on div "ARTEMETHER LUMEFANTRINE 80/480MG TABLET" at bounding box center [291, 189] width 115 height 34
type input "450"
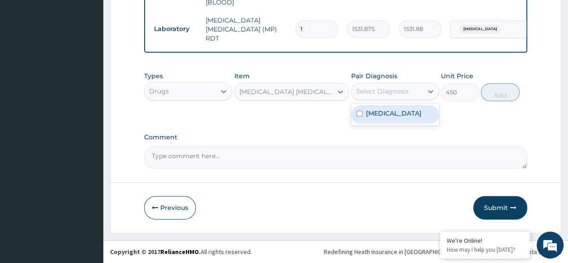
click at [393, 93] on div "Select Diagnosis" at bounding box center [382, 91] width 53 height 9
click at [397, 110] on label "Malaria, unspecified" at bounding box center [394, 113] width 56 height 9
checkbox input "true"
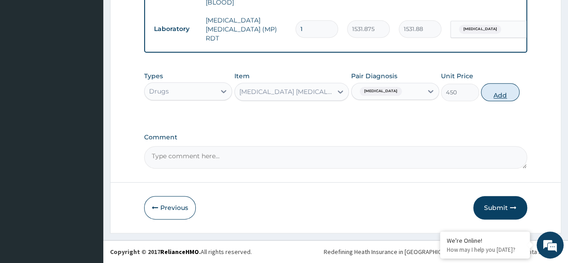
click at [501, 87] on button "Add" at bounding box center [500, 92] width 38 height 18
type input "0"
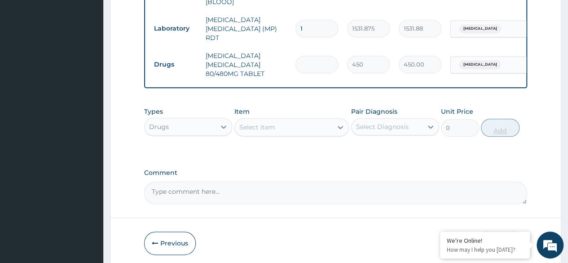
type input "0.00"
type input "6"
type input "2700.00"
type input "6"
click at [309, 128] on div "Select Item" at bounding box center [284, 127] width 98 height 14
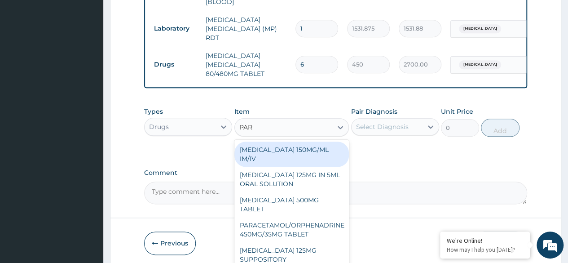
type input "PARA"
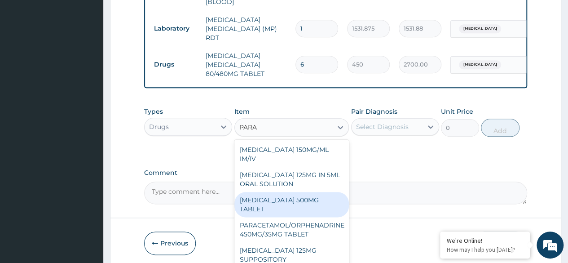
click at [261, 211] on div "PARACETAMOL 500MG TABLET" at bounding box center [291, 204] width 115 height 25
type input "30"
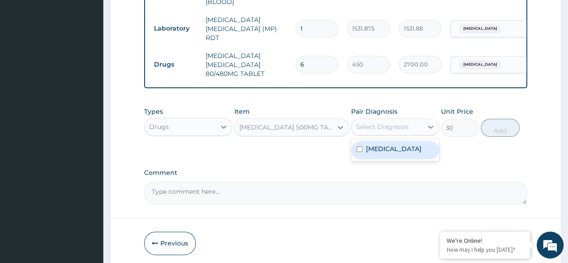
click at [379, 123] on div "Select Diagnosis" at bounding box center [386, 126] width 71 height 14
click at [391, 152] on label "Malaria, unspecified" at bounding box center [394, 148] width 56 height 9
checkbox input "true"
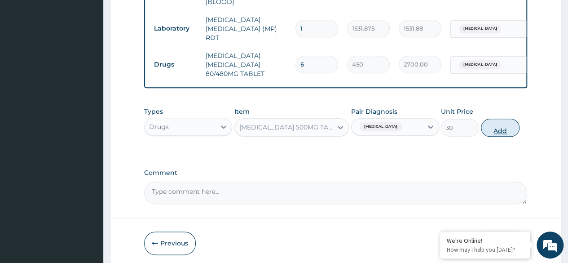
click at [498, 126] on button "Add" at bounding box center [500, 128] width 38 height 18
type input "0"
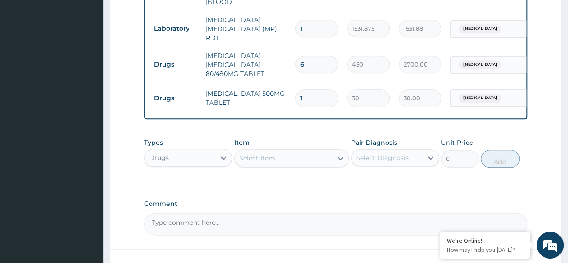
type input "18"
type input "540.00"
type input "18"
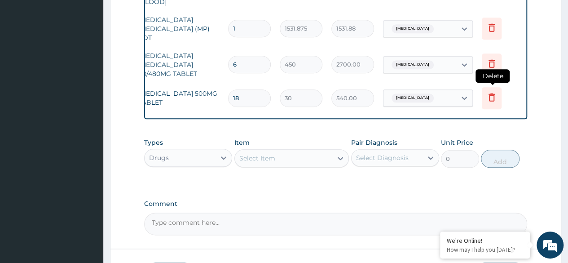
click at [497, 99] on icon at bounding box center [492, 98] width 20 height 22
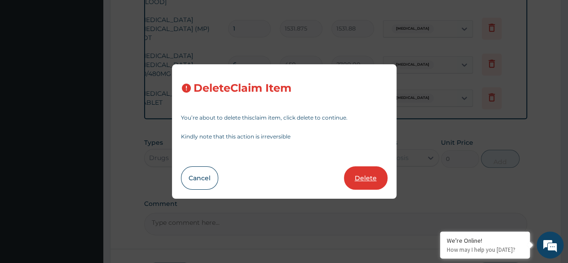
click at [382, 176] on button "Delete" at bounding box center [366, 177] width 44 height 23
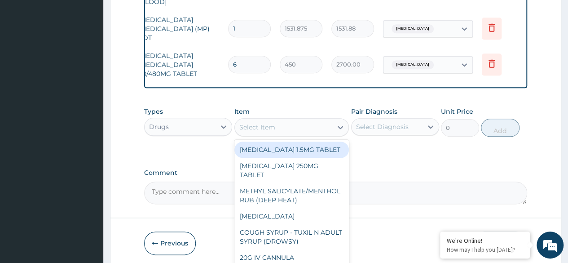
click at [295, 124] on div "Select Item" at bounding box center [284, 127] width 98 height 14
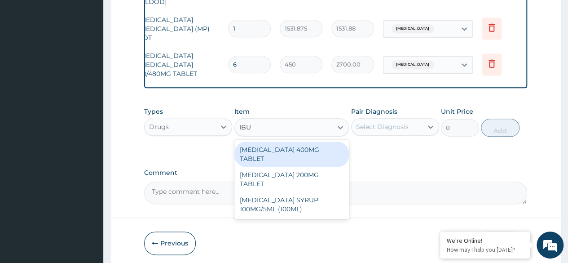
type input "IBUP"
click at [316, 150] on div "[MEDICAL_DATA] 400MG TABLET" at bounding box center [291, 153] width 115 height 25
type input "156"
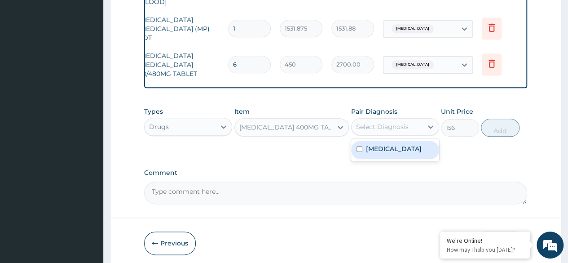
click at [389, 123] on div "Select Diagnosis" at bounding box center [382, 126] width 53 height 9
click at [391, 152] on label "[MEDICAL_DATA]" at bounding box center [394, 148] width 56 height 9
checkbox input "true"
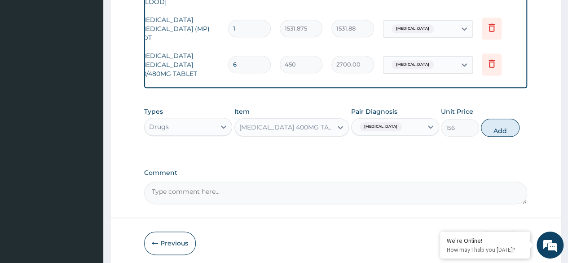
click at [498, 138] on div "Types Drugs Item IBUPROFEN 400MG TABLET Pair Diagnosis Malaria, unspecified Uni…" at bounding box center [335, 121] width 383 height 39
click at [507, 131] on button "Add" at bounding box center [500, 128] width 38 height 18
type input "0"
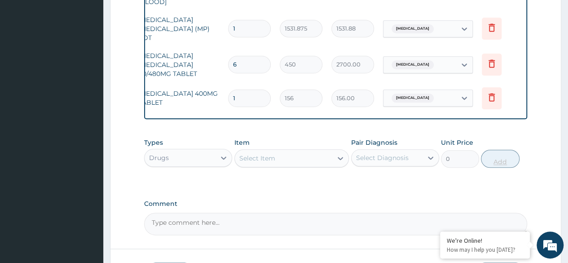
type input "0.00"
type input "6"
type input "936.00"
type input "6"
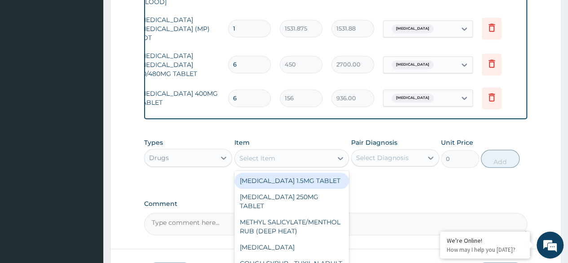
click at [301, 165] on div "Select Item" at bounding box center [284, 158] width 98 height 14
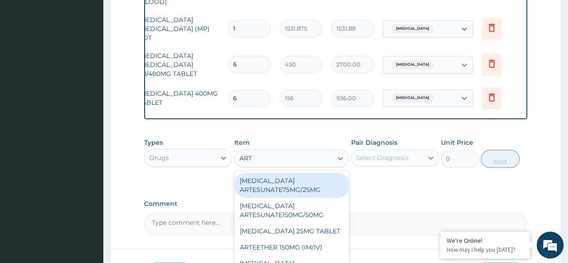
type input "ARTE"
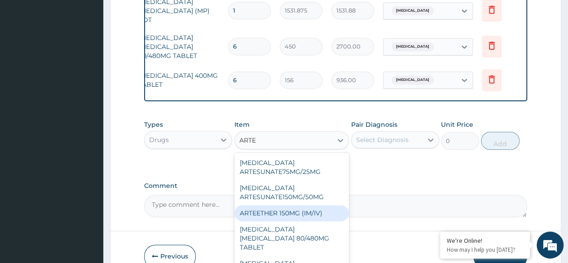
click at [285, 211] on div "ARTEETHER 150MG (IM/IV)" at bounding box center [291, 213] width 115 height 16
type input "1614"
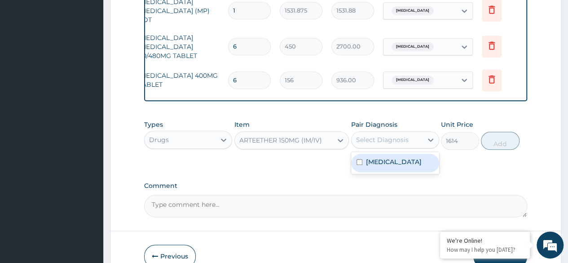
click at [391, 144] on div "Select Diagnosis" at bounding box center [382, 139] width 53 height 9
click at [391, 160] on label "[MEDICAL_DATA]" at bounding box center [394, 161] width 56 height 9
checkbox input "true"
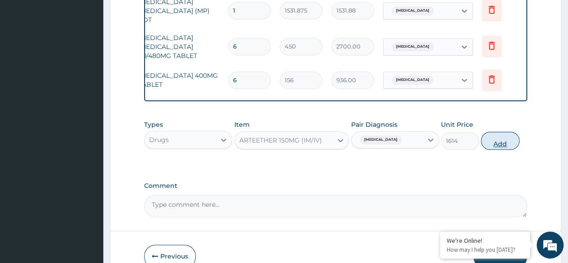
click at [506, 132] on button "Add" at bounding box center [500, 141] width 38 height 18
type input "0"
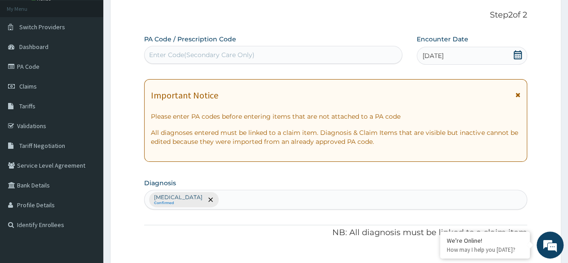
scroll to position [0, 0]
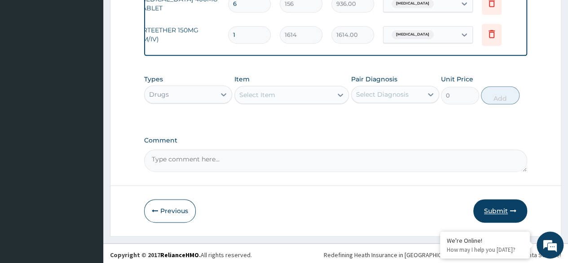
click at [491, 203] on button "Submit" at bounding box center [500, 210] width 54 height 23
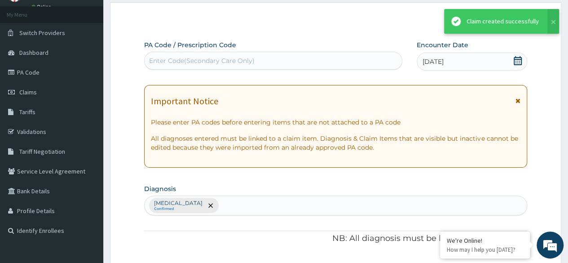
scroll to position [531, 0]
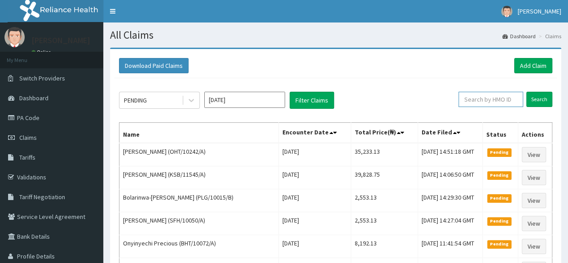
click at [498, 93] on input "text" at bounding box center [490, 99] width 65 height 15
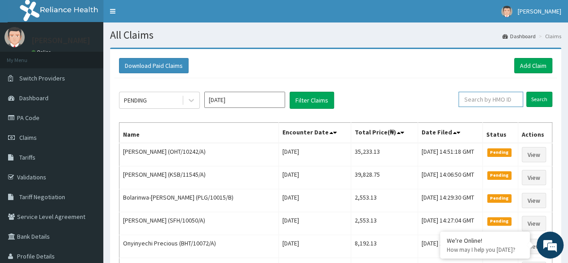
paste input "WFE/10003/A"
type input "WFE/10003/A"
click at [534, 102] on input "Search" at bounding box center [539, 99] width 26 height 15
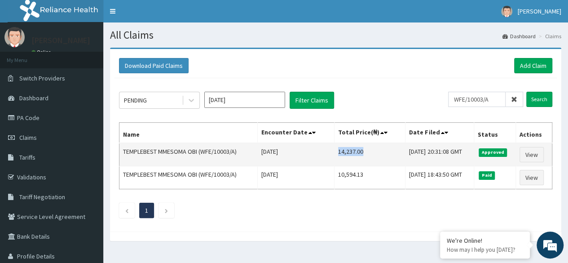
drag, startPoint x: 325, startPoint y: 151, endPoint x: 351, endPoint y: 151, distance: 25.1
click at [351, 151] on td "14,237.00" at bounding box center [369, 154] width 71 height 23
copy td "14,237.00"
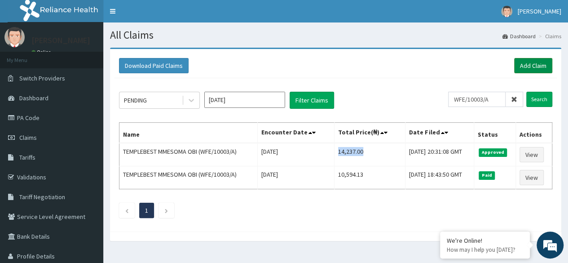
click at [535, 63] on link "Add Claim" at bounding box center [533, 65] width 38 height 15
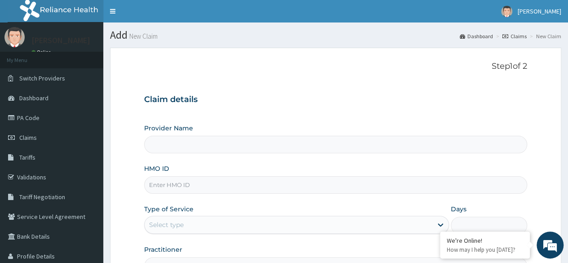
type input "Reliance Family Clinics (RFC) - [GEOGRAPHIC_DATA]"
click at [376, 180] on input "HMO ID" at bounding box center [335, 185] width 383 height 18
paste input "WFE/10019/A"
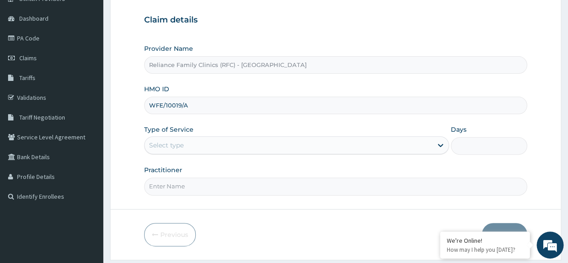
scroll to position [80, 0]
type input "WFE/10019/A"
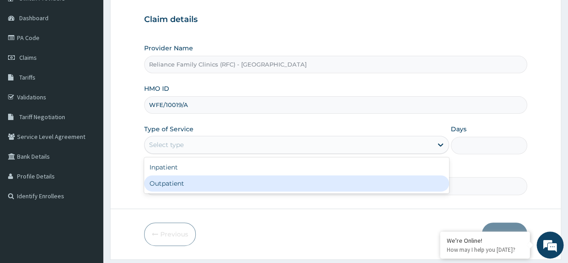
drag, startPoint x: 352, startPoint y: 146, endPoint x: 295, endPoint y: 178, distance: 65.1
click at [295, 154] on div "option Outpatient focused, 2 of 2. 2 results available. Use Up and Down to choo…" at bounding box center [296, 145] width 305 height 18
click at [295, 178] on div "Outpatient" at bounding box center [296, 183] width 305 height 16
type input "1"
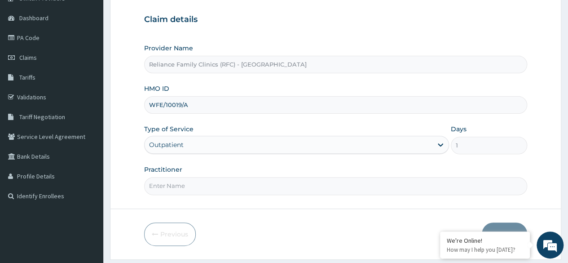
click at [295, 178] on input "Practitioner" at bounding box center [335, 186] width 383 height 18
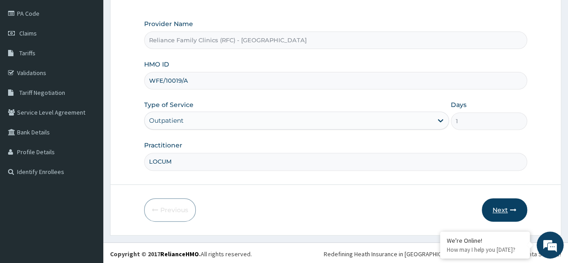
type input "LOCUM"
click at [502, 201] on button "Next" at bounding box center [504, 209] width 45 height 23
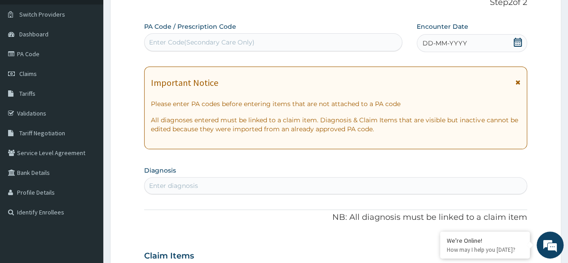
scroll to position [63, 0]
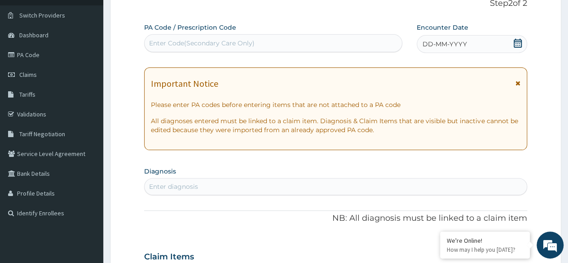
click at [458, 49] on div "DD-MM-YYYY" at bounding box center [472, 44] width 110 height 18
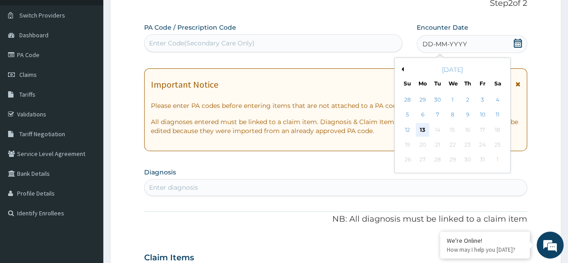
click at [427, 131] on div "13" at bounding box center [422, 129] width 13 height 13
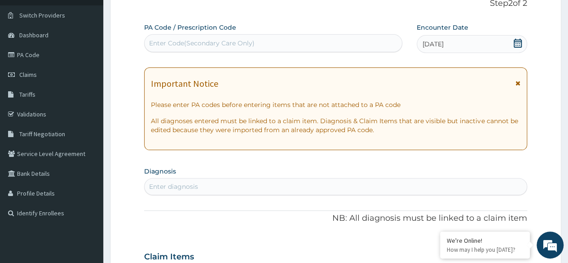
click at [209, 185] on div "Enter diagnosis" at bounding box center [336, 186] width 382 height 14
type input "UPPER"
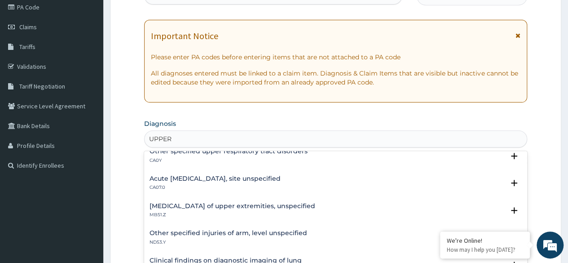
scroll to position [0, 0]
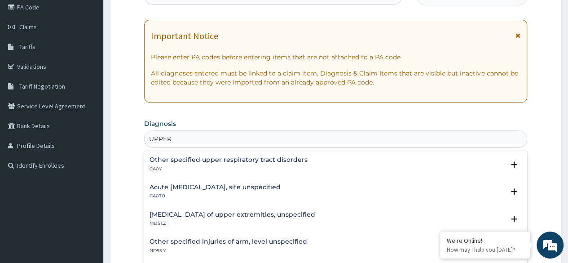
drag, startPoint x: 276, startPoint y: 180, endPoint x: 294, endPoint y: 179, distance: 18.9
click at [294, 180] on div "Acute [MEDICAL_DATA], site unspecified CA07.0 Select Status Query Query covers …" at bounding box center [335, 193] width 383 height 27
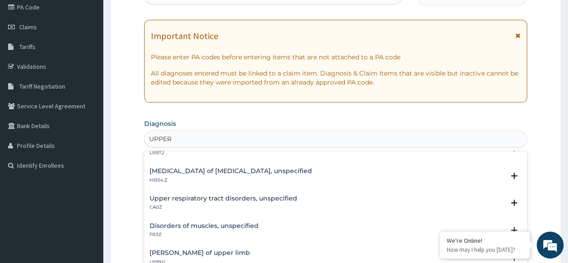
scroll to position [167, 0]
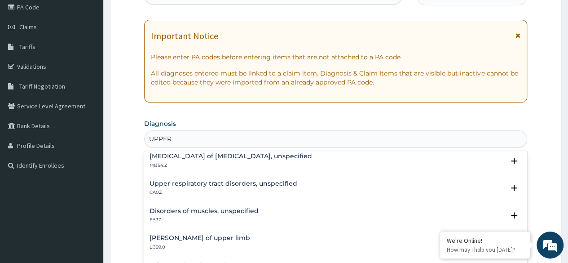
click at [255, 180] on h4 "Upper respiratory tract disorders, unspecified" at bounding box center [223, 183] width 148 height 7
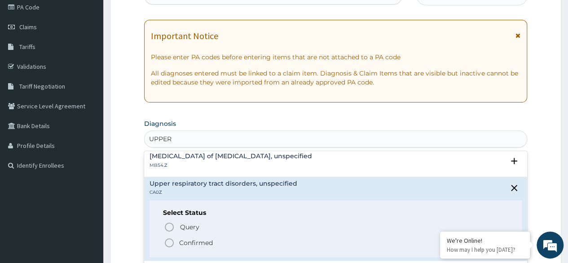
click at [168, 241] on icon "status option filled" at bounding box center [169, 242] width 11 height 11
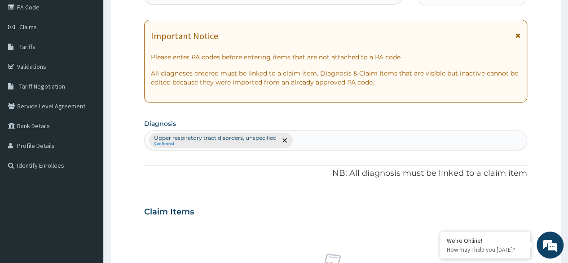
scroll to position [70, 0]
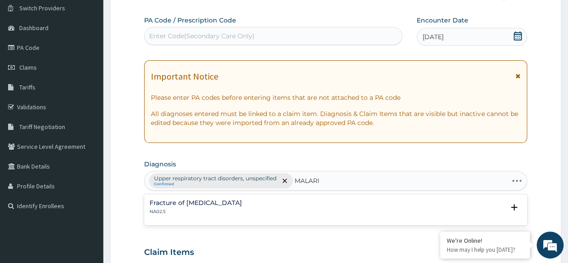
type input "[MEDICAL_DATA]"
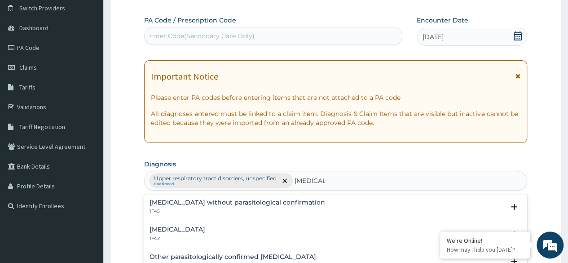
scroll to position [30, 0]
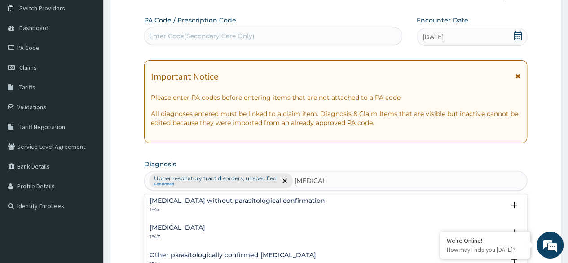
click at [185, 227] on h4 "[MEDICAL_DATA]" at bounding box center [177, 227] width 56 height 7
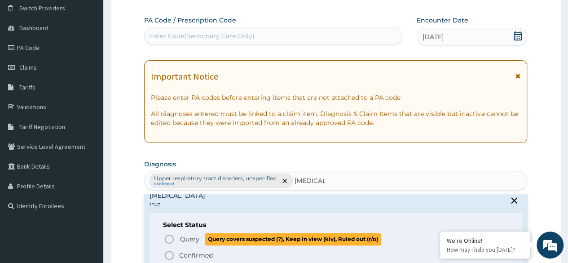
scroll to position [62, 0]
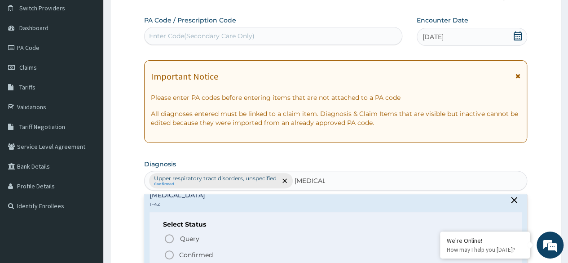
click at [167, 255] on icon "status option filled" at bounding box center [169, 254] width 11 height 11
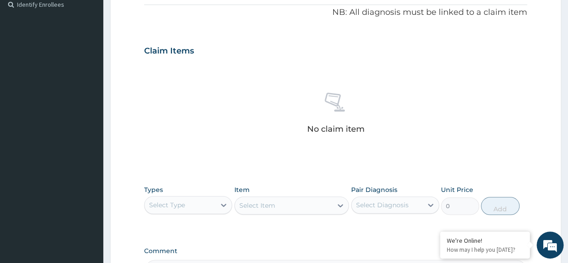
scroll to position [272, 0]
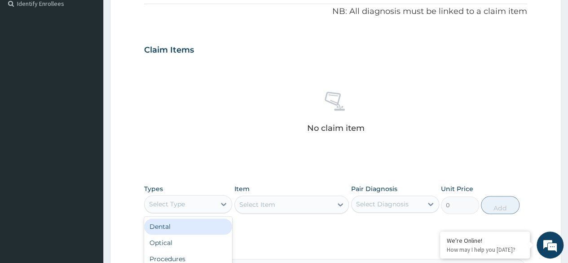
click at [193, 200] on div "Select Type" at bounding box center [180, 204] width 71 height 14
type input "PR"
click at [215, 228] on div "Procedures" at bounding box center [188, 226] width 88 height 16
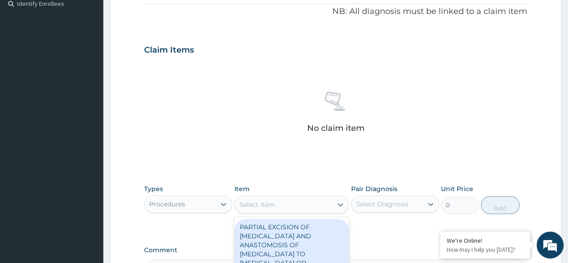
click at [294, 197] on div "Select Item" at bounding box center [284, 204] width 98 height 14
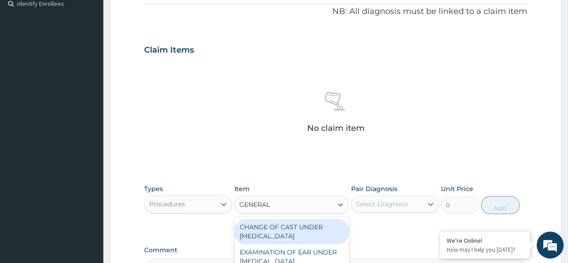
type input "GENERAL P"
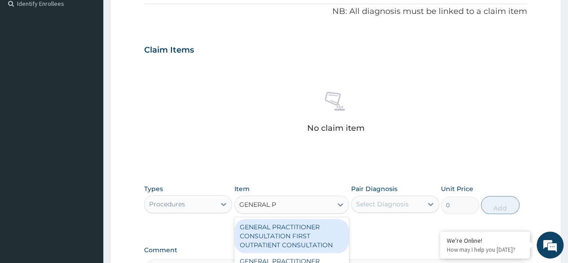
click at [317, 244] on div "GENERAL PRACTITIONER CONSULTATION FIRST OUTPATIENT CONSULTATION" at bounding box center [291, 236] width 115 height 34
type input "3370.125"
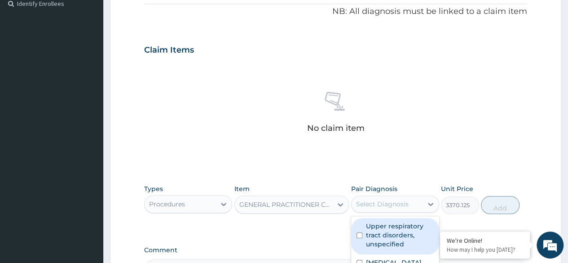
click at [391, 203] on div "Select Diagnosis" at bounding box center [382, 203] width 53 height 9
click at [384, 235] on label "Upper respiratory tract disorders, unspecified" at bounding box center [400, 234] width 68 height 27
checkbox input "true"
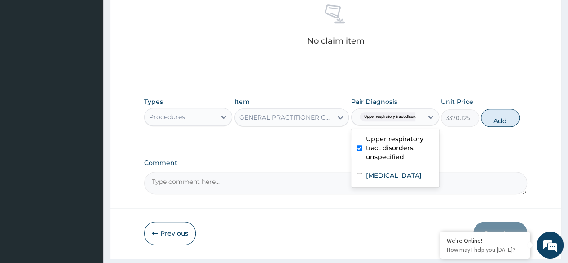
scroll to position [383, 0]
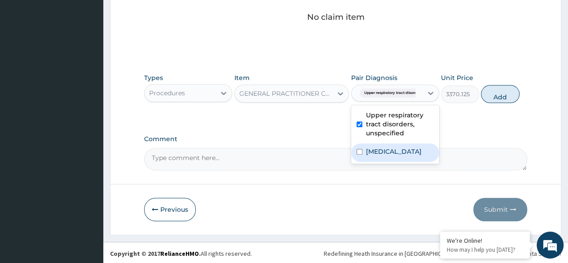
click at [387, 148] on label "[MEDICAL_DATA]" at bounding box center [394, 151] width 56 height 9
checkbox input "true"
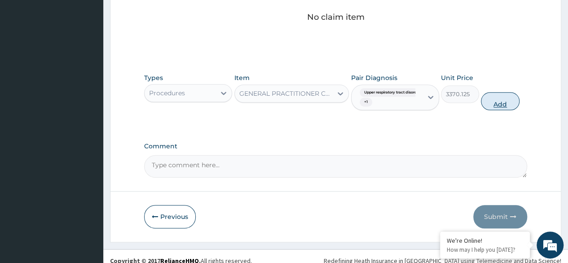
click at [502, 105] on button "Add" at bounding box center [500, 101] width 38 height 18
type input "0"
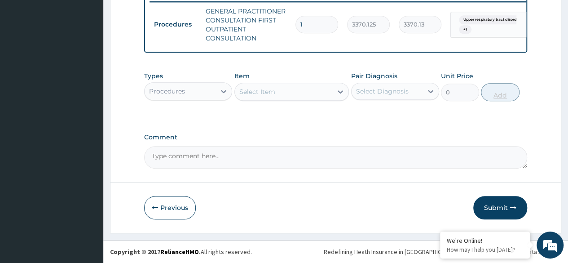
scroll to position [361, 0]
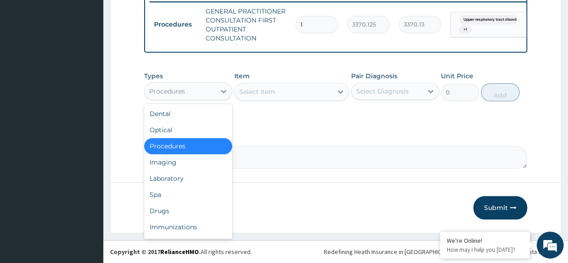
click at [181, 87] on div "Procedures" at bounding box center [167, 91] width 36 height 9
type input "L"
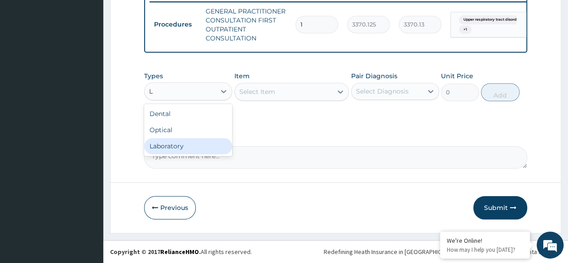
click at [178, 144] on div "Laboratory" at bounding box center [188, 146] width 88 height 16
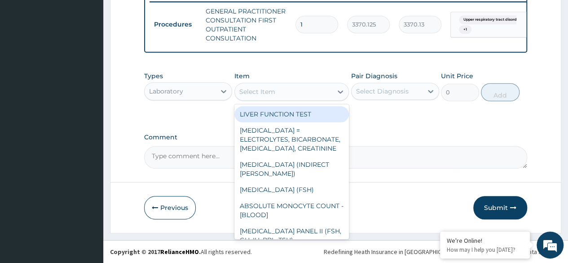
click at [285, 89] on div "Select Item" at bounding box center [284, 91] width 98 height 14
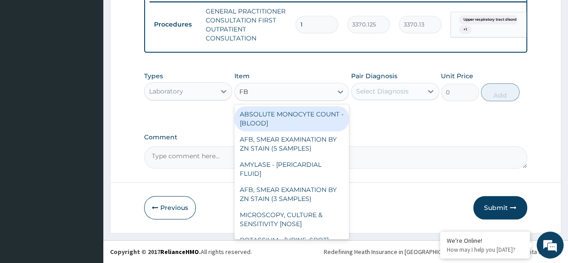
type input "FBC"
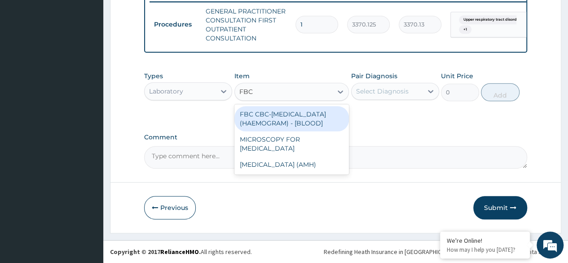
click at [296, 113] on div "FBC CBC-[MEDICAL_DATA] (HAEMOGRAM) - [BLOOD]" at bounding box center [291, 118] width 115 height 25
type input "4085"
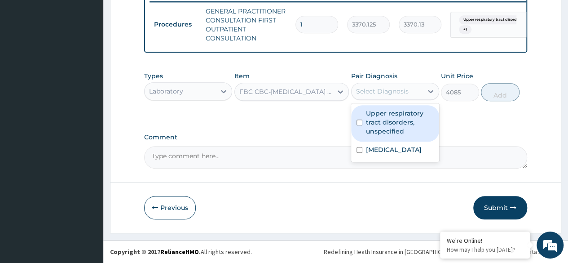
click at [405, 98] on div "Select Diagnosis" at bounding box center [386, 91] width 71 height 14
click at [400, 121] on label "Upper respiratory tract disorders, unspecified" at bounding box center [400, 122] width 68 height 27
checkbox input "true"
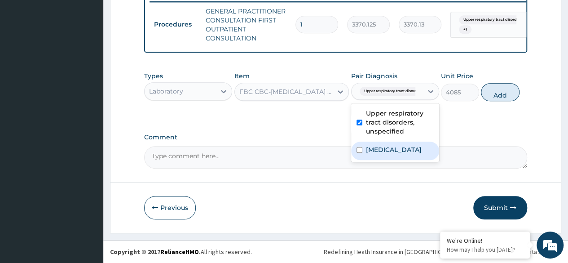
click at [404, 149] on label "[MEDICAL_DATA]" at bounding box center [394, 149] width 56 height 9
checkbox input "true"
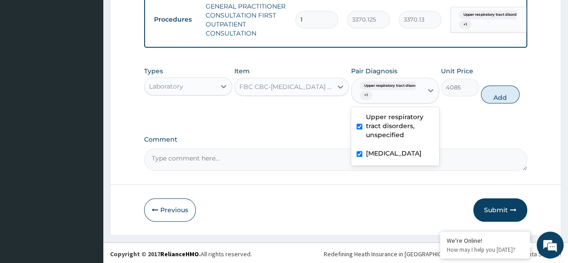
click at [411, 124] on label "Upper respiratory tract disorders, unspecified" at bounding box center [400, 125] width 68 height 27
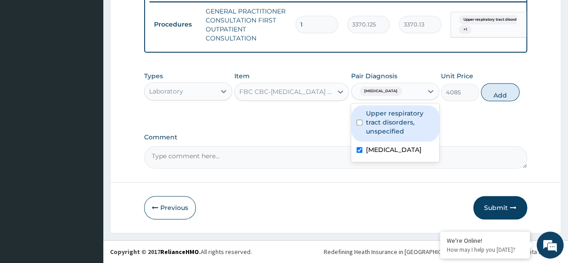
click at [367, 126] on label "Upper respiratory tract disorders, unspecified" at bounding box center [400, 122] width 68 height 27
checkbox input "true"
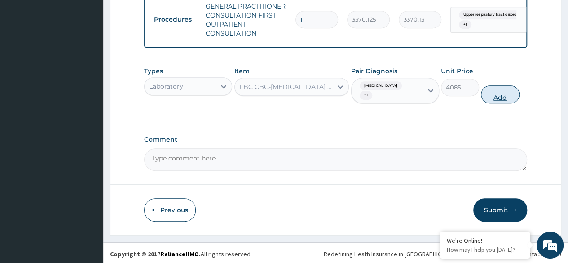
click at [505, 97] on button "Add" at bounding box center [500, 94] width 38 height 18
type input "0"
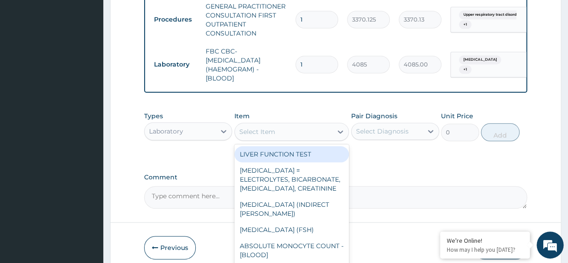
click at [285, 139] on div "Select Item" at bounding box center [284, 131] width 98 height 14
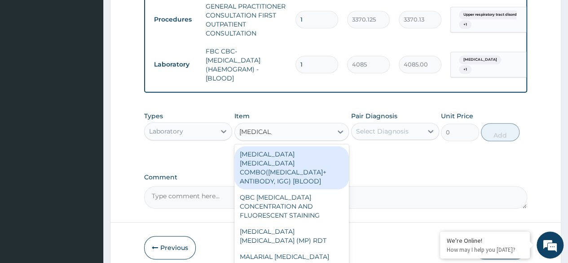
type input "[MEDICAL_DATA]"
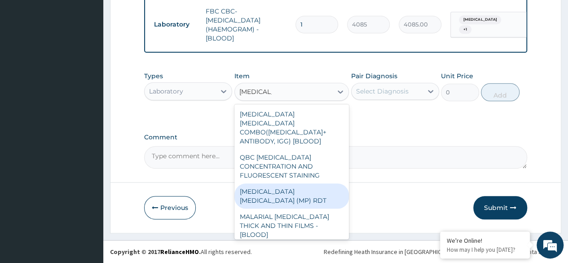
click at [298, 184] on div "[MEDICAL_DATA] [MEDICAL_DATA] (MP) RDT" at bounding box center [291, 195] width 115 height 25
type input "1531.875"
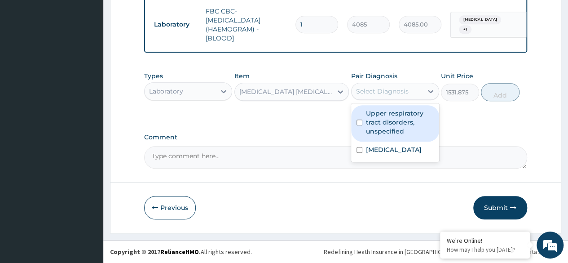
click at [406, 88] on div "Select Diagnosis" at bounding box center [382, 91] width 53 height 9
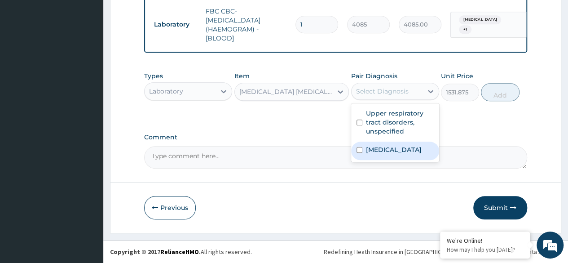
click at [405, 151] on label "[MEDICAL_DATA]" at bounding box center [394, 149] width 56 height 9
checkbox input "true"
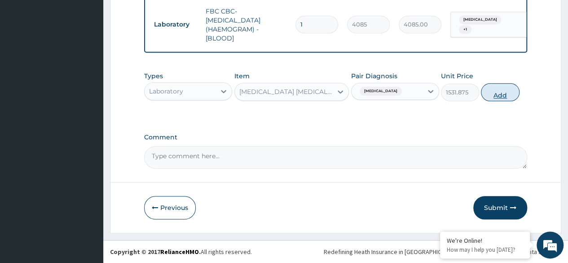
click at [493, 95] on button "Add" at bounding box center [500, 92] width 38 height 18
type input "0"
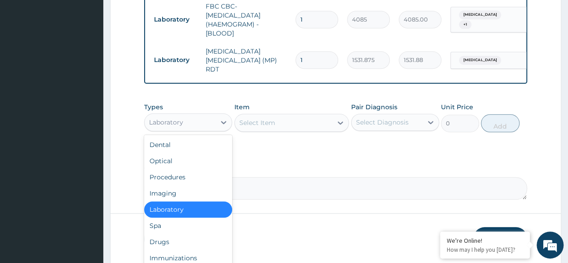
click at [189, 115] on div "Laboratory" at bounding box center [188, 122] width 88 height 18
type input "DR"
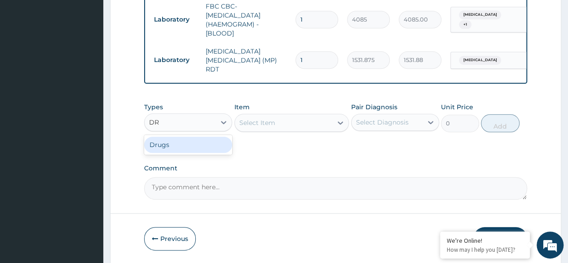
click at [193, 147] on div "Drugs" at bounding box center [188, 144] width 88 height 16
click at [276, 124] on div "Select Item" at bounding box center [291, 123] width 115 height 18
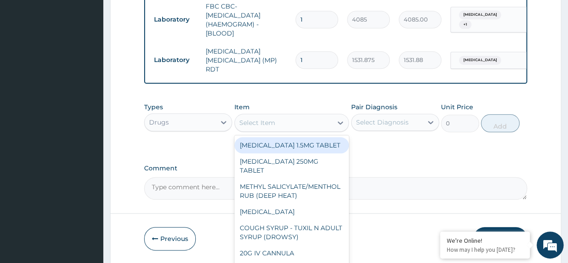
click at [276, 124] on div "Select Item" at bounding box center [284, 122] width 98 height 14
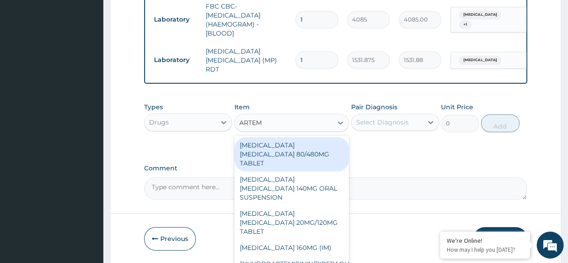
type input "ARTEME"
click at [292, 152] on div "ARTEMETHER LUMEFANTRINE 80/480MG TABLET" at bounding box center [291, 154] width 115 height 34
type input "450"
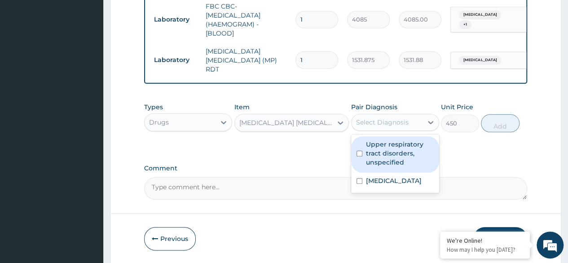
drag, startPoint x: 404, startPoint y: 125, endPoint x: 415, endPoint y: 155, distance: 32.3
click at [415, 131] on div "option Malaria, unspecified, selected. option Upper respiratory tract disorders…" at bounding box center [395, 122] width 88 height 17
click at [415, 155] on label "Upper respiratory tract disorders, unspecified" at bounding box center [400, 153] width 68 height 27
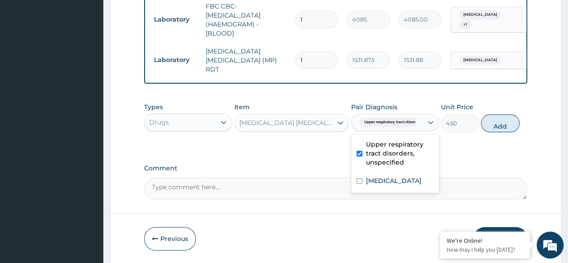
click at [411, 172] on div "Upper respiratory tract disorders, unspecified" at bounding box center [395, 154] width 88 height 36
checkbox input "false"
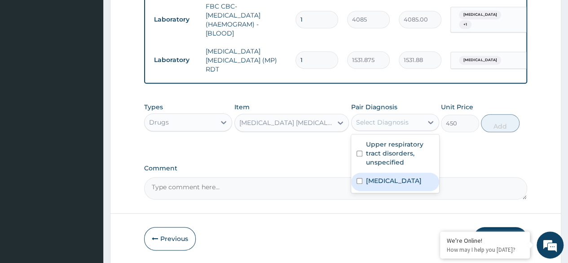
click at [413, 183] on label "[MEDICAL_DATA]" at bounding box center [394, 180] width 56 height 9
checkbox input "true"
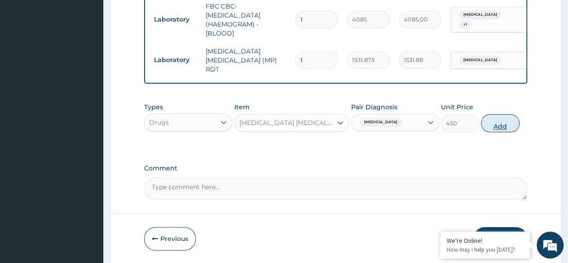
click at [517, 127] on button "Add" at bounding box center [500, 123] width 38 height 18
type input "0"
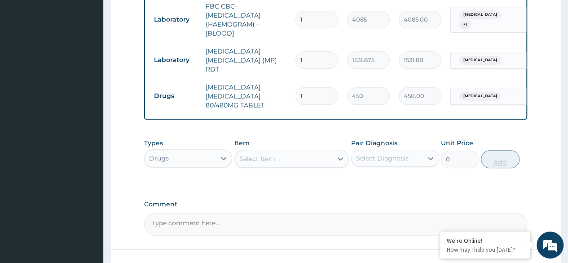
type input "0.00"
type input "6"
type input "2700.00"
type input "6"
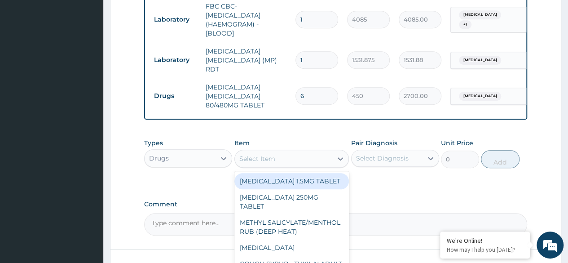
click at [298, 159] on div "Select Item" at bounding box center [284, 158] width 98 height 14
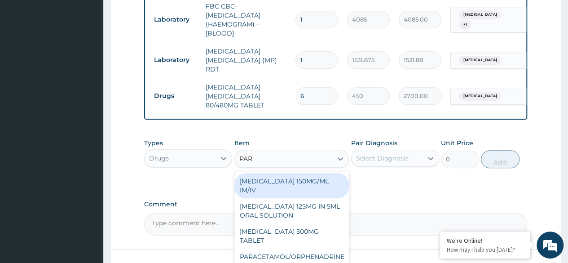
type input "PARA"
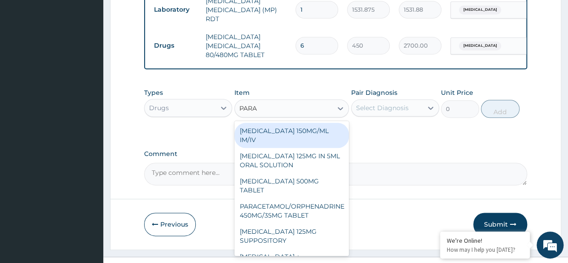
scroll to position [459, 0]
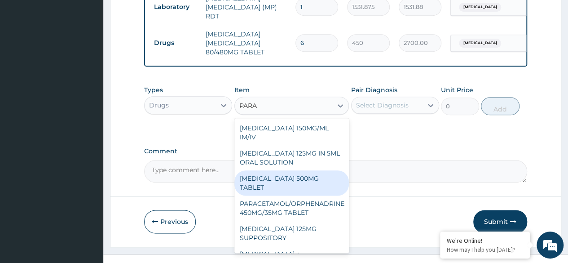
click at [273, 185] on div "[MEDICAL_DATA] 500MG TABLET" at bounding box center [291, 182] width 115 height 25
type input "30"
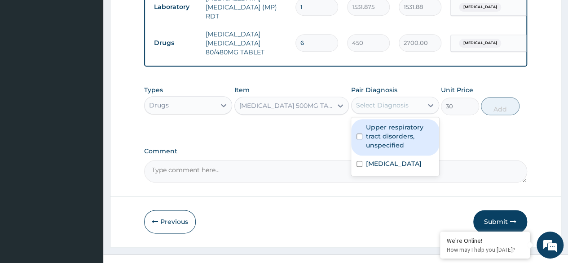
click at [386, 106] on div "Select Diagnosis" at bounding box center [382, 105] width 53 height 9
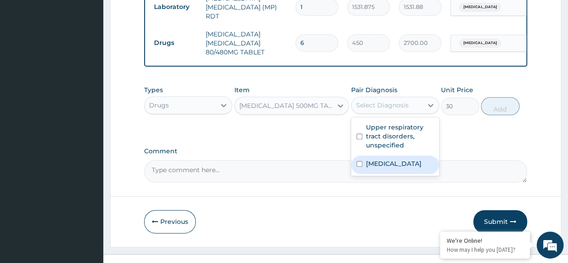
click at [404, 160] on label "[MEDICAL_DATA]" at bounding box center [394, 163] width 56 height 9
checkbox input "true"
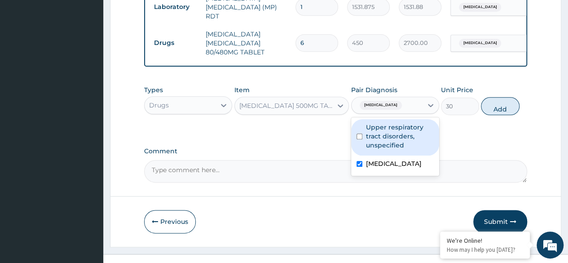
click at [408, 141] on label "Upper respiratory tract disorders, unspecified" at bounding box center [400, 136] width 68 height 27
checkbox input "true"
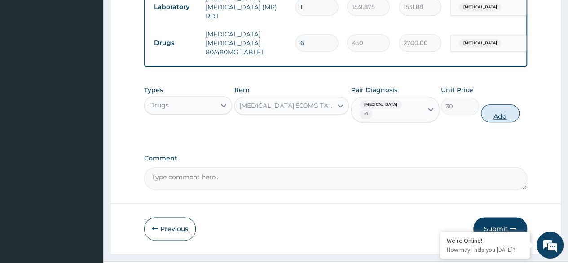
click at [502, 120] on button "Add" at bounding box center [500, 113] width 38 height 18
type input "0"
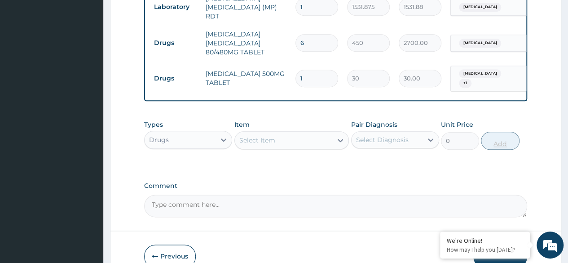
type input "18"
type input "540.00"
type input "18"
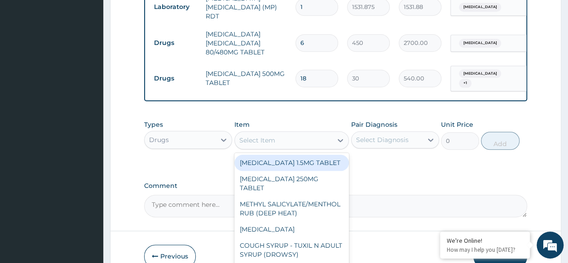
click at [270, 145] on div "Select Item" at bounding box center [257, 140] width 36 height 9
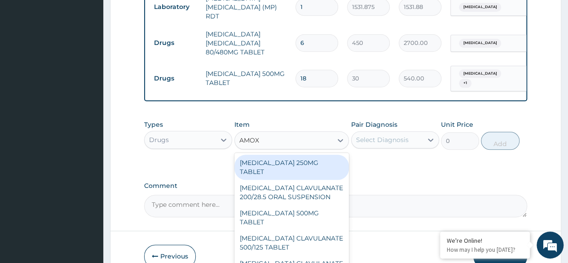
type input "AMOXI"
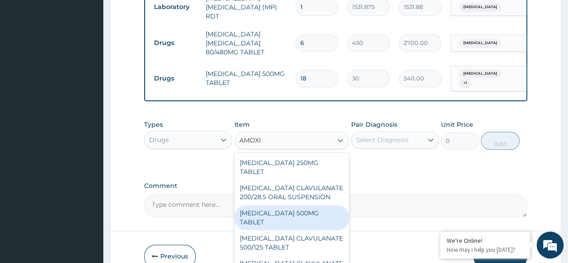
scroll to position [28, 0]
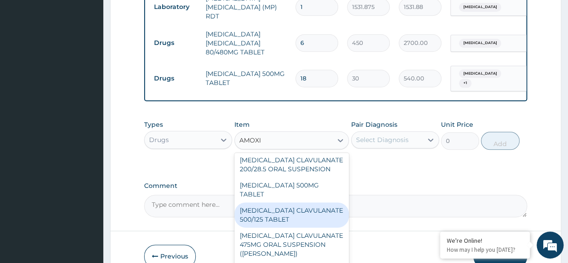
click at [311, 204] on div "[MEDICAL_DATA] CLAVULANATE 500/125 TABLET" at bounding box center [291, 214] width 115 height 25
type input "414"
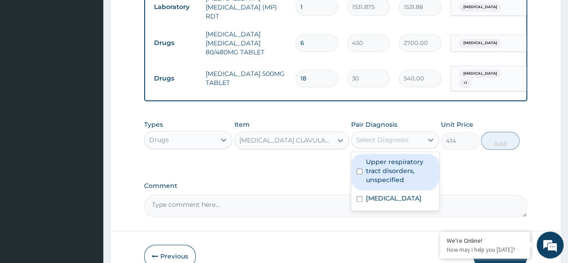
click at [401, 136] on div "Select Diagnosis" at bounding box center [386, 139] width 71 height 14
click at [400, 185] on div "Upper respiratory tract disorders, unspecified" at bounding box center [395, 172] width 88 height 36
checkbox input "true"
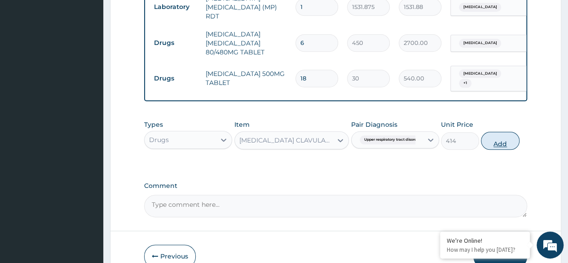
click at [504, 149] on button "Add" at bounding box center [500, 141] width 38 height 18
type input "0"
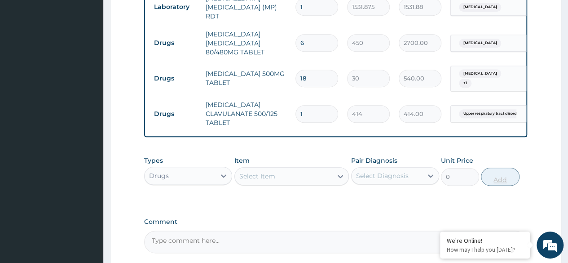
type input "10"
type input "4140.00"
type input "10"
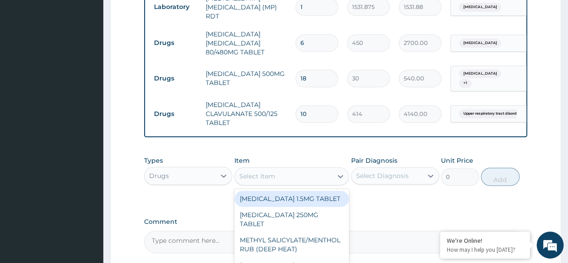
click at [272, 174] on div "Select Item" at bounding box center [257, 175] width 36 height 9
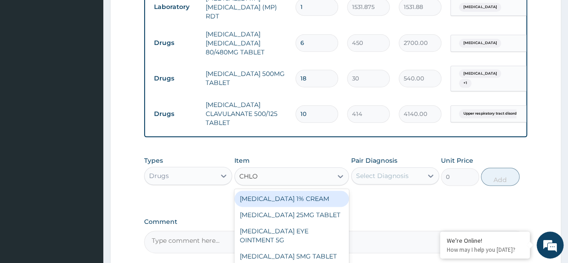
type input "CHLOR"
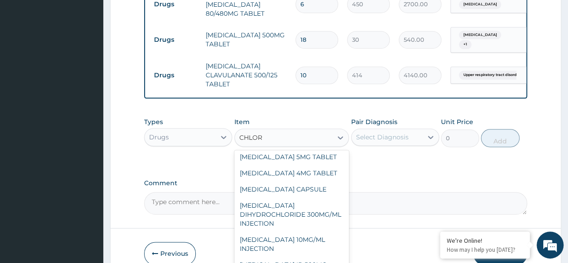
scroll to position [64, 0]
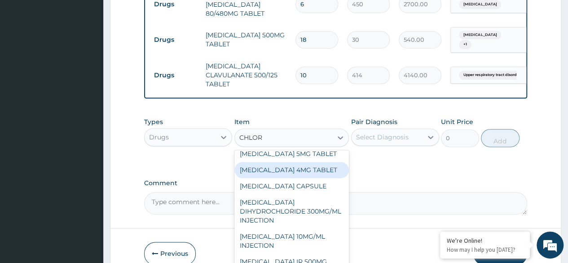
click at [285, 178] on div "[MEDICAL_DATA] 4MG TABLET" at bounding box center [291, 170] width 115 height 16
type input "60"
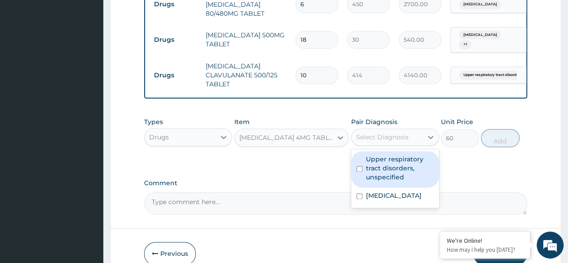
drag, startPoint x: 404, startPoint y: 136, endPoint x: 395, endPoint y: 180, distance: 45.3
click at [395, 145] on div "option Upper respiratory tract disorders, unspecified, selected. option Upper r…" at bounding box center [395, 136] width 88 height 17
click at [395, 180] on label "Upper respiratory tract disorders, unspecified" at bounding box center [400, 167] width 68 height 27
checkbox input "true"
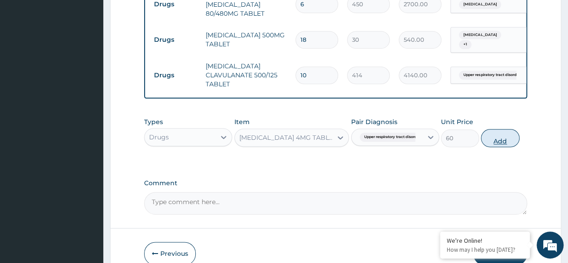
click at [495, 141] on button "Add" at bounding box center [500, 138] width 38 height 18
type input "0"
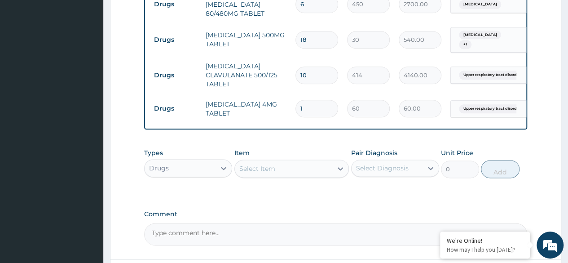
type input "0.00"
type input "4"
type input "240.00"
type input "4"
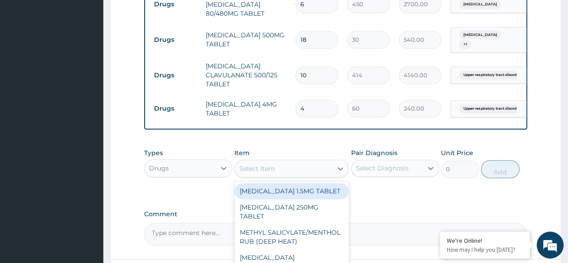
click at [262, 168] on div "Select Item" at bounding box center [257, 168] width 36 height 9
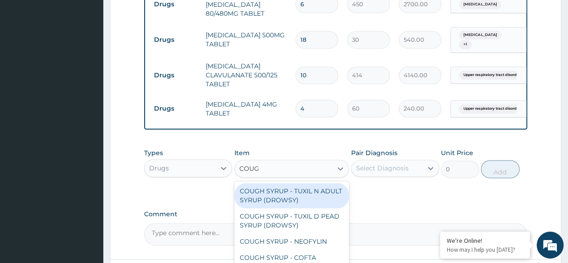
type input "COUGH"
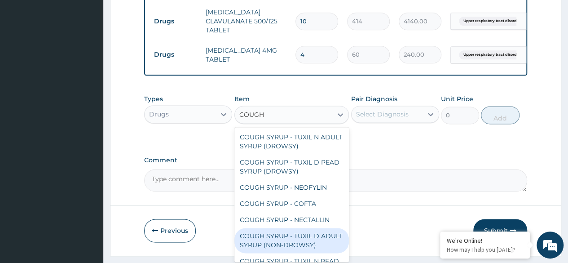
scroll to position [27, 0]
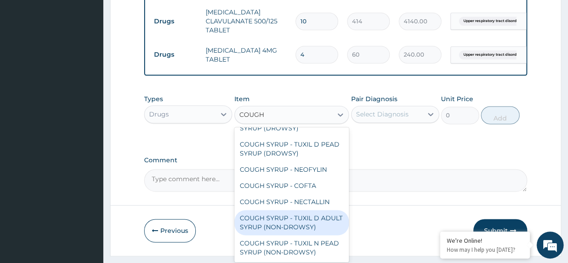
click at [273, 213] on div "COUGH SYRUP - TUXIL D ADULT SYRUP (NON-DROWSY)" at bounding box center [291, 222] width 115 height 25
type input "2000"
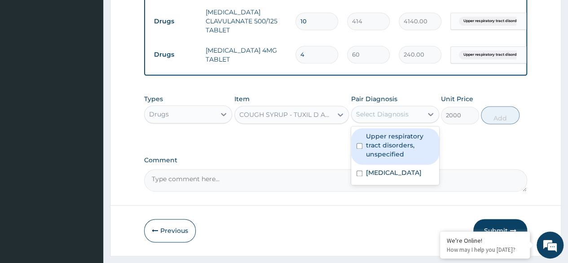
click at [413, 121] on div "Select Diagnosis" at bounding box center [386, 114] width 71 height 14
click at [392, 155] on label "Upper respiratory tract disorders, unspecified" at bounding box center [400, 145] width 68 height 27
checkbox input "true"
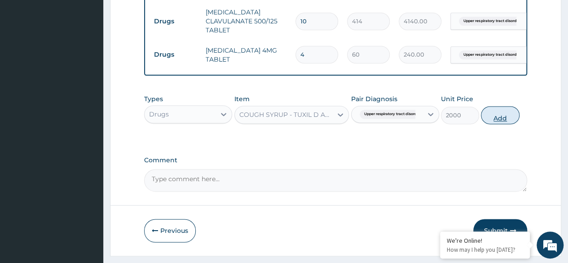
click at [507, 119] on button "Add" at bounding box center [500, 115] width 38 height 18
type input "0"
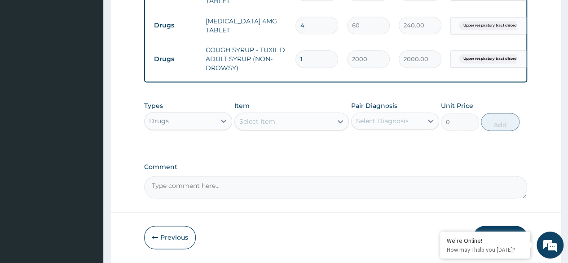
scroll to position [610, 0]
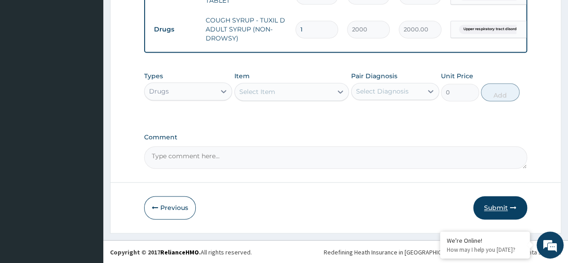
click at [505, 206] on button "Submit" at bounding box center [500, 207] width 54 height 23
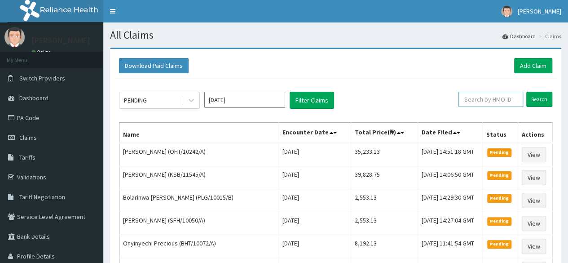
click at [493, 101] on input "text" at bounding box center [490, 99] width 65 height 15
paste input "WFE/10019/A"
type input "WFE/10019/A"
click at [549, 100] on input "Search" at bounding box center [539, 99] width 26 height 15
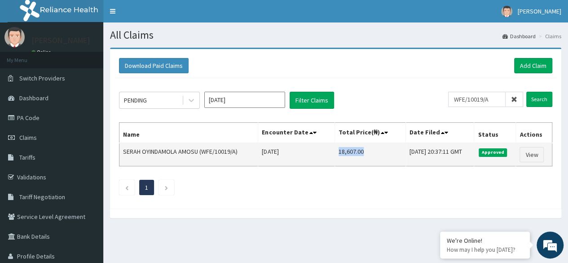
drag, startPoint x: 325, startPoint y: 150, endPoint x: 350, endPoint y: 149, distance: 24.8
click at [350, 149] on td "18,607.00" at bounding box center [369, 154] width 71 height 23
copy td "18,607.00"
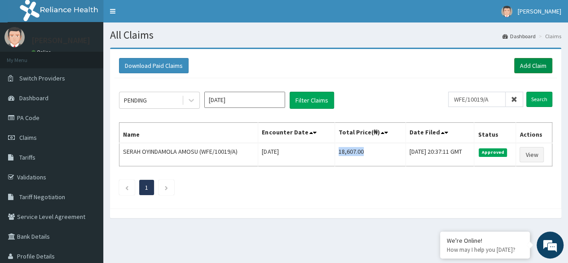
click at [533, 65] on link "Add Claim" at bounding box center [533, 65] width 38 height 15
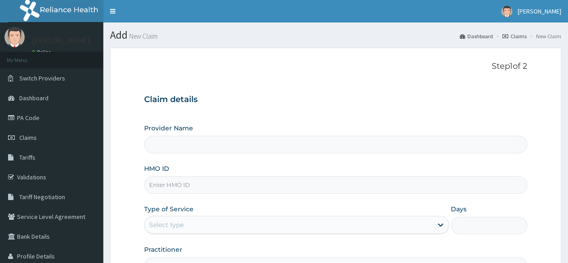
click at [236, 182] on input "HMO ID" at bounding box center [335, 185] width 383 height 18
paste input "LMG/10249/A"
type input "LMG/10249/A"
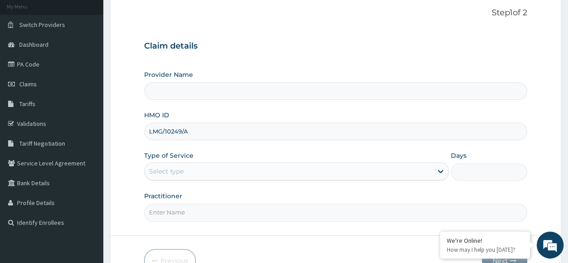
scroll to position [54, 0]
type input "Reliance Family Clinics (RFC) - [GEOGRAPHIC_DATA]"
type input "LMG/10249/A"
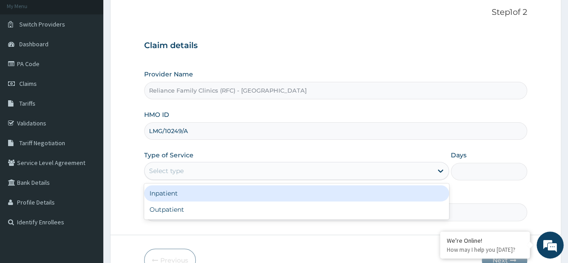
click at [214, 172] on div "Select type" at bounding box center [289, 170] width 288 height 14
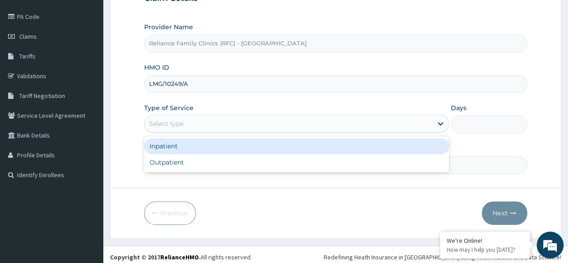
scroll to position [101, 0]
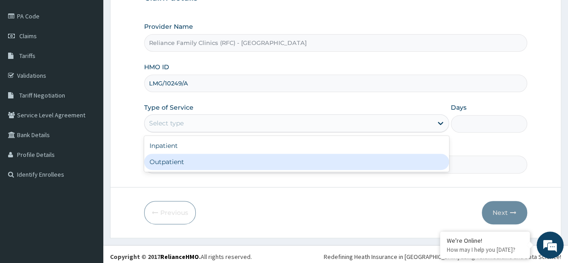
click at [230, 163] on div "Outpatient" at bounding box center [296, 162] width 305 height 16
type input "1"
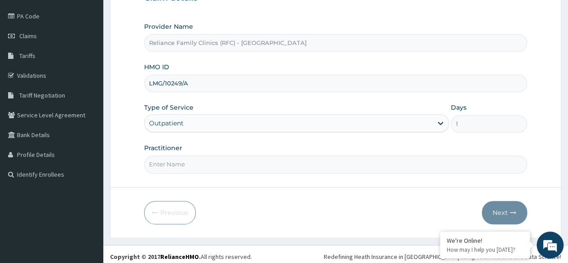
click at [281, 164] on input "Practitioner" at bounding box center [335, 164] width 383 height 18
type input "LOCUM"
click at [515, 212] on icon "button" at bounding box center [513, 212] width 6 height 6
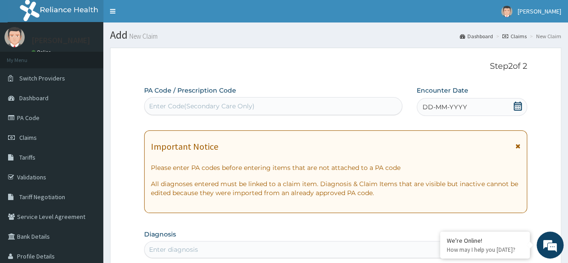
click at [472, 111] on div "DD-MM-YYYY" at bounding box center [472, 107] width 110 height 18
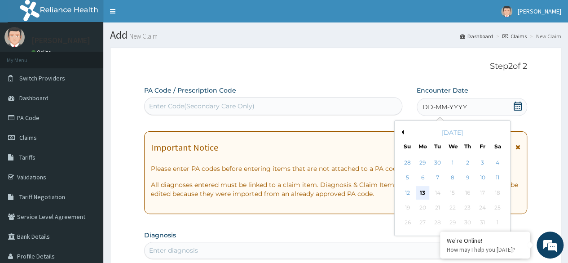
click at [424, 192] on div "13" at bounding box center [422, 192] width 13 height 13
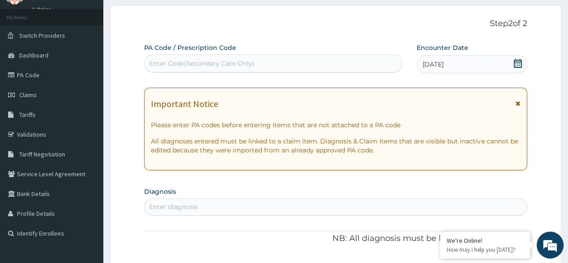
scroll to position [43, 0]
click at [210, 200] on div "Enter diagnosis" at bounding box center [336, 206] width 382 height 14
type input "UPPER"
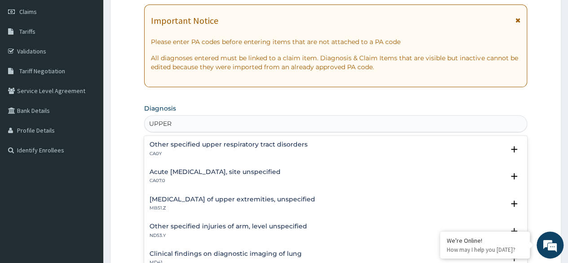
scroll to position [126, 0]
click at [223, 172] on h4 "Acute [MEDICAL_DATA], site unspecified" at bounding box center [214, 171] width 131 height 7
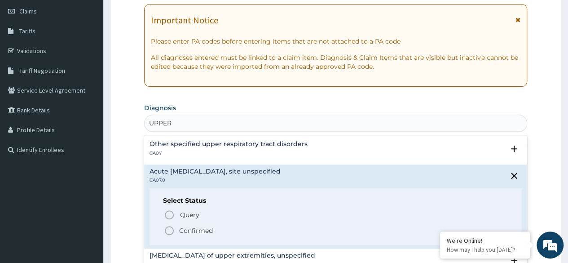
click at [171, 229] on icon "status option filled" at bounding box center [169, 230] width 11 height 11
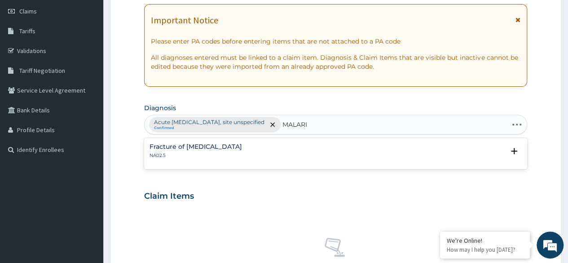
type input "[MEDICAL_DATA]"
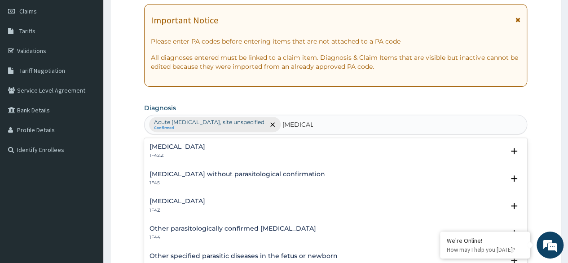
click at [166, 199] on h4 "[MEDICAL_DATA]" at bounding box center [177, 201] width 56 height 7
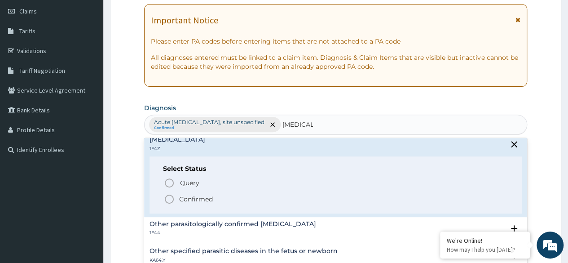
scroll to position [62, 0]
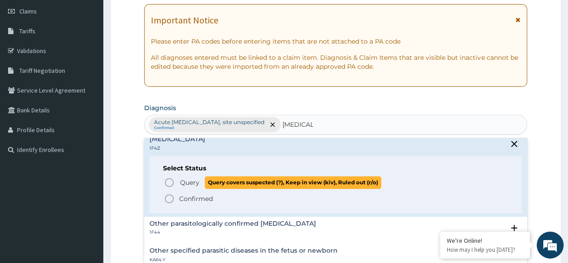
click at [171, 183] on icon "status option query" at bounding box center [169, 182] width 11 height 11
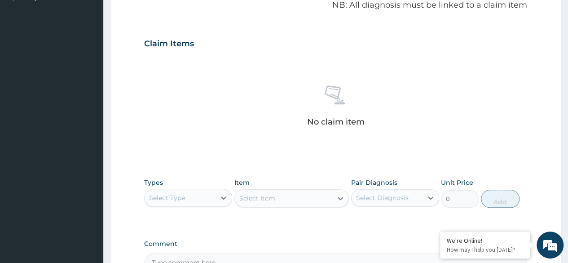
scroll to position [279, 0]
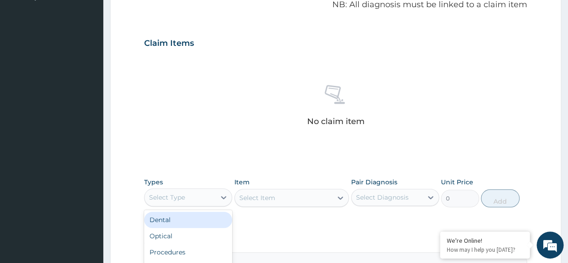
click at [206, 190] on div "Select Type" at bounding box center [180, 197] width 71 height 14
type input "PR"
click at [219, 227] on div "Procedures" at bounding box center [188, 220] width 88 height 20
click at [220, 220] on div "Procedures" at bounding box center [188, 219] width 88 height 16
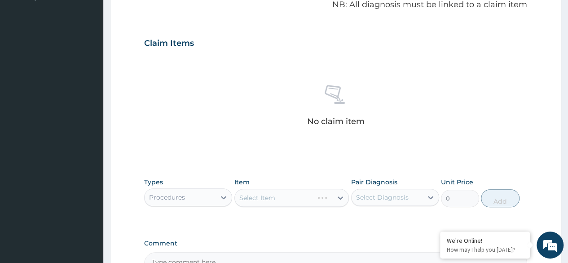
click at [296, 201] on div "Select Item" at bounding box center [291, 198] width 115 height 18
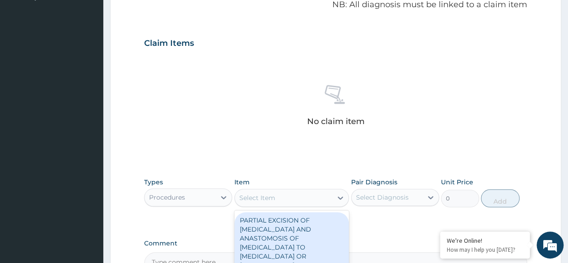
click at [296, 201] on div "Select Item" at bounding box center [284, 197] width 98 height 14
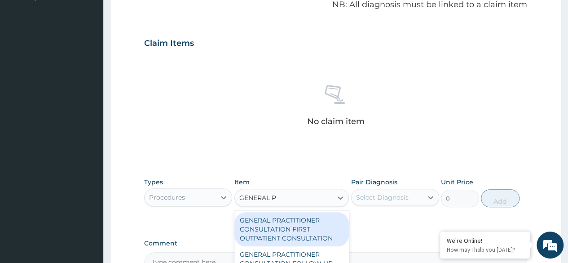
type input "GENERAL PR"
click at [306, 225] on div "GENERAL PRACTITIONER CONSULTATION FIRST OUTPATIENT CONSULTATION" at bounding box center [291, 229] width 115 height 34
type input "3370.125"
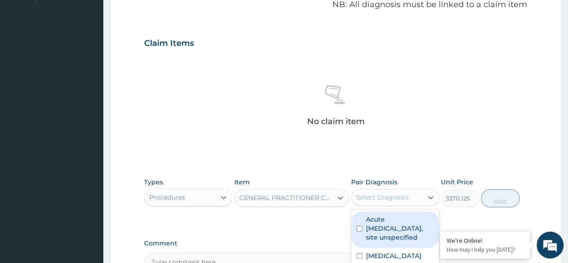
click at [370, 197] on div "Select Diagnosis" at bounding box center [382, 197] width 53 height 9
click at [382, 215] on label "Acute upper respiratory infection, site unspecified" at bounding box center [400, 228] width 68 height 27
checkbox input "true"
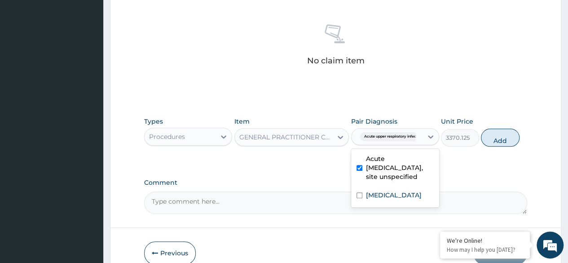
scroll to position [340, 0]
click at [395, 190] on label "[MEDICAL_DATA]" at bounding box center [394, 194] width 56 height 9
checkbox input "true"
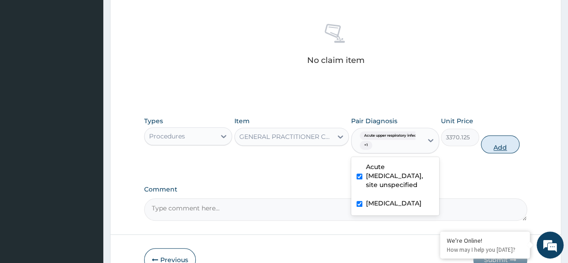
click at [510, 148] on button "Add" at bounding box center [500, 144] width 38 height 18
type input "0"
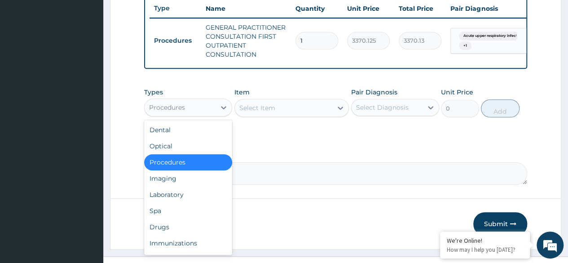
click at [211, 113] on div "Procedures" at bounding box center [180, 107] width 71 height 14
click at [155, 198] on div "Laboratory" at bounding box center [188, 194] width 88 height 16
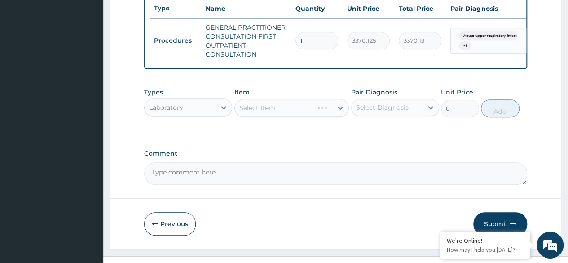
click at [303, 115] on div "Select Item" at bounding box center [291, 108] width 115 height 18
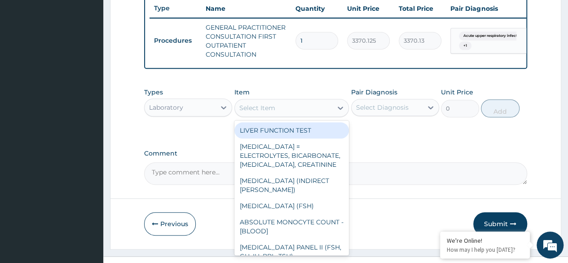
click at [303, 115] on div "Select Item" at bounding box center [284, 108] width 98 height 14
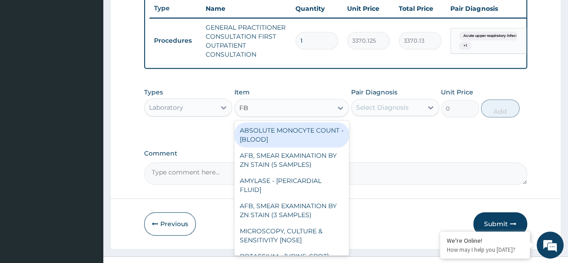
type input "FBC"
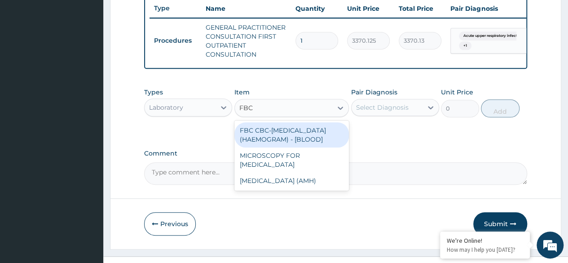
click at [314, 147] on div "FBC CBC-[MEDICAL_DATA] (HAEMOGRAM) - [BLOOD]" at bounding box center [291, 134] width 115 height 25
type input "4085"
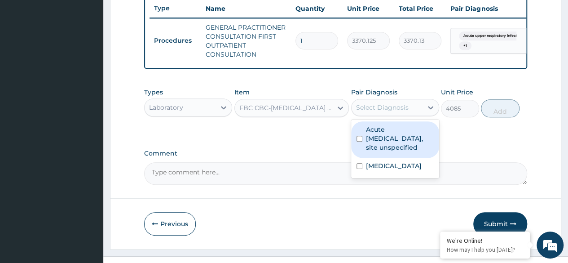
click at [395, 112] on div "Select Diagnosis" at bounding box center [382, 107] width 53 height 9
click at [387, 149] on label "Acute upper respiratory infection, site unspecified" at bounding box center [400, 138] width 68 height 27
checkbox input "true"
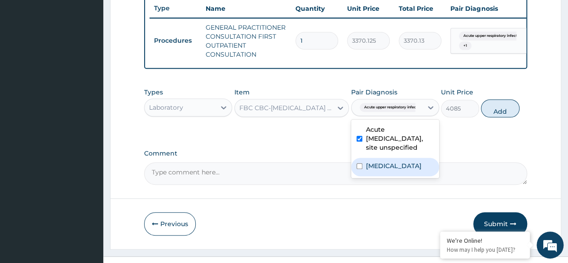
click at [403, 170] on label "[MEDICAL_DATA]" at bounding box center [394, 165] width 56 height 9
checkbox input "true"
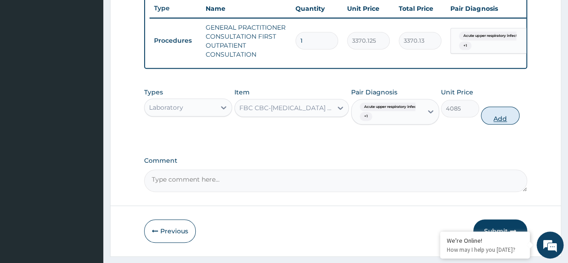
click at [494, 122] on button "Add" at bounding box center [500, 115] width 38 height 18
type input "0"
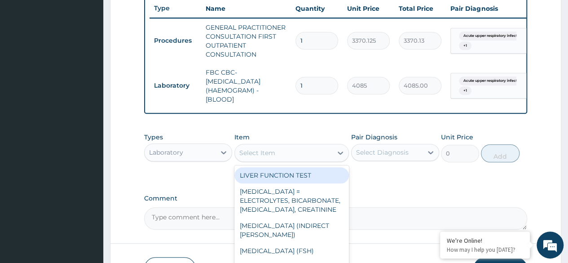
click at [284, 159] on div "Select Item" at bounding box center [284, 152] width 98 height 14
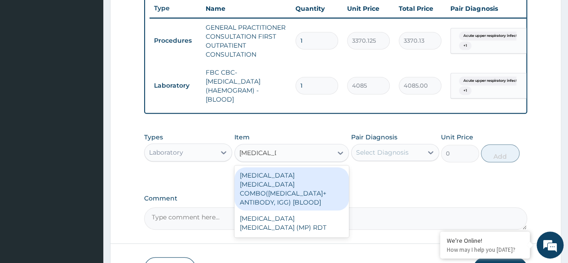
type input "MALARIA PA"
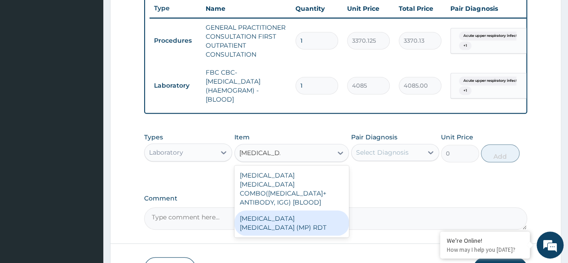
click at [300, 216] on div "[MEDICAL_DATA] [MEDICAL_DATA] (MP) RDT" at bounding box center [291, 222] width 115 height 25
type input "1531.875"
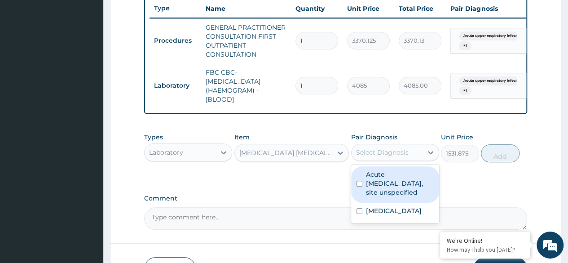
click at [394, 157] on div "Select Diagnosis" at bounding box center [382, 152] width 53 height 9
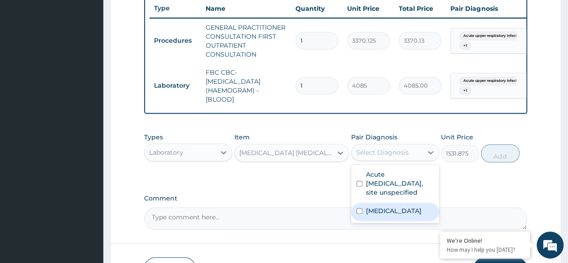
click at [412, 215] on label "[MEDICAL_DATA]" at bounding box center [394, 210] width 56 height 9
checkbox input "true"
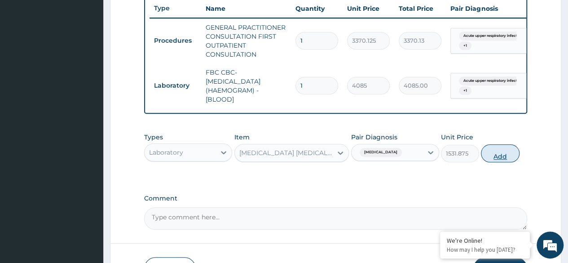
click at [505, 161] on button "Add" at bounding box center [500, 153] width 38 height 18
type input "0"
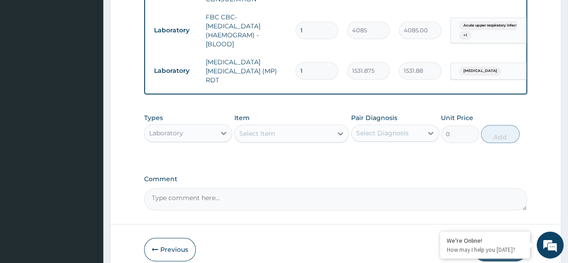
scroll to position [395, 0]
click at [201, 123] on div "Types Laboratory" at bounding box center [188, 128] width 88 height 30
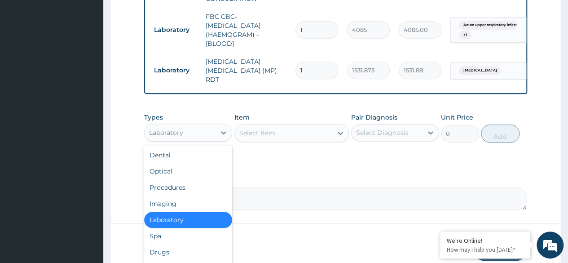
click at [215, 131] on div "Laboratory" at bounding box center [180, 132] width 71 height 14
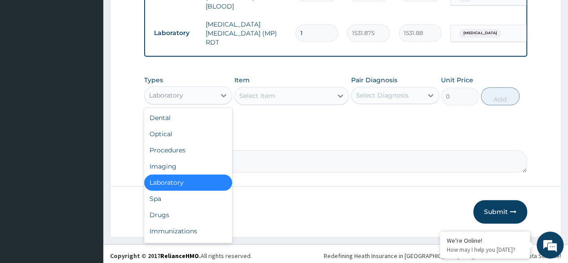
scroll to position [437, 0]
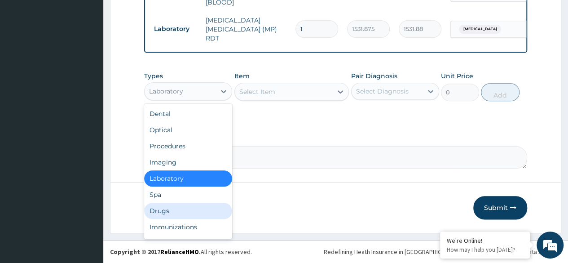
click at [180, 211] on div "Drugs" at bounding box center [188, 210] width 88 height 16
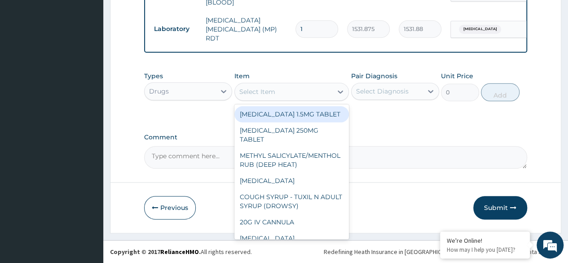
click at [276, 93] on div "Select Item" at bounding box center [284, 91] width 98 height 14
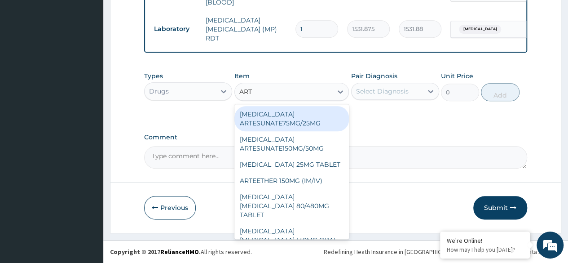
type input "ARTE"
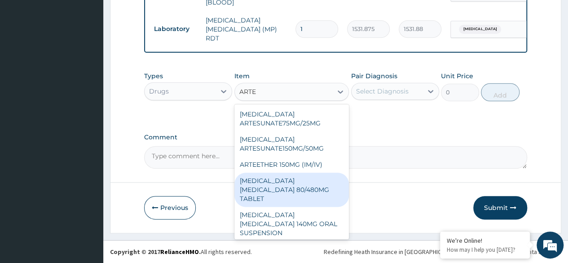
click at [289, 206] on div "ARTEMETHER LUMEFANTRINE 80/480MG TABLET" at bounding box center [291, 189] width 115 height 34
type input "450"
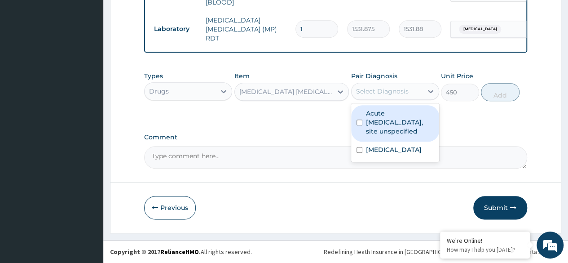
click at [394, 89] on div "Select Diagnosis" at bounding box center [382, 91] width 53 height 9
click at [391, 111] on label "Acute upper respiratory infection, site unspecified" at bounding box center [400, 122] width 68 height 27
checkbox input "true"
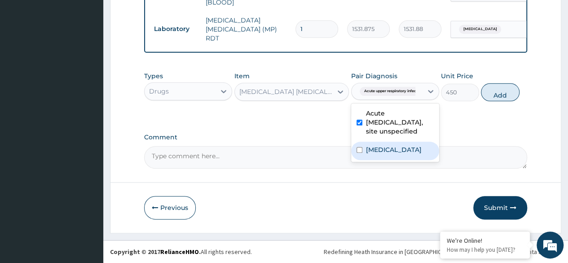
click at [401, 158] on div "Malaria, unspecified" at bounding box center [395, 150] width 88 height 18
checkbox input "true"
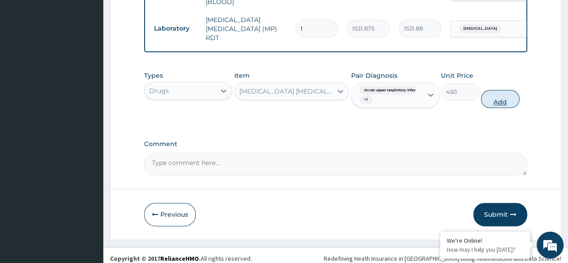
click at [494, 98] on button "Add" at bounding box center [500, 99] width 38 height 18
type input "0"
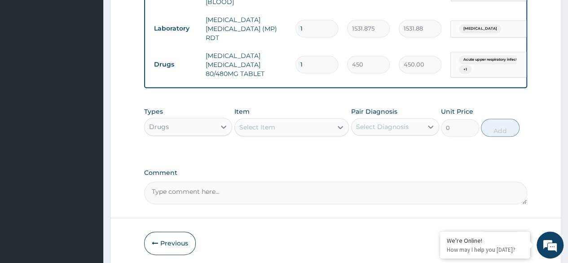
type input "0.00"
type input "6"
type input "2700.00"
type input "6"
click at [276, 132] on div "Select Item" at bounding box center [284, 127] width 98 height 14
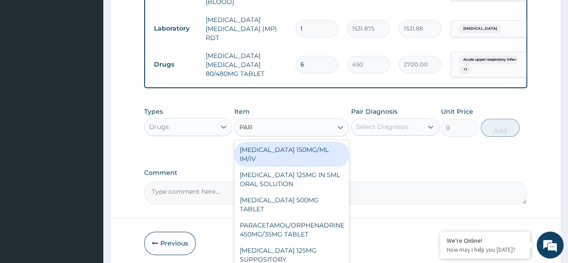
type input "PARA"
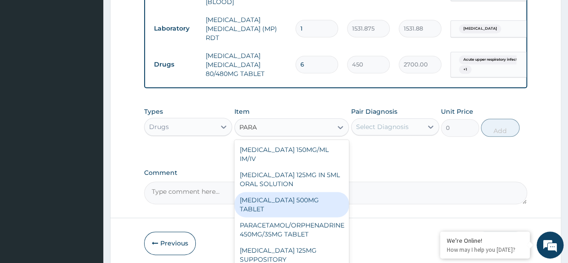
click at [295, 203] on div "PARACETAMOL 500MG TABLET" at bounding box center [291, 204] width 115 height 25
type input "30"
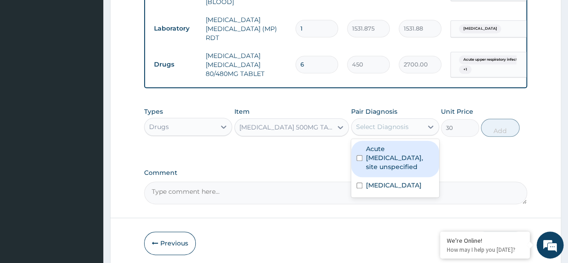
click at [385, 120] on div "Select Diagnosis" at bounding box center [386, 126] width 71 height 14
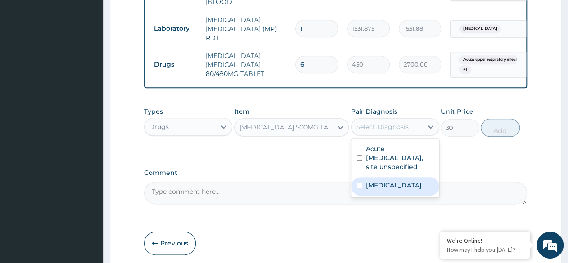
click at [389, 194] on div "Malaria, unspecified" at bounding box center [395, 186] width 88 height 18
checkbox input "true"
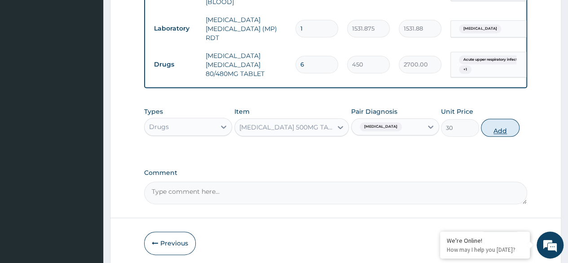
click at [512, 123] on button "Add" at bounding box center [500, 128] width 38 height 18
type input "0"
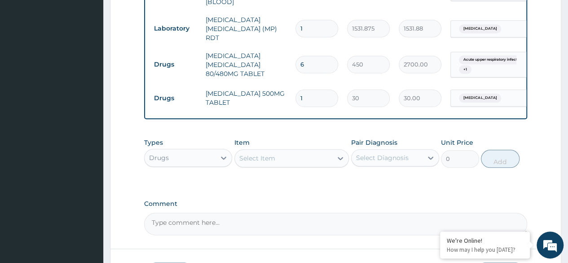
type input "18"
type input "540.00"
type input "18"
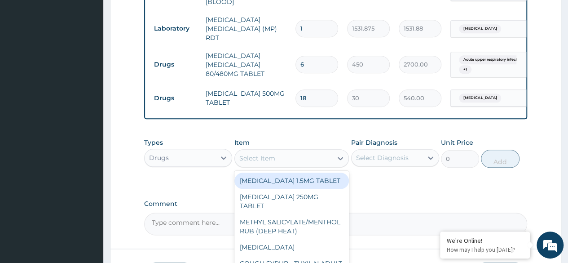
click at [265, 157] on div "Select Item" at bounding box center [257, 158] width 36 height 9
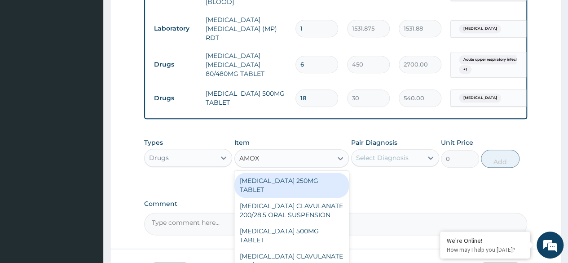
type input "AMOXI"
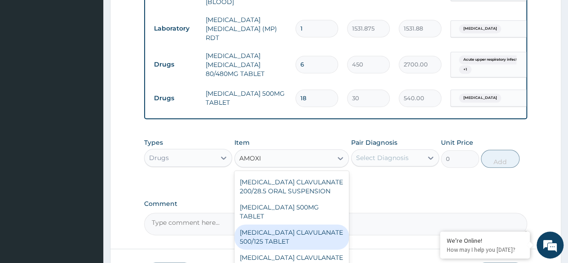
scroll to position [32, 0]
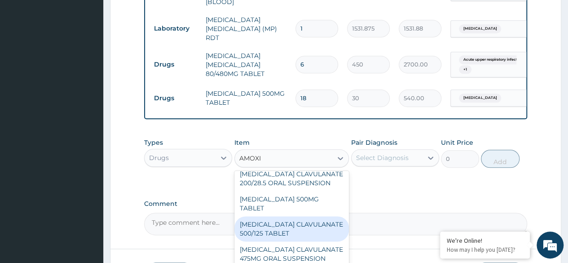
click at [306, 216] on div "AMOXICILLIN CLAVULANATE 500/125 TABLET" at bounding box center [291, 228] width 115 height 25
type input "414"
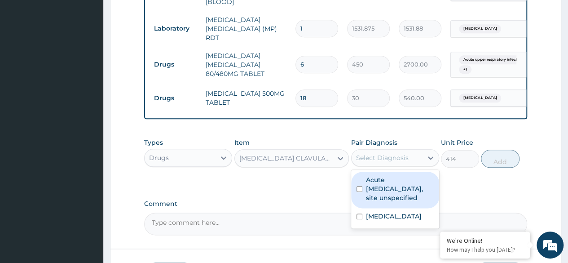
click at [412, 165] on div "Select Diagnosis" at bounding box center [386, 157] width 71 height 14
click at [390, 195] on label "Acute upper respiratory infection, site unspecified" at bounding box center [400, 188] width 68 height 27
checkbox input "true"
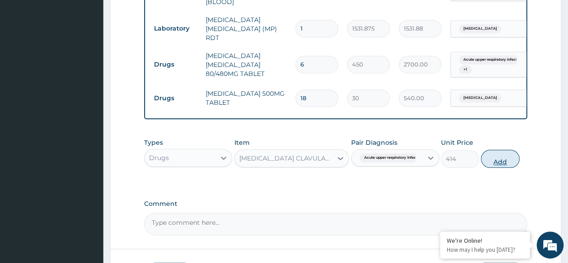
click at [504, 152] on button "Add" at bounding box center [500, 158] width 38 height 18
type input "0"
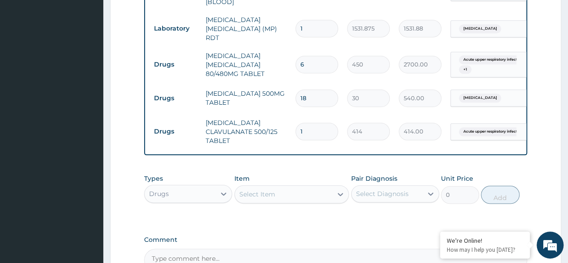
type input "10"
type input "4140.00"
type input "10"
click at [255, 195] on div "Select Item" at bounding box center [257, 193] width 36 height 9
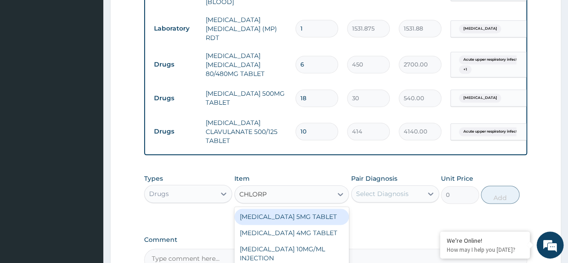
type input "CHLORPH"
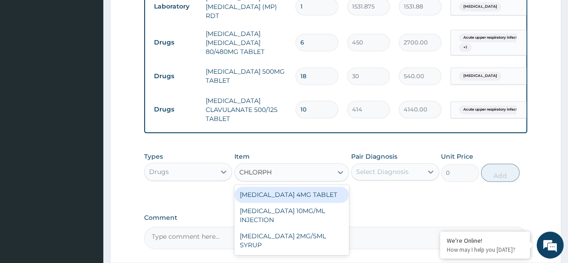
scroll to position [461, 0]
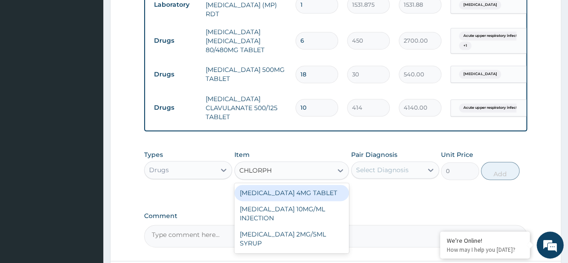
click at [287, 191] on div "CHLORPHENIRAMINE 4MG TABLET" at bounding box center [291, 192] width 115 height 16
type input "60"
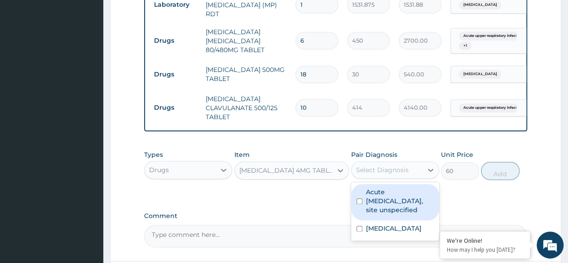
click at [401, 170] on div "Select Diagnosis" at bounding box center [382, 169] width 53 height 9
click at [399, 204] on label "Acute upper respiratory infection, site unspecified" at bounding box center [400, 200] width 68 height 27
checkbox input "true"
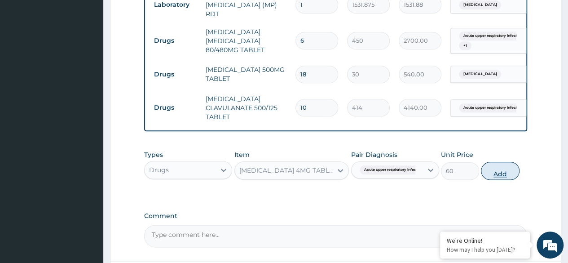
click at [496, 172] on button "Add" at bounding box center [500, 171] width 38 height 18
type input "0"
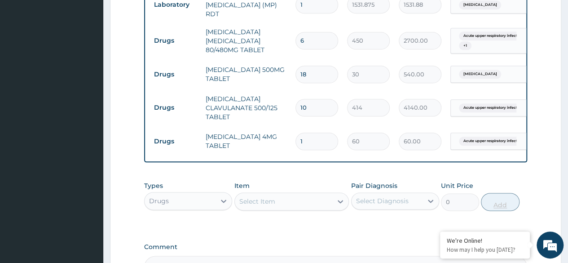
type input "0.00"
type input "3"
type input "180.00"
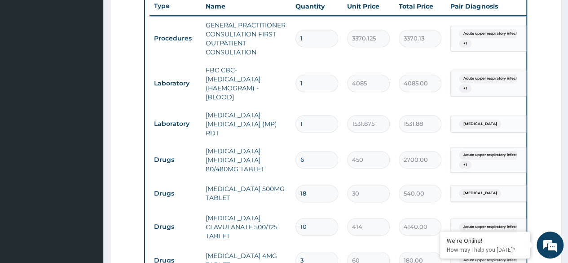
scroll to position [571, 0]
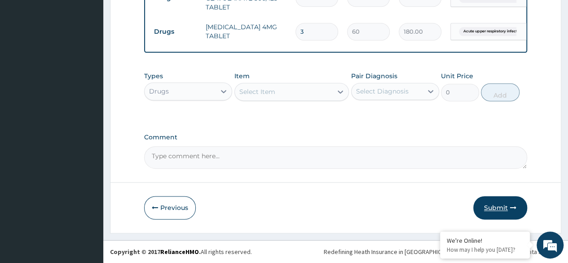
type input "3"
click at [488, 205] on button "Submit" at bounding box center [500, 207] width 54 height 23
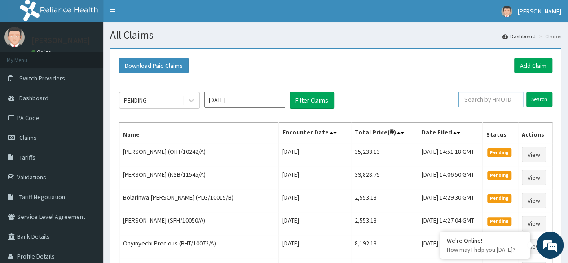
click at [509, 98] on input "text" at bounding box center [490, 99] width 65 height 15
paste input "LMG/10249/A"
type input "LMG/10249/A"
click at [540, 97] on input "Search" at bounding box center [539, 99] width 26 height 15
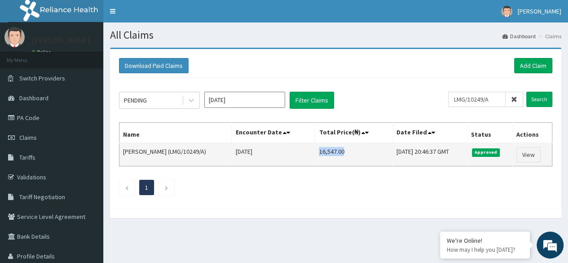
drag, startPoint x: 306, startPoint y: 153, endPoint x: 331, endPoint y: 151, distance: 24.7
click at [331, 151] on td "16,547.00" at bounding box center [353, 154] width 77 height 23
copy td "16,547.00"
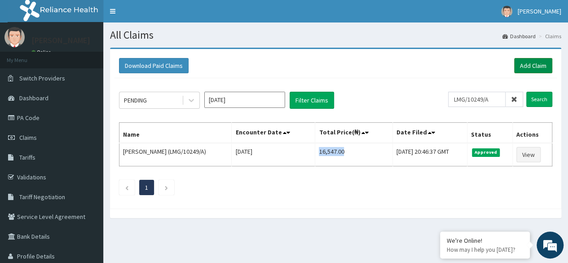
click at [541, 64] on link "Add Claim" at bounding box center [533, 65] width 38 height 15
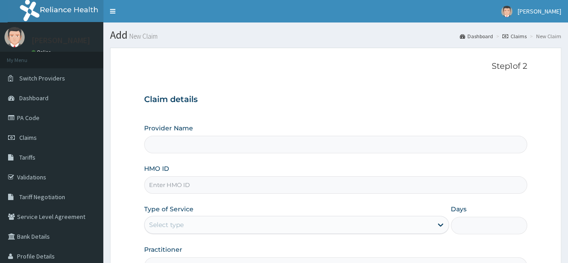
click at [351, 178] on input "HMO ID" at bounding box center [335, 185] width 383 height 18
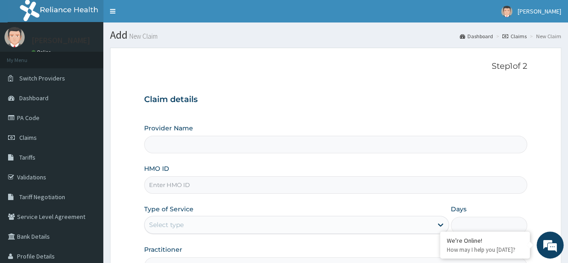
paste input "BCM/10010/A"
type input "BCM/10010/A"
type input "Reliance Family Clinics (RFC) - [GEOGRAPHIC_DATA]"
click at [351, 178] on input "BCM/10010/A" at bounding box center [335, 185] width 383 height 18
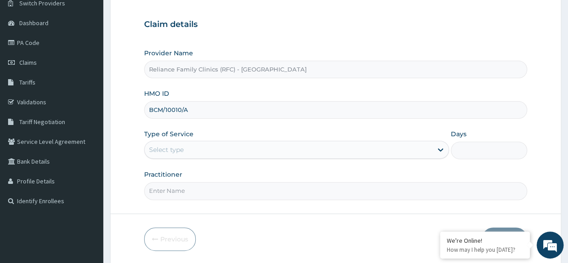
scroll to position [104, 0]
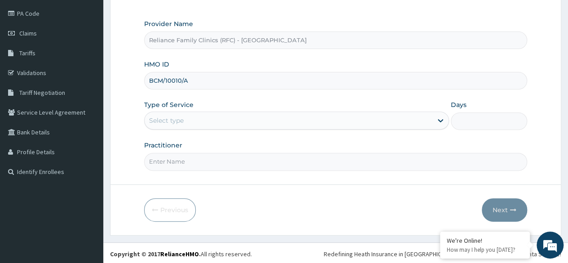
type input "BCM/10010/A"
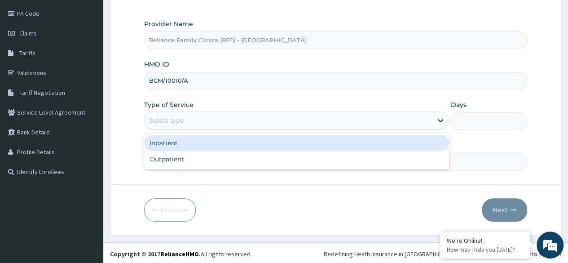
click at [253, 116] on div "Select type" at bounding box center [289, 120] width 288 height 14
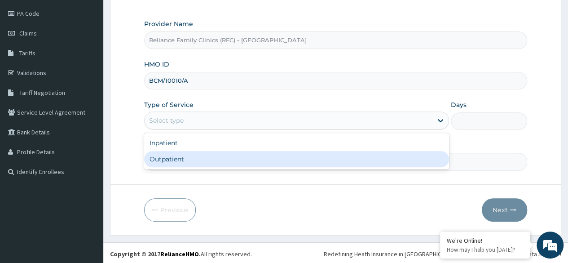
click at [242, 154] on div "Outpatient" at bounding box center [296, 159] width 305 height 16
type input "1"
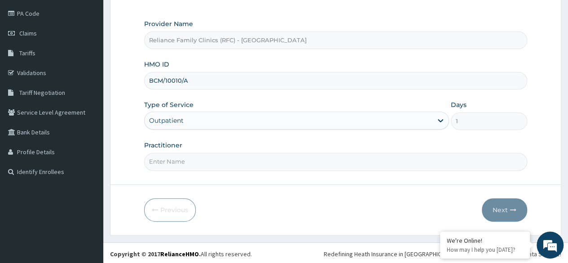
click at [245, 165] on input "Practitioner" at bounding box center [335, 162] width 383 height 18
type input "LOCUM"
click at [511, 201] on button "Next" at bounding box center [504, 209] width 45 height 23
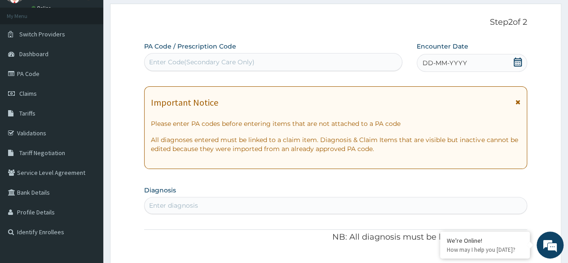
scroll to position [43, 0]
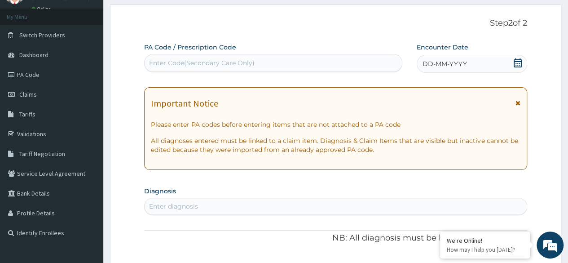
click at [439, 72] on div "DD-MM-YYYY" at bounding box center [472, 64] width 110 height 18
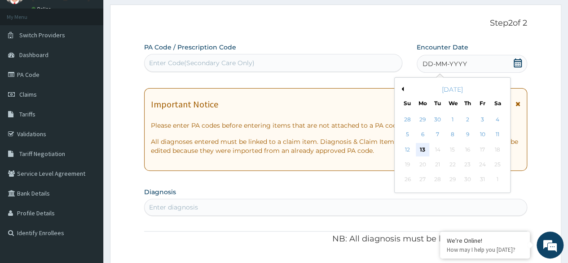
click at [422, 146] on div "13" at bounding box center [422, 149] width 13 height 13
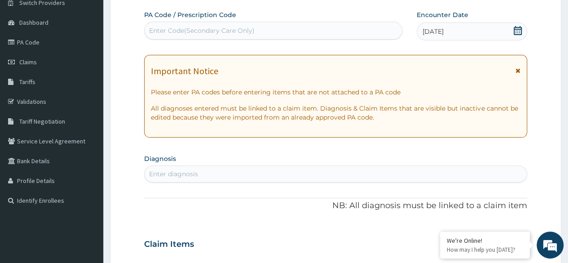
scroll to position [79, 0]
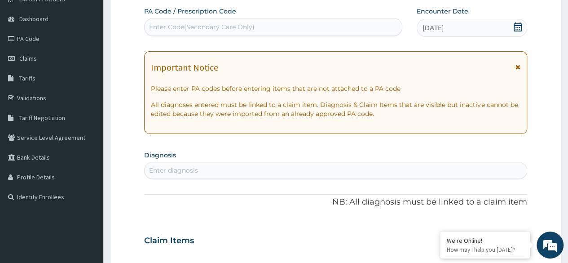
click at [252, 162] on div "Enter diagnosis" at bounding box center [335, 170] width 383 height 17
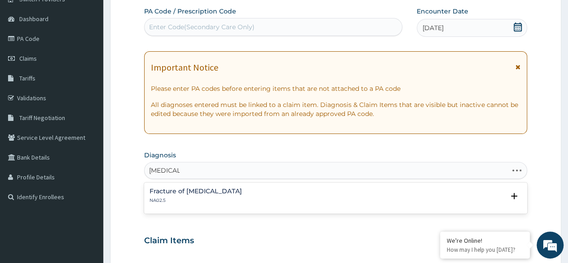
type input "MALARIA"
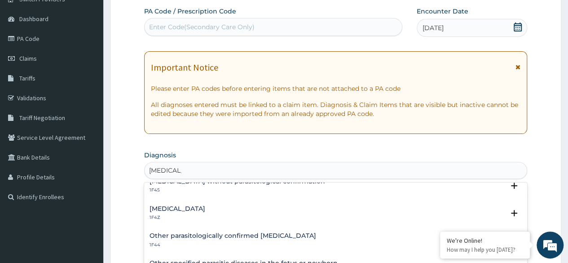
scroll to position [38, 0]
click at [204, 206] on h4 "Malaria, unspecified" at bounding box center [177, 208] width 56 height 7
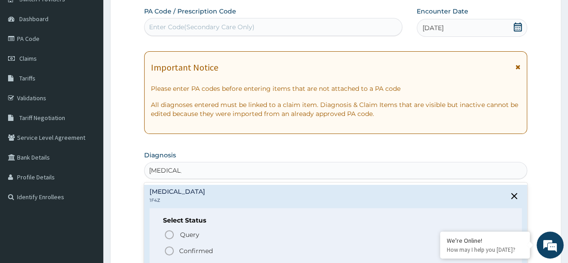
scroll to position [66, 0]
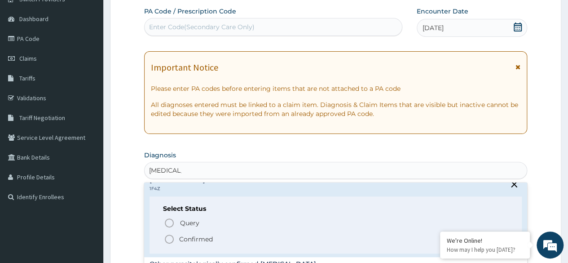
click at [169, 235] on circle "status option filled" at bounding box center [169, 239] width 8 height 8
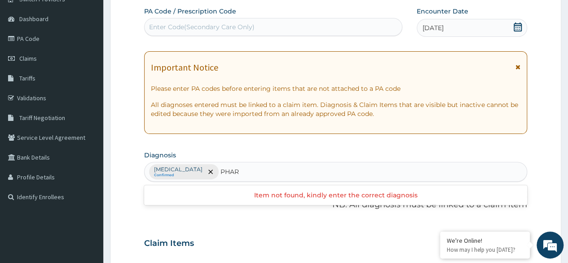
type input "PHAR"
type input "PHARYNGITIS"
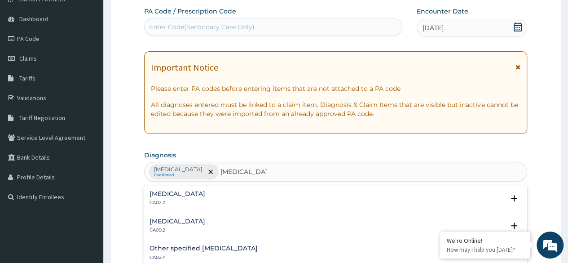
click at [205, 191] on h4 "Acute pharyngitis, unspecified" at bounding box center [177, 193] width 56 height 7
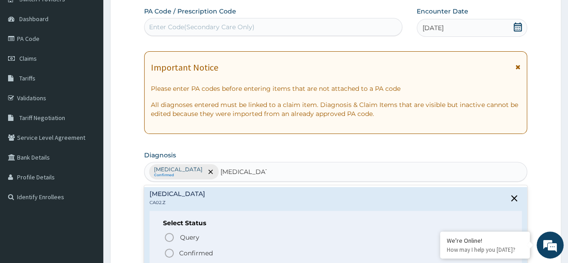
click at [166, 253] on icon "status option filled" at bounding box center [169, 252] width 11 height 11
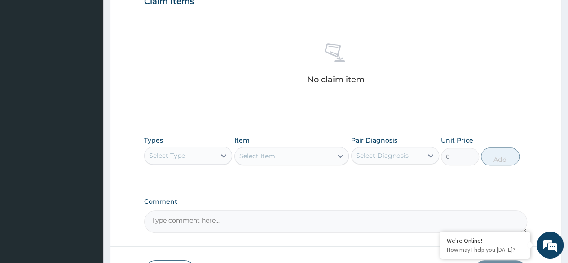
scroll to position [321, 0]
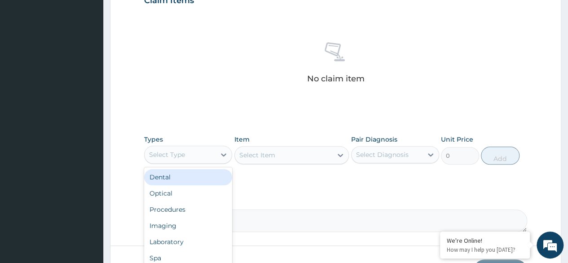
click at [182, 153] on div "Select Type" at bounding box center [167, 154] width 36 height 9
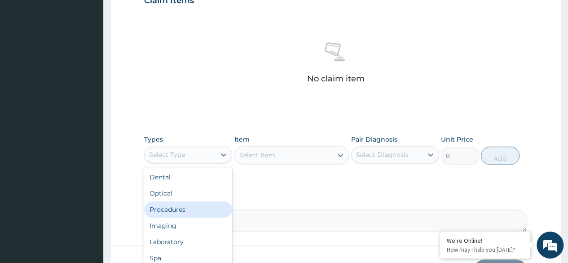
click at [196, 211] on div "Procedures" at bounding box center [188, 209] width 88 height 16
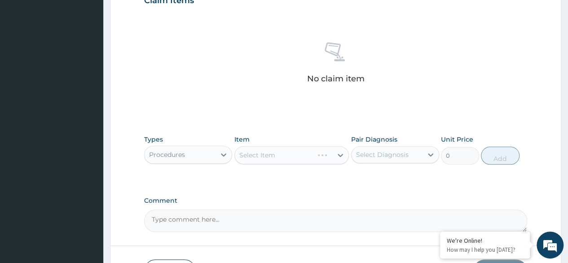
click at [276, 158] on div "Select Item" at bounding box center [291, 155] width 115 height 18
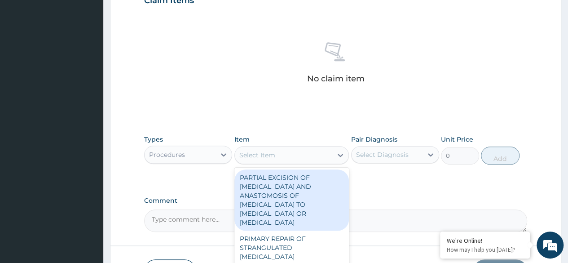
click at [276, 158] on div "Select Item" at bounding box center [284, 155] width 98 height 14
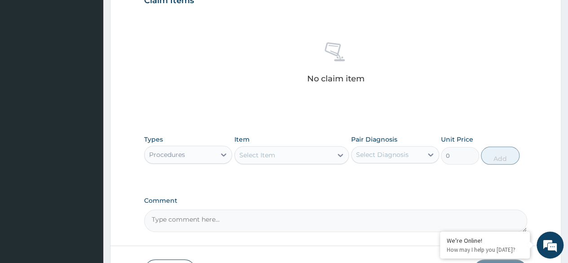
click at [276, 156] on div "Select Item" at bounding box center [284, 155] width 98 height 14
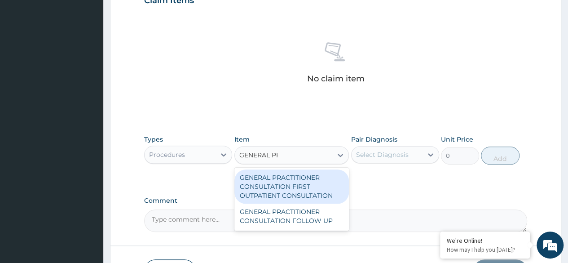
type input "GENERAL PRA"
click at [296, 179] on div "GENERAL PRACTITIONER CONSULTATION FIRST OUTPATIENT CONSULTATION" at bounding box center [291, 186] width 115 height 34
type input "3370.125"
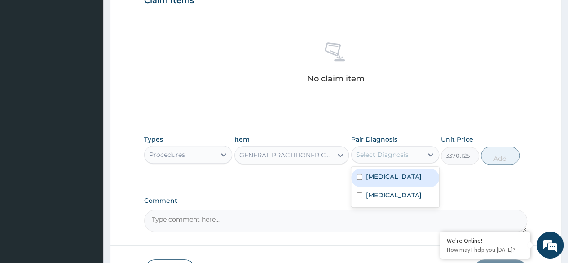
click at [389, 155] on div "Select Diagnosis" at bounding box center [382, 154] width 53 height 9
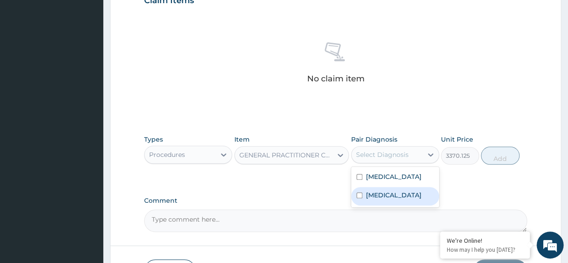
click at [405, 187] on div "Acute pharyngitis, unspecified" at bounding box center [395, 196] width 88 height 18
checkbox input "true"
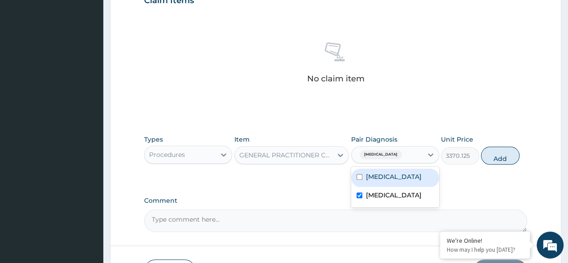
click at [407, 172] on label "Malaria, unspecified" at bounding box center [394, 176] width 56 height 9
checkbox input "true"
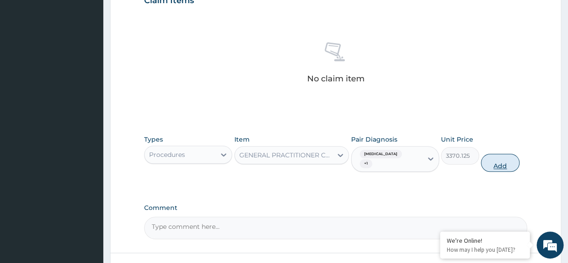
click at [507, 167] on button "Add" at bounding box center [500, 163] width 38 height 18
type input "0"
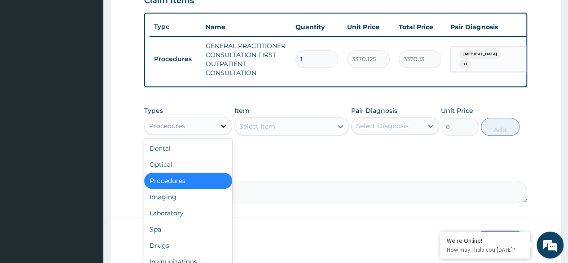
click at [215, 134] on div at bounding box center [223, 126] width 16 height 16
click at [191, 212] on div "Laboratory" at bounding box center [188, 213] width 88 height 16
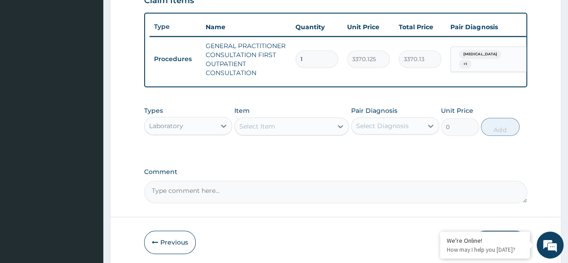
click at [207, 79] on td "GENERAL PRACTITIONER CONSULTATION FIRST OUTPATIENT CONSULTATION" at bounding box center [246, 59] width 90 height 45
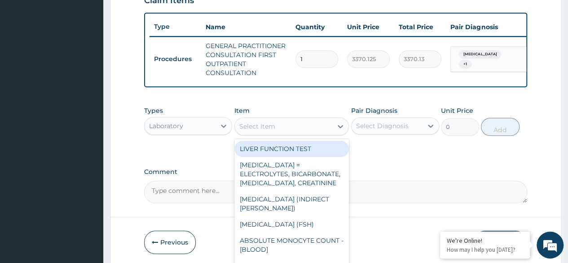
click at [251, 128] on div "Select Item" at bounding box center [257, 126] width 36 height 9
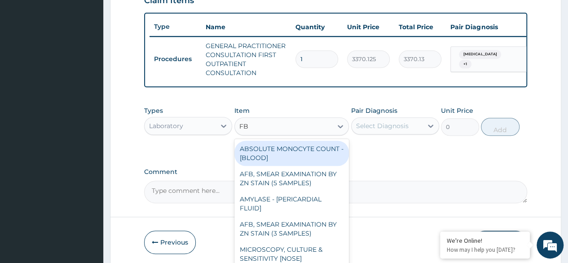
type input "FBC"
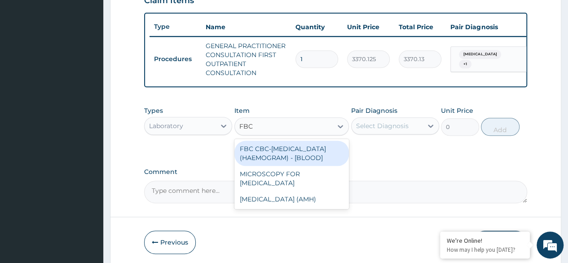
click at [281, 166] on div "FBC CBC-COMPLETE BLOOD COUNT (HAEMOGRAM) - [BLOOD]" at bounding box center [291, 153] width 115 height 25
type input "4085"
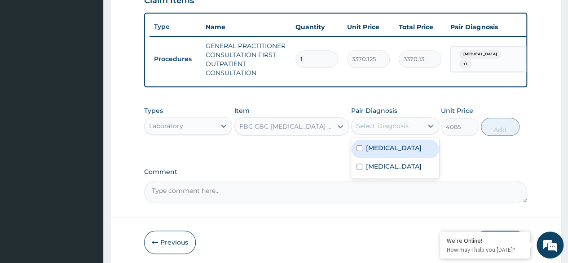
drag, startPoint x: 390, startPoint y: 132, endPoint x: 391, endPoint y: 149, distance: 17.5
click at [391, 134] on div "option Malaria, unspecified, selected. option Malaria, unspecified focused, 1 o…" at bounding box center [395, 125] width 88 height 17
click at [391, 149] on label "Malaria, unspecified" at bounding box center [394, 147] width 56 height 9
checkbox input "true"
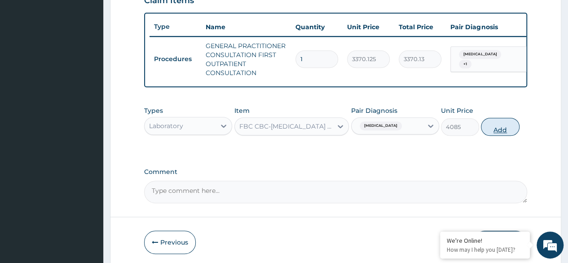
click at [514, 132] on button "Add" at bounding box center [500, 127] width 38 height 18
type input "0"
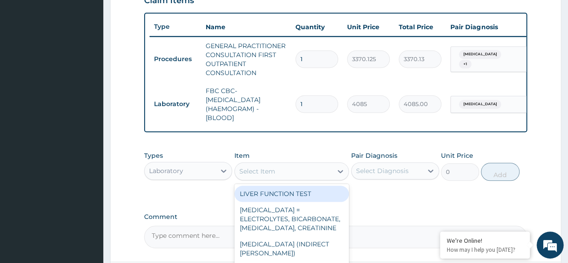
click at [264, 176] on div "Select Item" at bounding box center [257, 171] width 36 height 9
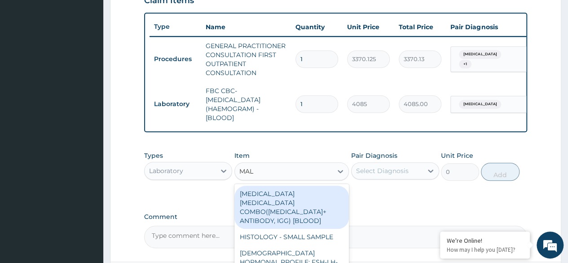
type input "MALA"
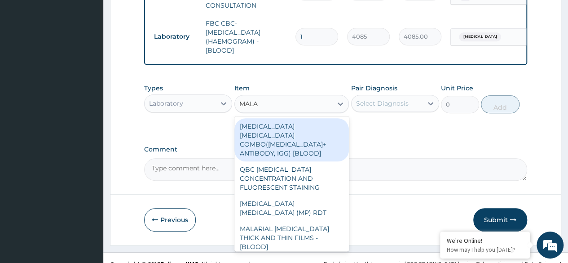
scroll to position [390, 0]
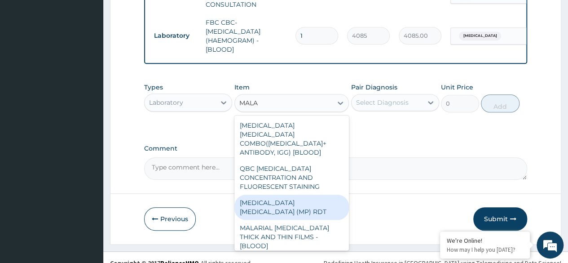
click at [314, 201] on div "MALARIA PARASITE (MP) RDT" at bounding box center [291, 206] width 115 height 25
type input "1531.875"
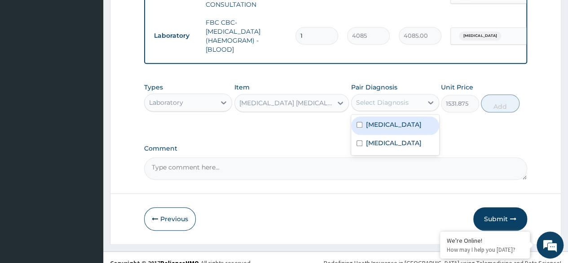
click at [378, 107] on div "Select Diagnosis" at bounding box center [382, 102] width 53 height 9
click at [382, 128] on label "Malaria, unspecified" at bounding box center [394, 124] width 56 height 9
checkbox input "true"
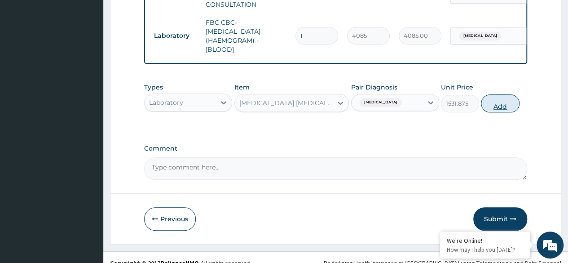
click at [488, 112] on button "Add" at bounding box center [500, 103] width 38 height 18
type input "0"
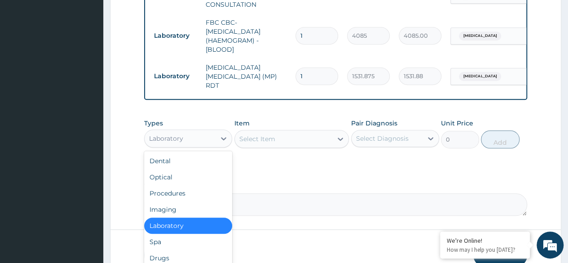
click at [183, 132] on div "Laboratory" at bounding box center [180, 138] width 71 height 14
type input "DR"
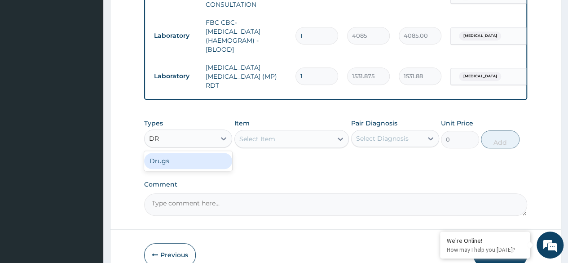
click at [183, 158] on div "Drugs" at bounding box center [188, 161] width 88 height 16
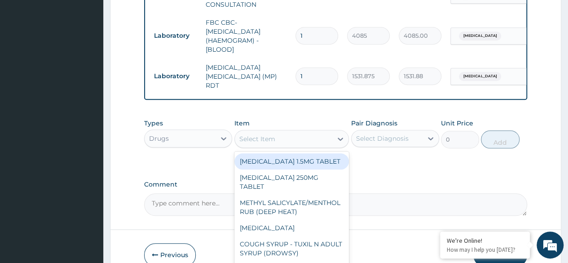
click at [271, 143] on div "Select Item" at bounding box center [257, 138] width 36 height 9
click at [257, 141] on div "Select Item" at bounding box center [257, 138] width 36 height 9
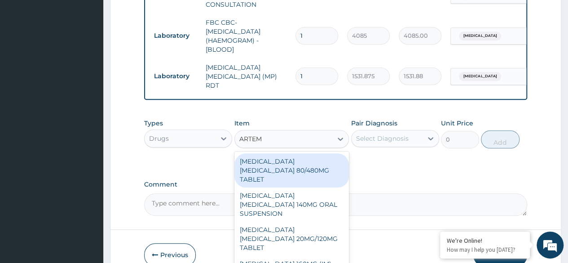
type input "ARTEME"
click at [266, 167] on div "ARTEMETHER LUMEFANTRINE 80/480MG TABLET" at bounding box center [291, 170] width 115 height 34
type input "450"
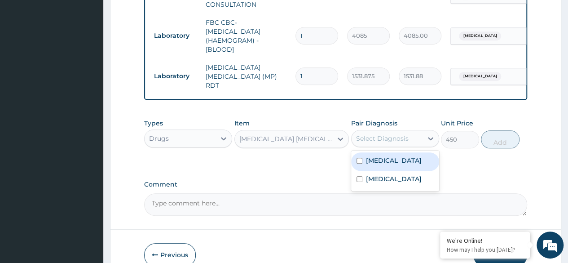
click at [393, 137] on div "Select Diagnosis" at bounding box center [382, 138] width 53 height 9
click at [385, 163] on label "Malaria, unspecified" at bounding box center [394, 160] width 56 height 9
checkbox input "true"
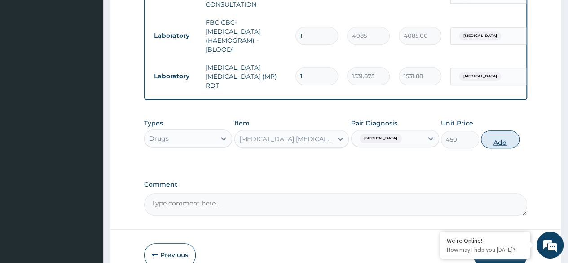
click at [507, 142] on button "Add" at bounding box center [500, 139] width 38 height 18
type input "0"
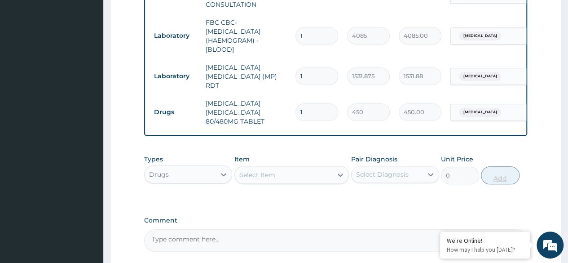
type input "0.00"
type input "6"
type input "2700.00"
type input "6"
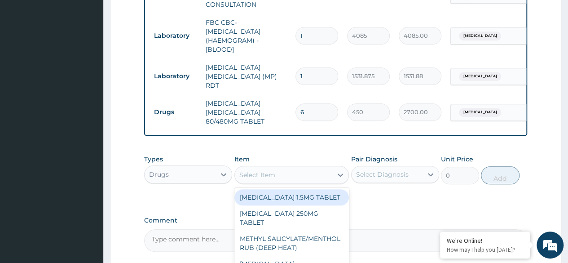
click at [325, 169] on div "Select Item" at bounding box center [284, 174] width 98 height 14
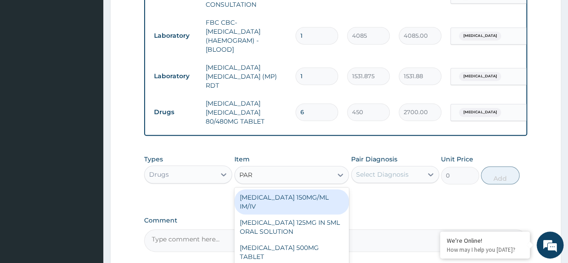
type input "PARA"
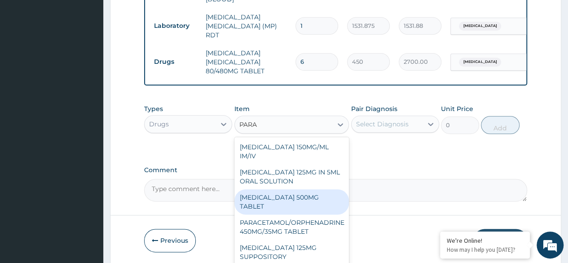
click at [312, 199] on div "PARACETAMOL 500MG TABLET" at bounding box center [291, 201] width 115 height 25
type input "30"
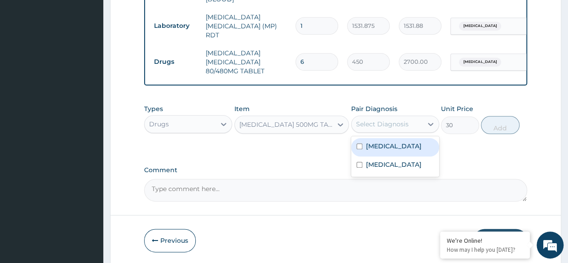
click at [411, 123] on div "Select Diagnosis" at bounding box center [386, 124] width 71 height 14
click at [404, 150] on label "Malaria, unspecified" at bounding box center [394, 145] width 56 height 9
checkbox input "true"
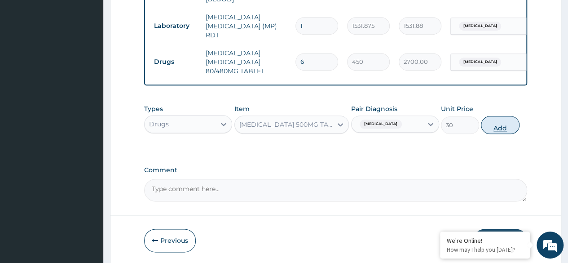
click at [489, 129] on button "Add" at bounding box center [500, 125] width 38 height 18
type input "0"
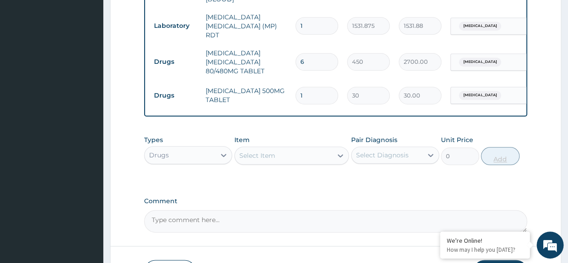
type input "18"
type input "540.00"
type input "18"
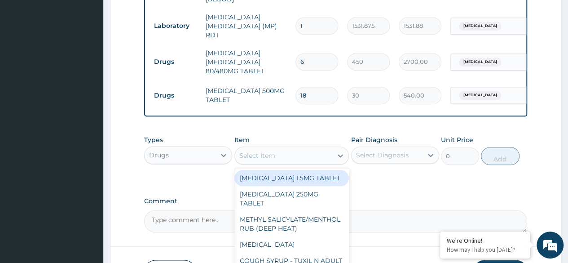
click at [294, 151] on div "Select Item" at bounding box center [284, 155] width 98 height 14
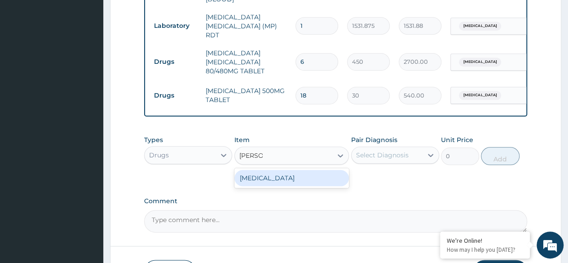
type input "LOZENG"
click at [279, 171] on div "THROAT LOZENGE" at bounding box center [291, 178] width 115 height 16
type input "96"
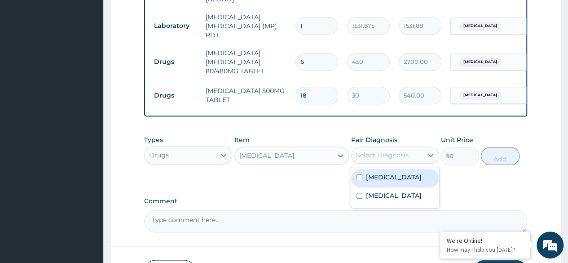
click at [367, 152] on div "Select Diagnosis" at bounding box center [382, 154] width 53 height 9
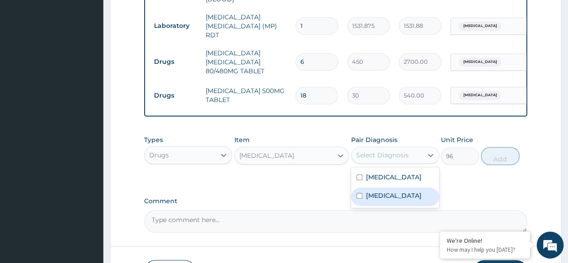
click at [395, 200] on label "Acute pharyngitis, unspecified" at bounding box center [394, 195] width 56 height 9
checkbox input "true"
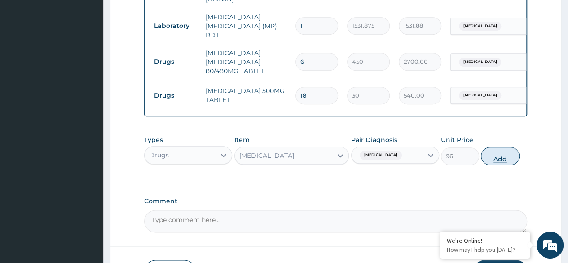
click at [513, 158] on button "Add" at bounding box center [500, 156] width 38 height 18
type input "0"
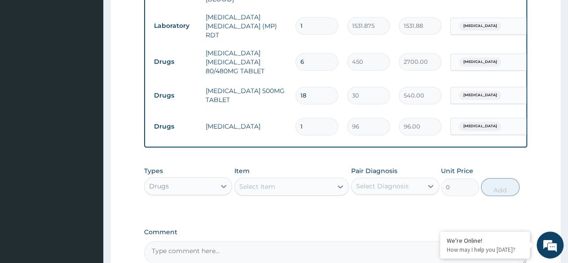
type input "12"
type input "1152.00"
type input "12"
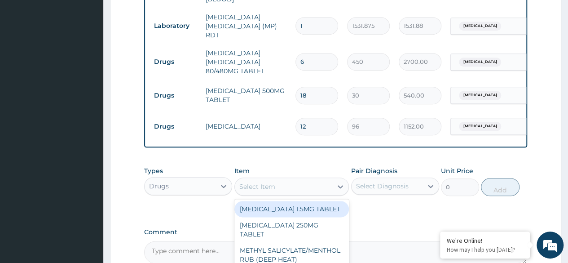
click at [243, 193] on div "Select Item" at bounding box center [284, 186] width 98 height 14
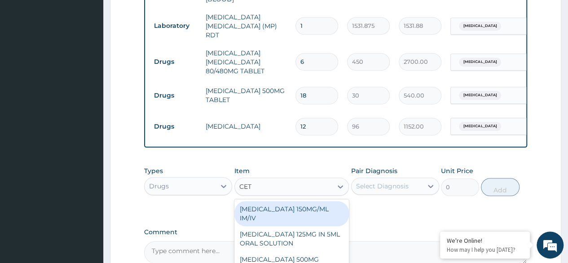
type input "CETI"
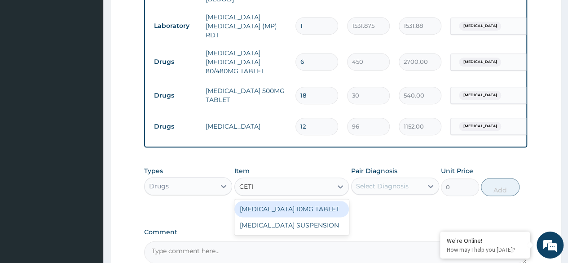
click at [297, 215] on div "CETIRIZINE 10MG TABLET" at bounding box center [291, 209] width 115 height 16
type input "115"
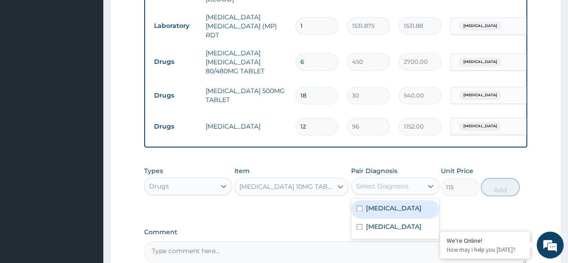
click at [391, 185] on div "Select Diagnosis" at bounding box center [382, 185] width 53 height 9
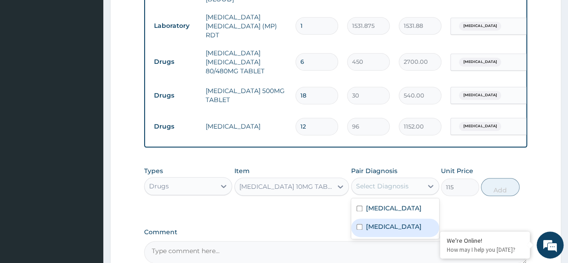
click at [394, 223] on label "Acute pharyngitis, unspecified" at bounding box center [394, 226] width 56 height 9
checkbox input "true"
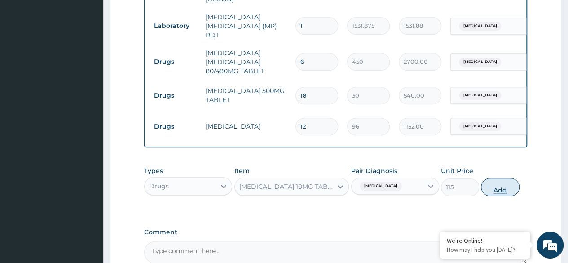
click at [496, 187] on button "Add" at bounding box center [500, 187] width 38 height 18
type input "0"
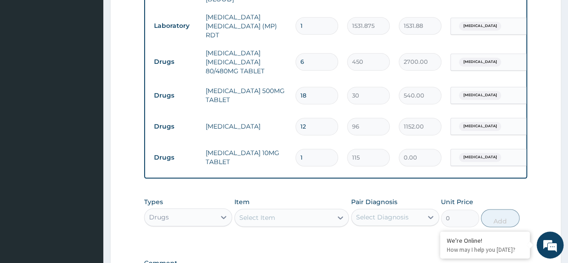
type input "0.00"
type input "5"
type input "575.00"
type input "5"
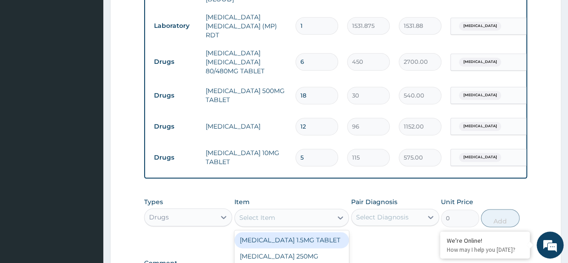
click at [273, 217] on div "Select Item" at bounding box center [257, 217] width 36 height 9
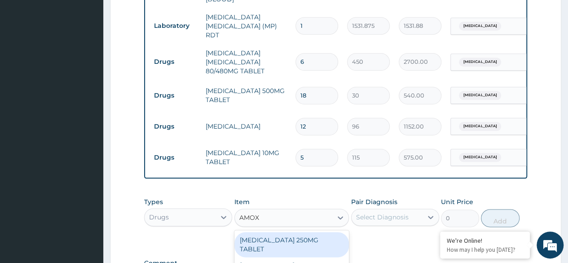
type input "AMOXI"
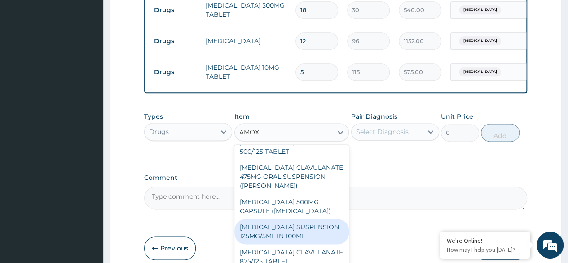
scroll to position [88, 0]
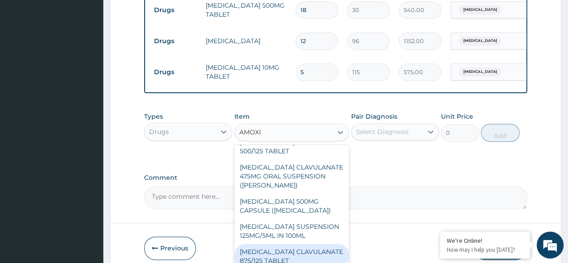
click at [300, 243] on div "AMOXICILLIN CLAVULANATE 875/125 TABLET" at bounding box center [291, 255] width 115 height 25
type input "448.5"
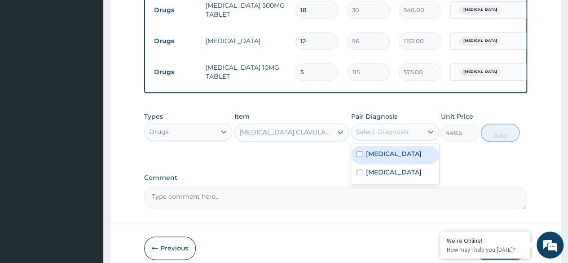
click at [394, 138] on div "Select Diagnosis" at bounding box center [386, 131] width 71 height 14
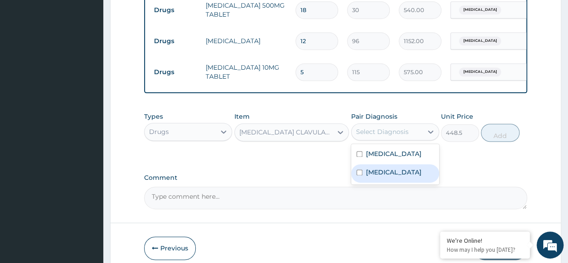
click at [393, 168] on div "Acute pharyngitis, unspecified" at bounding box center [395, 173] width 88 height 18
checkbox input "true"
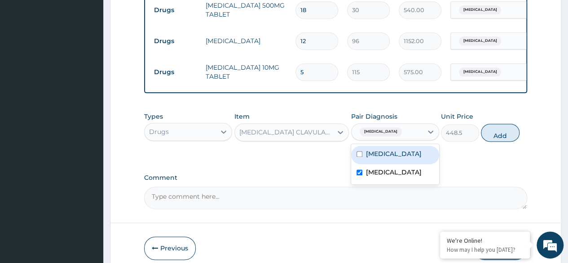
click at [405, 154] on label "Malaria, unspecified" at bounding box center [394, 153] width 56 height 9
checkbox input "true"
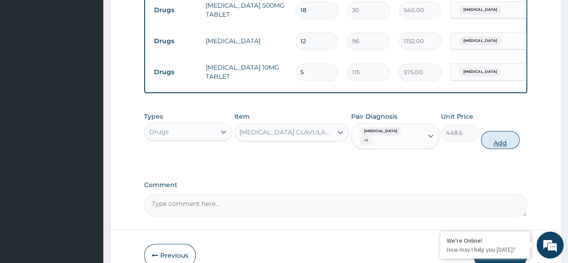
click at [491, 139] on button "Add" at bounding box center [500, 140] width 38 height 18
type input "0"
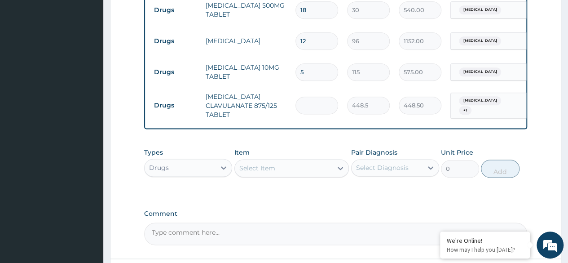
type input "0.00"
type input "7"
type input "3139.50"
type input "7"
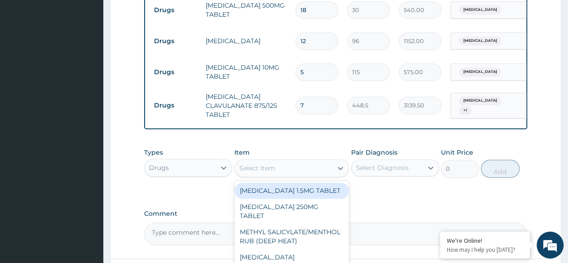
click at [266, 167] on div "Select Item" at bounding box center [257, 167] width 36 height 9
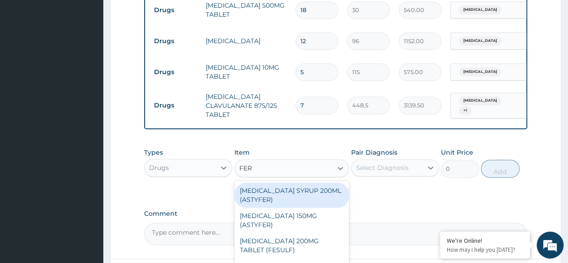
type input "FERR"
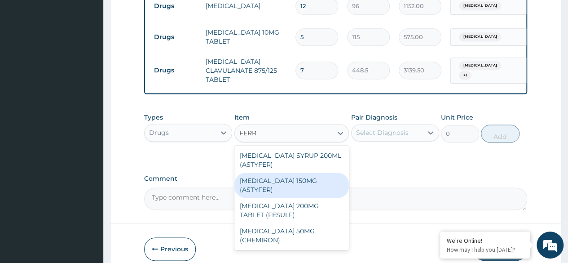
scroll to position [562, 0]
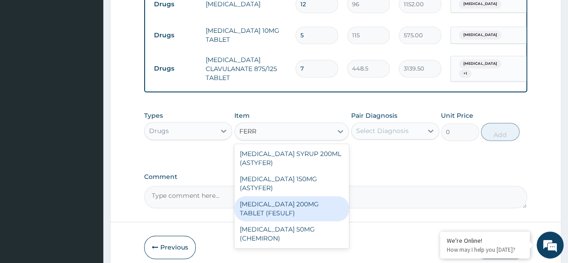
click at [305, 208] on div "FERROUS SULPHATE 200MG TABLET (FESULF)" at bounding box center [291, 208] width 115 height 25
type input "30"
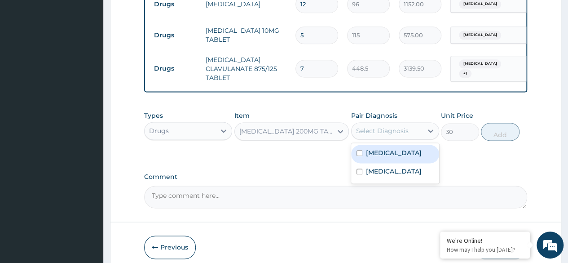
click at [386, 135] on div "Select Diagnosis" at bounding box center [382, 130] width 53 height 9
click at [400, 162] on div "Malaria, unspecified" at bounding box center [395, 154] width 88 height 18
checkbox input "true"
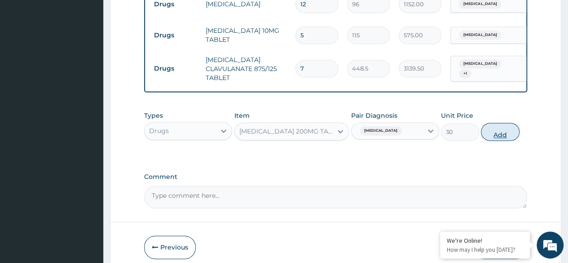
click at [506, 129] on button "Add" at bounding box center [500, 132] width 38 height 18
type input "0"
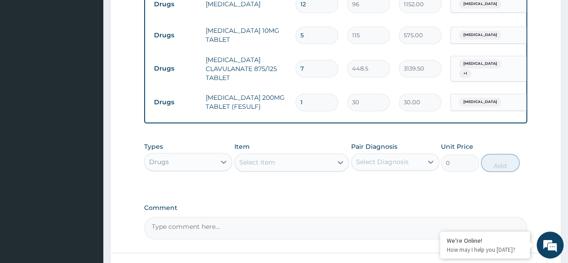
type input "14"
type input "420.00"
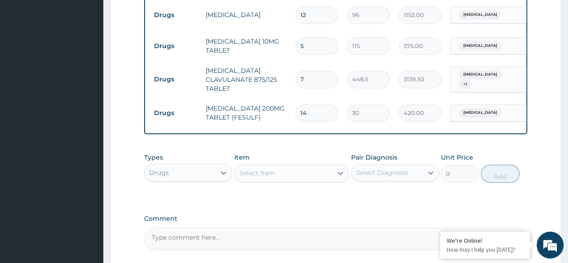
scroll to position [633, 0]
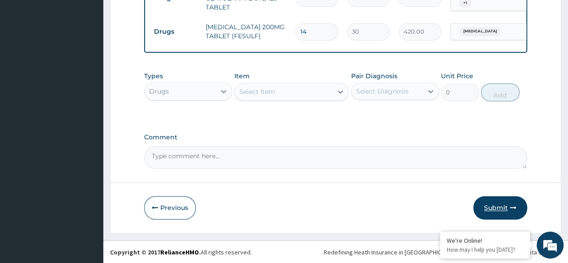
type input "14"
click at [503, 212] on button "Submit" at bounding box center [500, 207] width 54 height 23
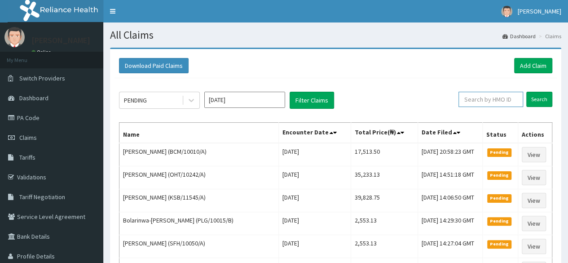
click at [479, 97] on input "text" at bounding box center [490, 99] width 65 height 15
paste input "BCM/10010/A"
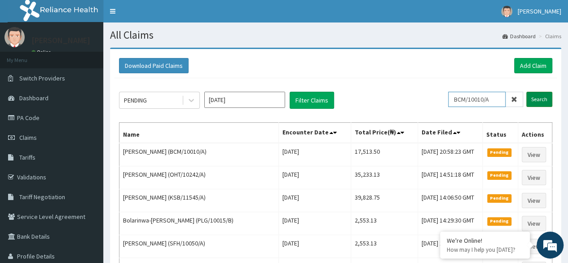
type input "BCM/10010/A"
click at [532, 97] on input "Search" at bounding box center [539, 99] width 26 height 15
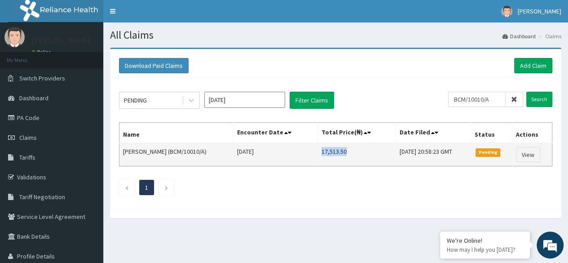
drag, startPoint x: 307, startPoint y: 150, endPoint x: 335, endPoint y: 149, distance: 27.8
click at [335, 149] on td "17,513.50" at bounding box center [356, 154] width 78 height 23
copy td "17,513.50"
